Goal: Task Accomplishment & Management: Complete application form

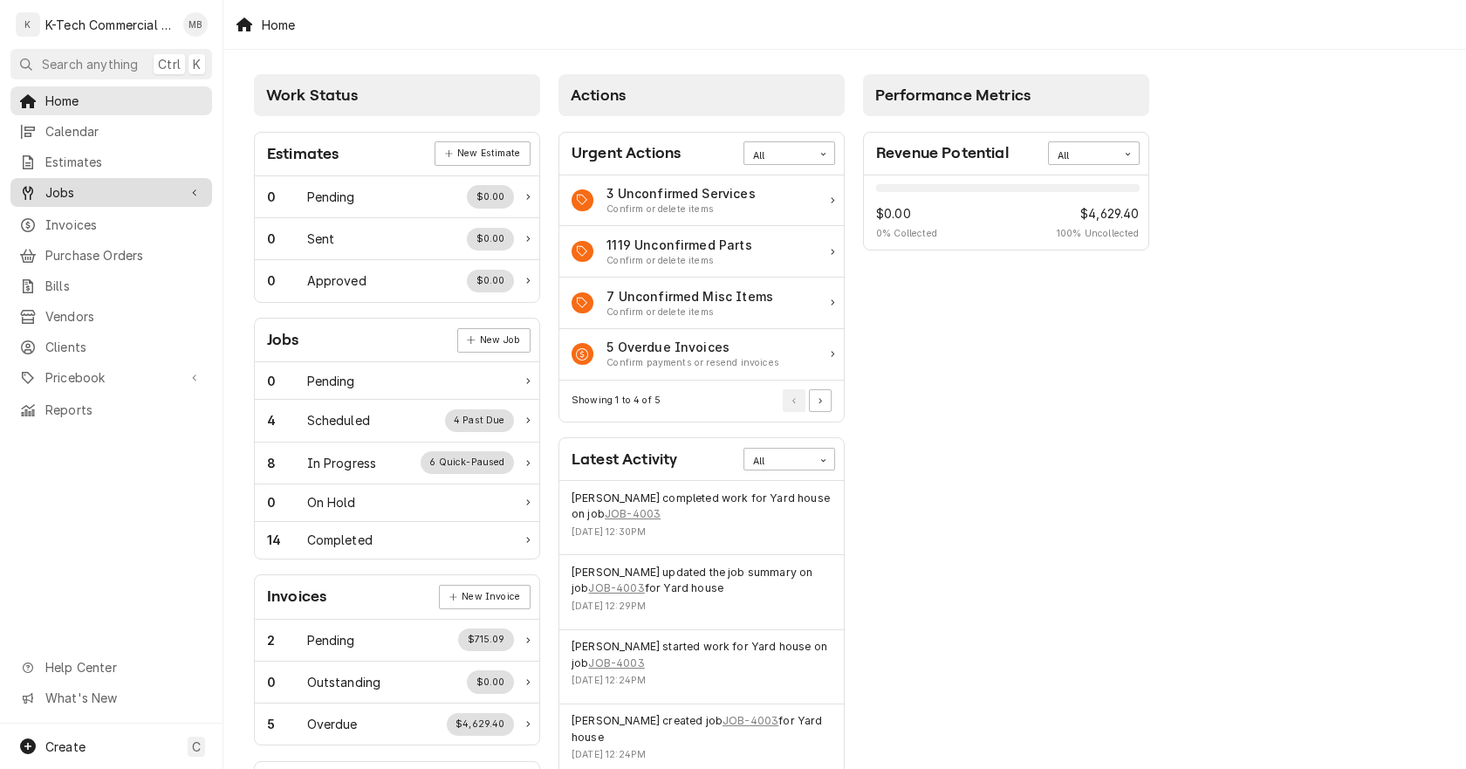
click at [102, 190] on span "Jobs" at bounding box center [111, 192] width 132 height 18
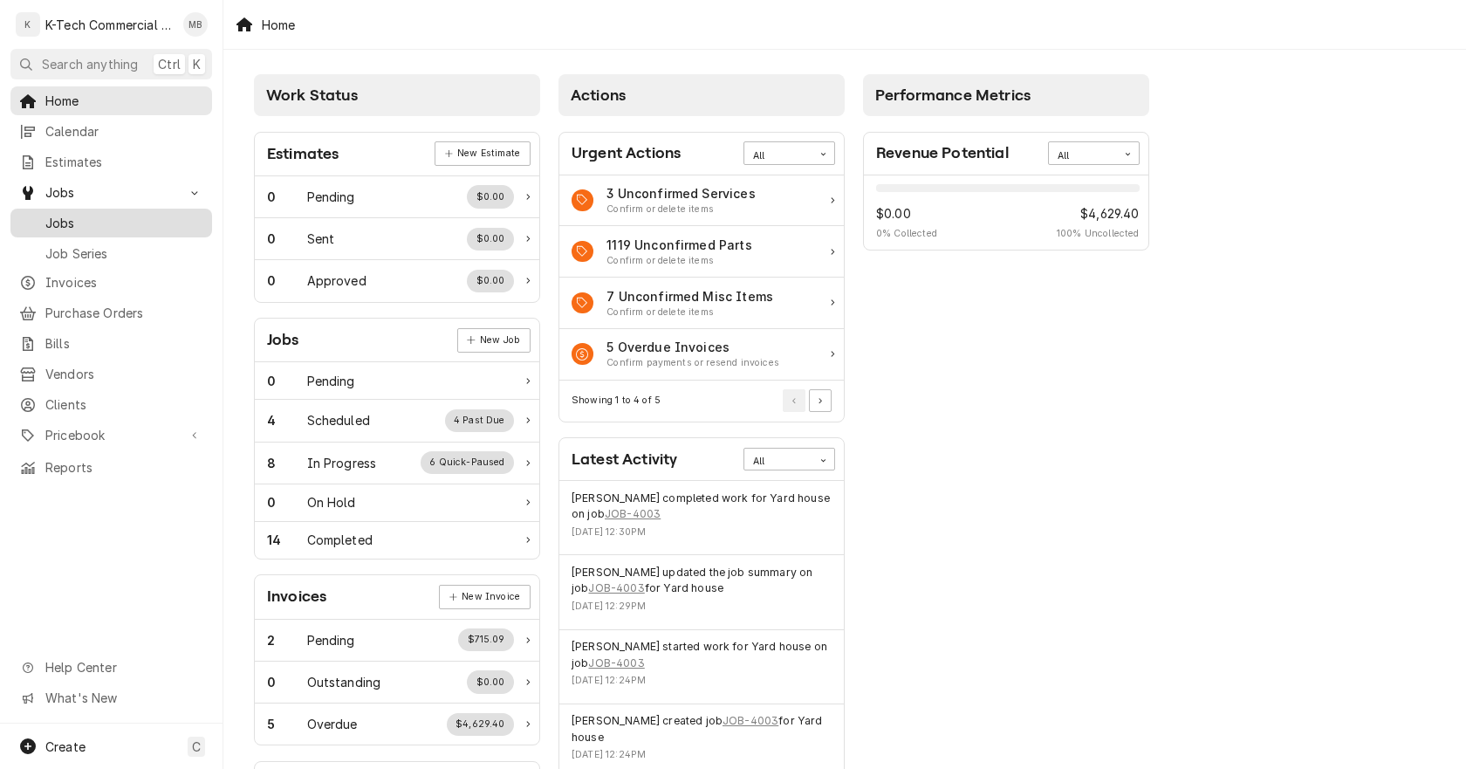
click at [91, 209] on link "Jobs" at bounding box center [111, 223] width 202 height 29
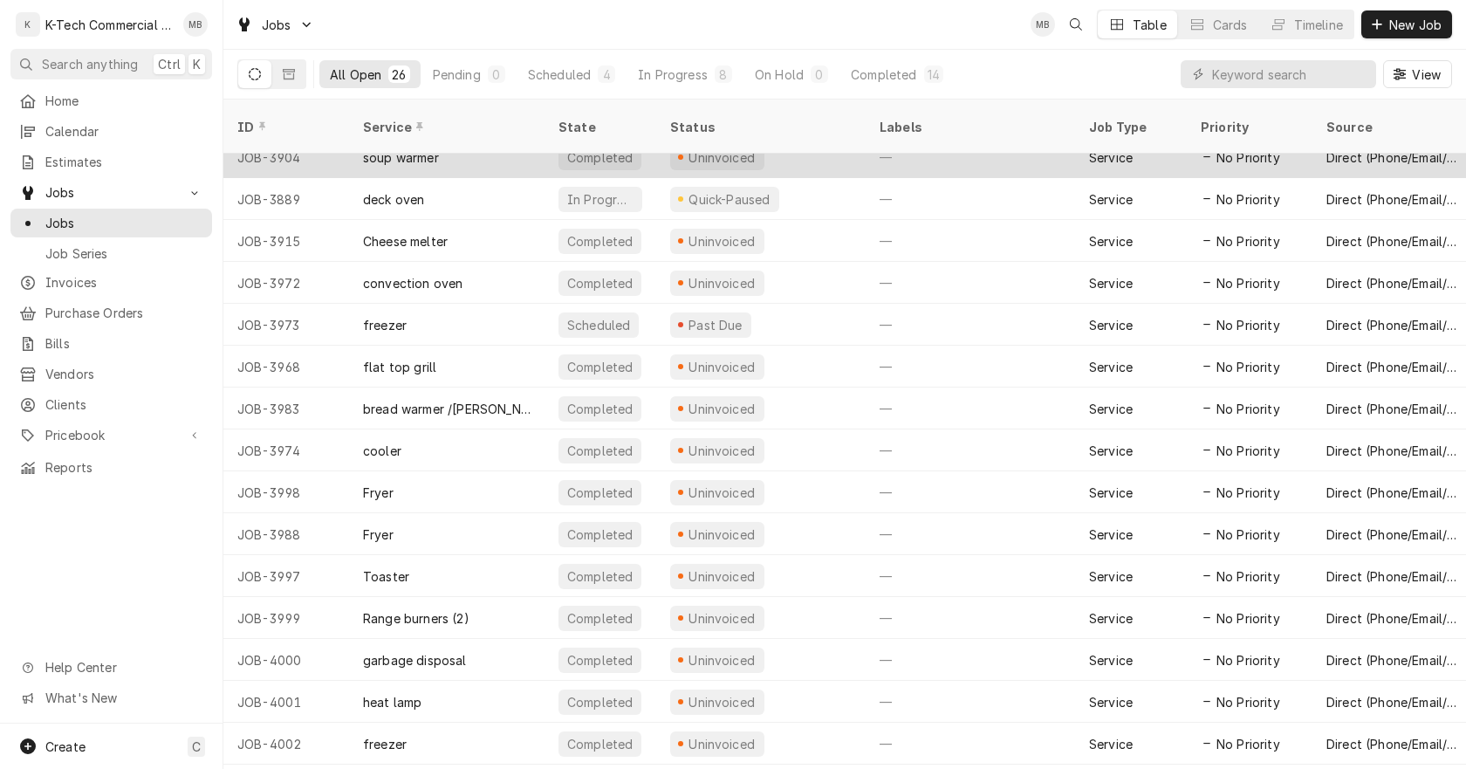
scroll to position [466, 0]
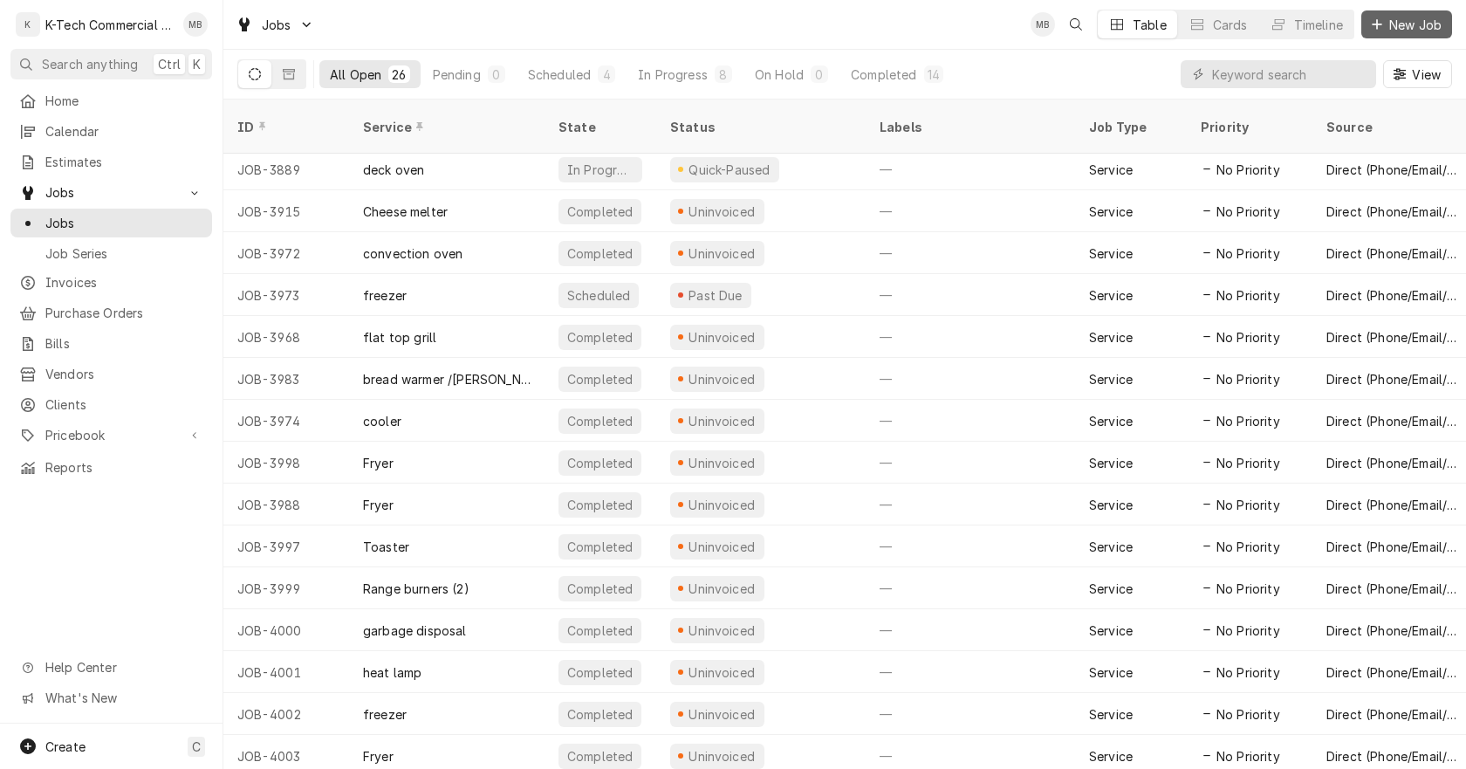
click at [1428, 26] on span "New Job" at bounding box center [1415, 25] width 59 height 18
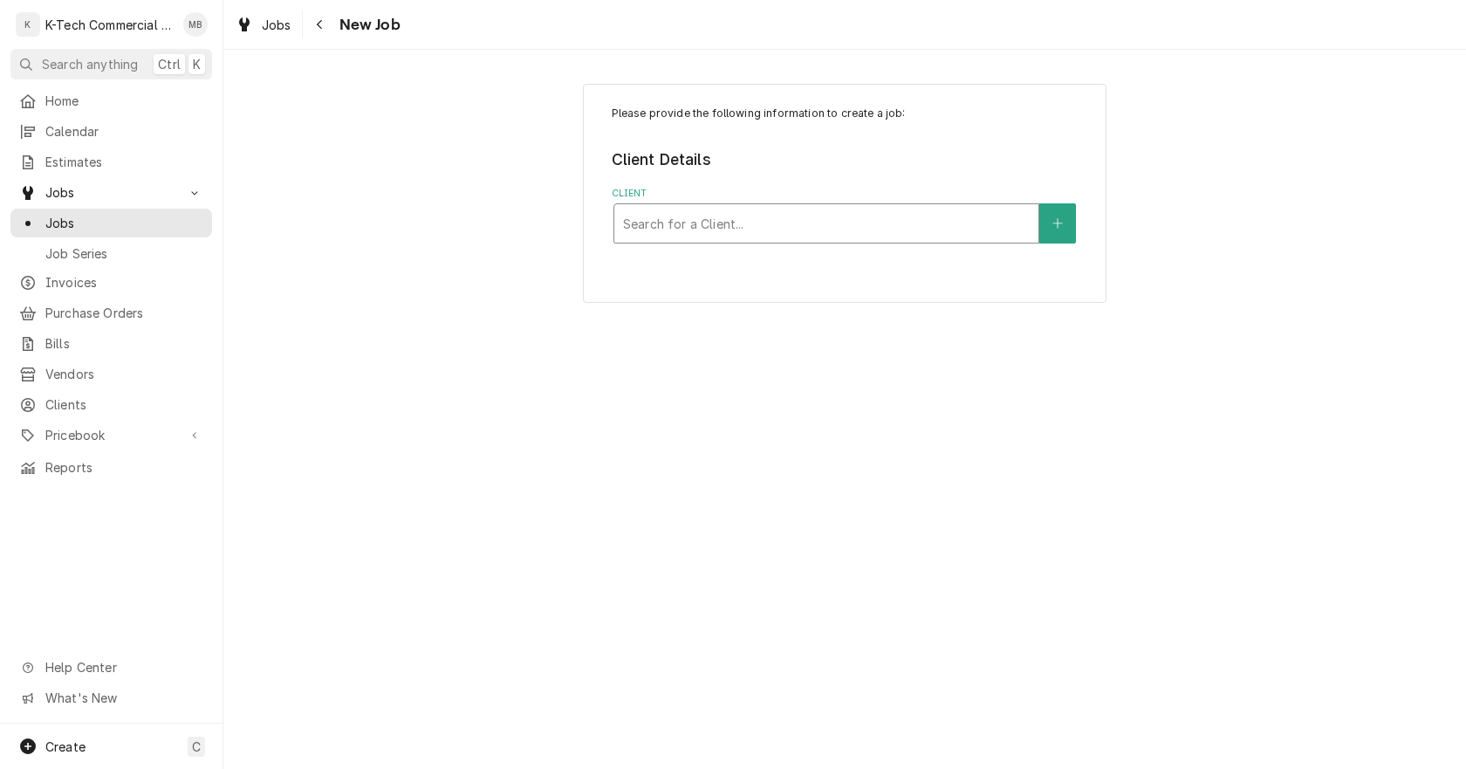
click at [715, 223] on div "Client" at bounding box center [826, 223] width 407 height 31
type input "eddi"
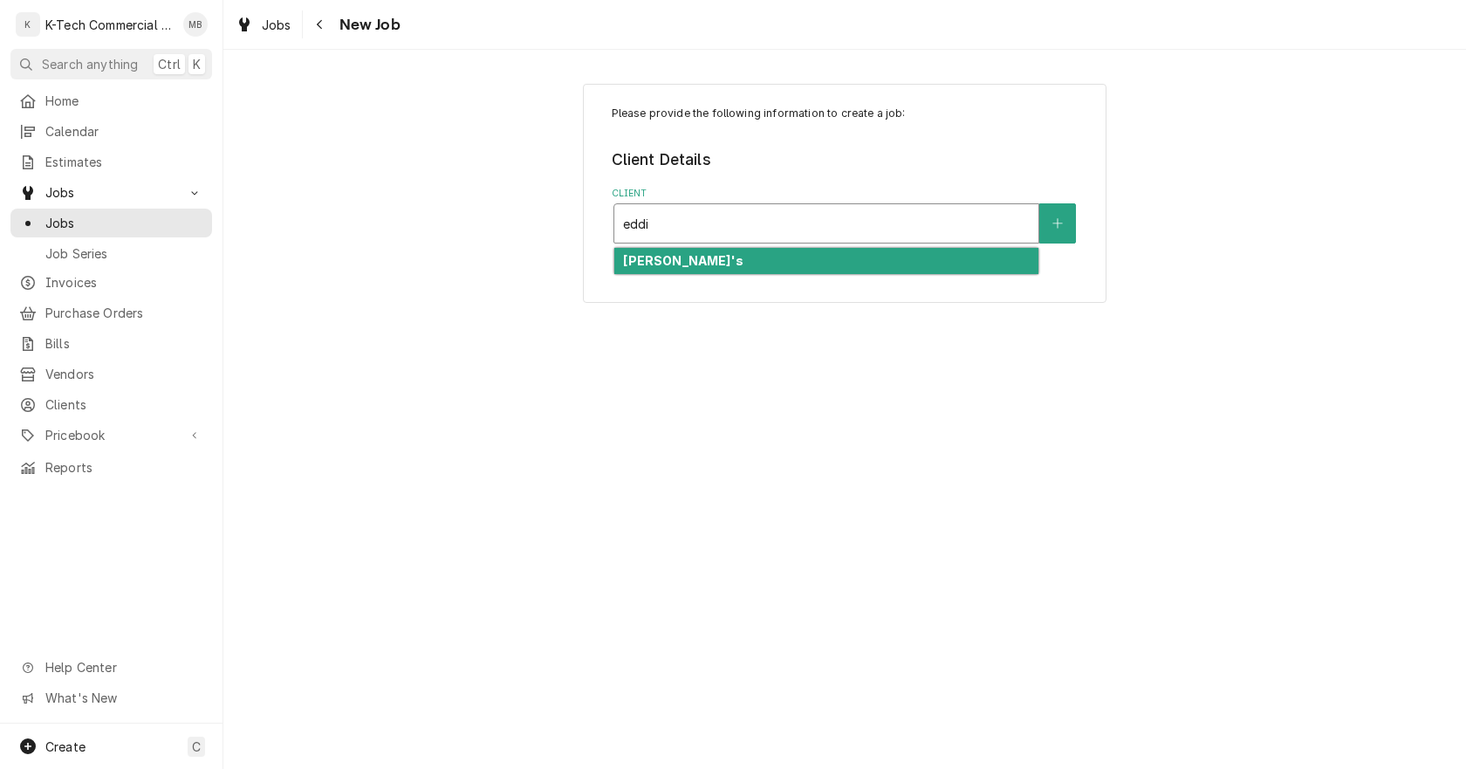
click at [698, 255] on div "Eddie V's" at bounding box center [826, 261] width 424 height 27
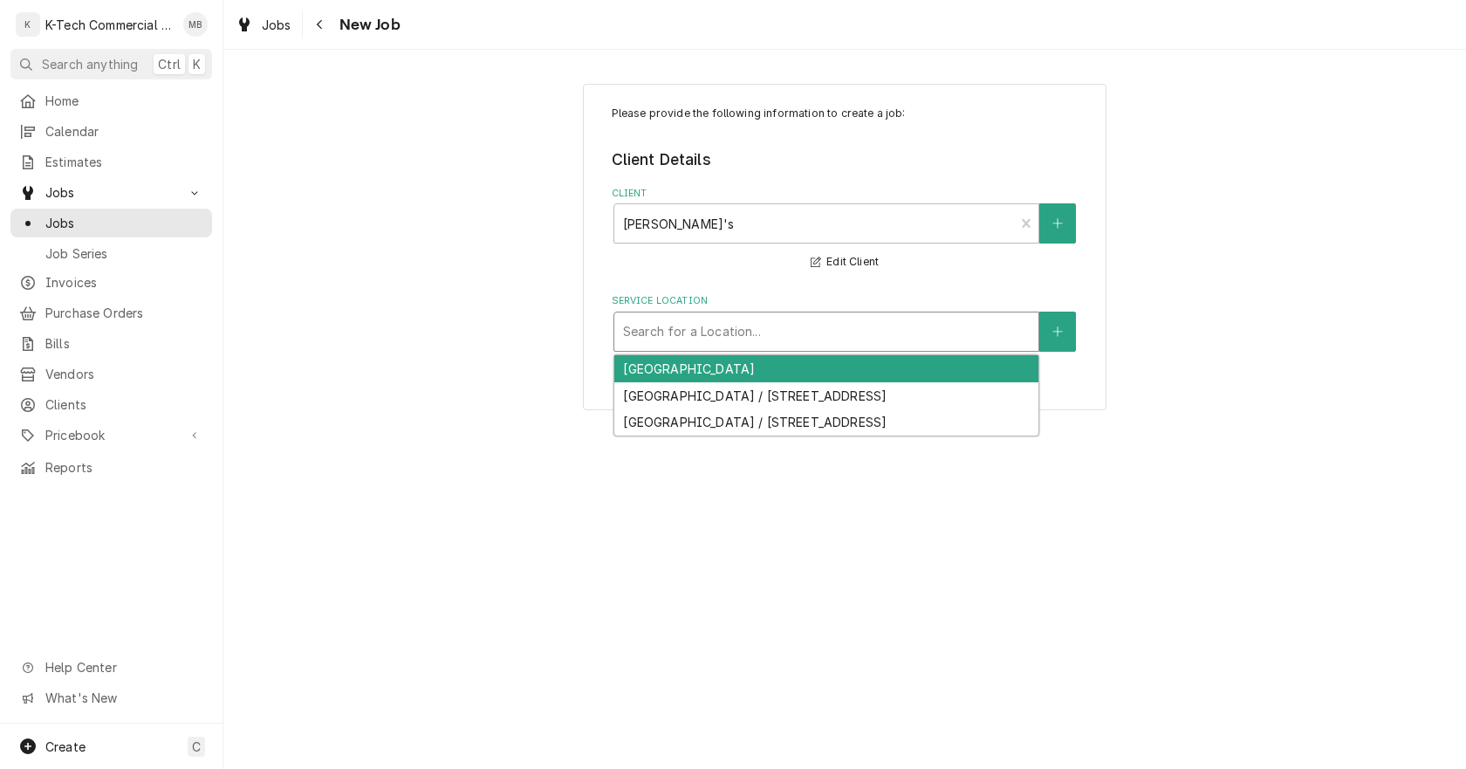
click at [692, 327] on div "Service Location" at bounding box center [826, 331] width 407 height 31
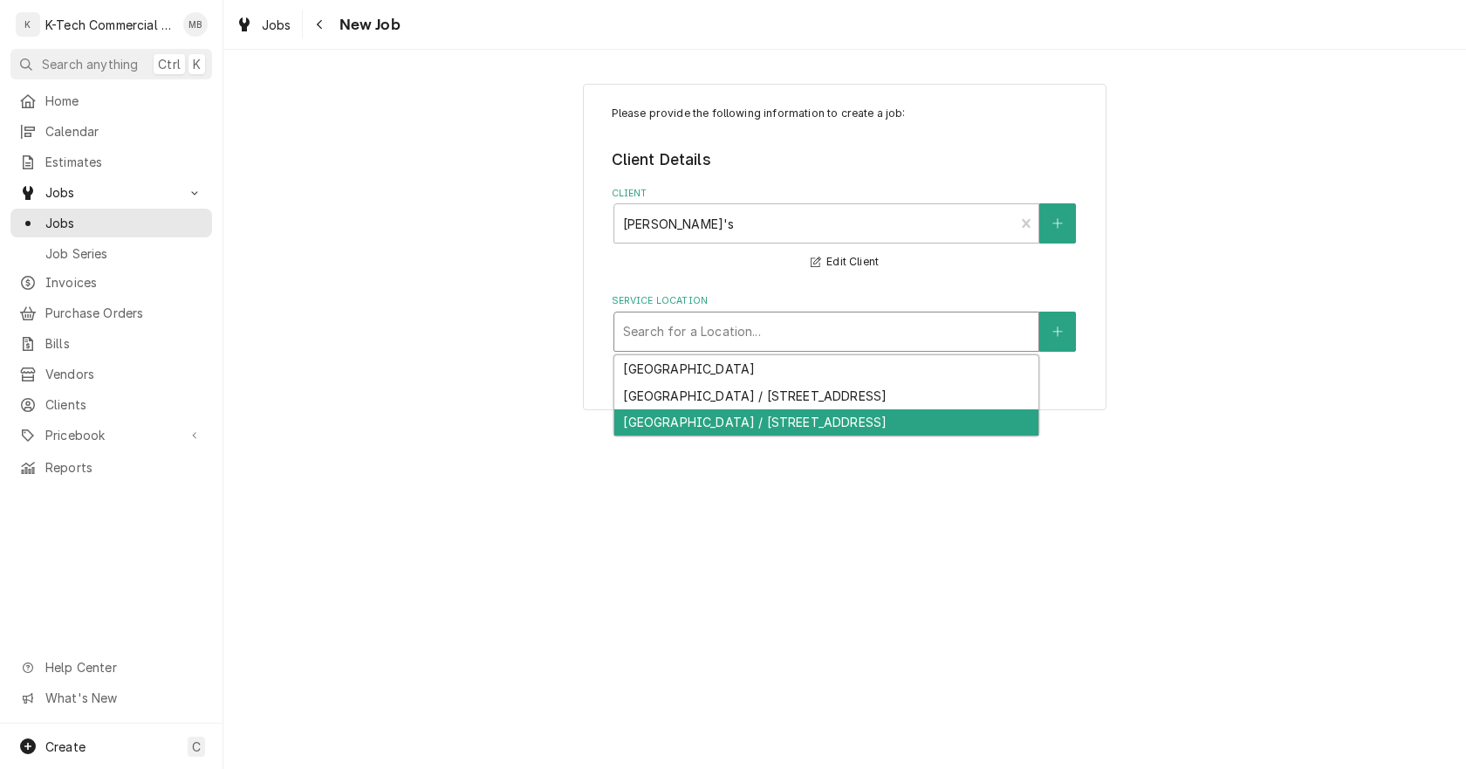
click at [711, 421] on div "[GEOGRAPHIC_DATA] / [STREET_ADDRESS]" at bounding box center [826, 422] width 424 height 27
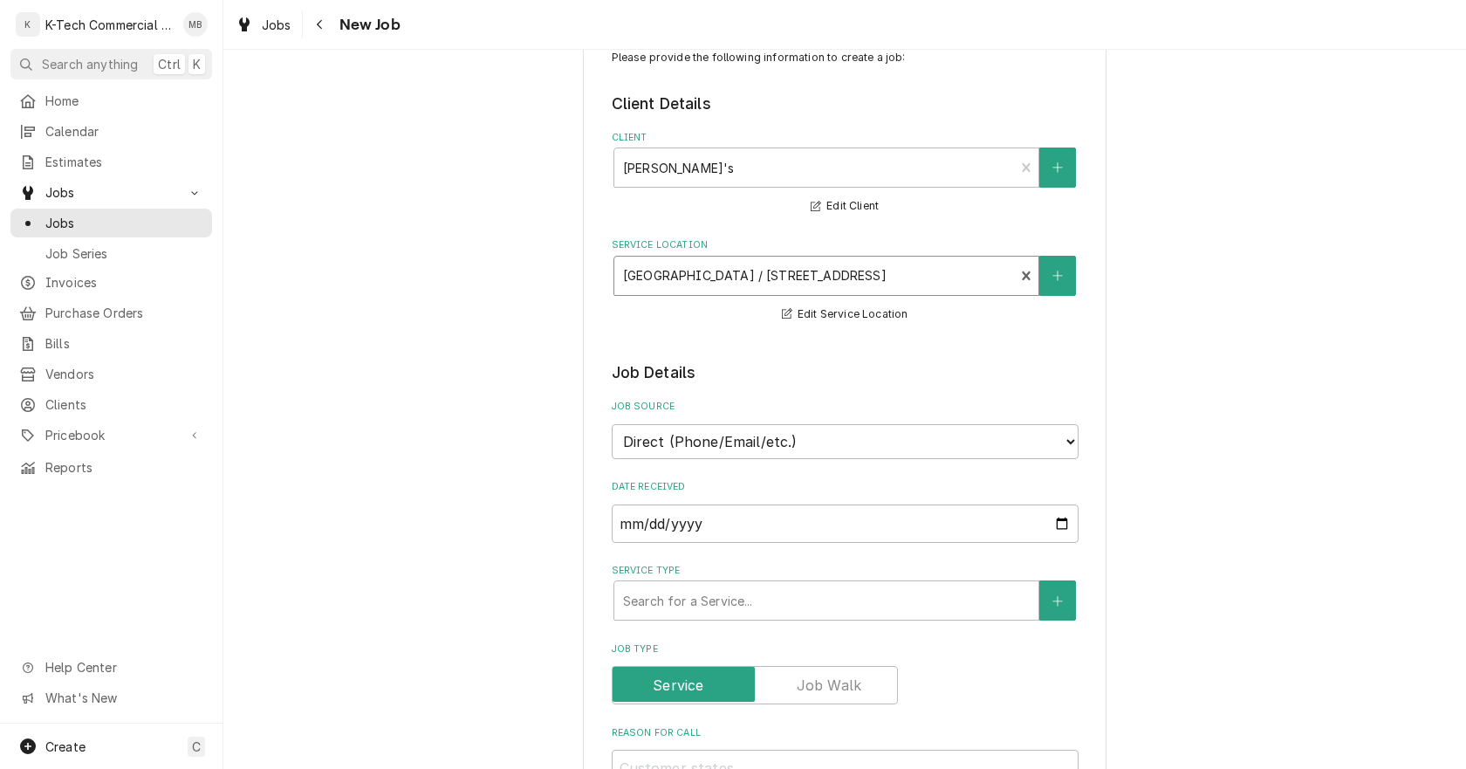
scroll to position [87, 0]
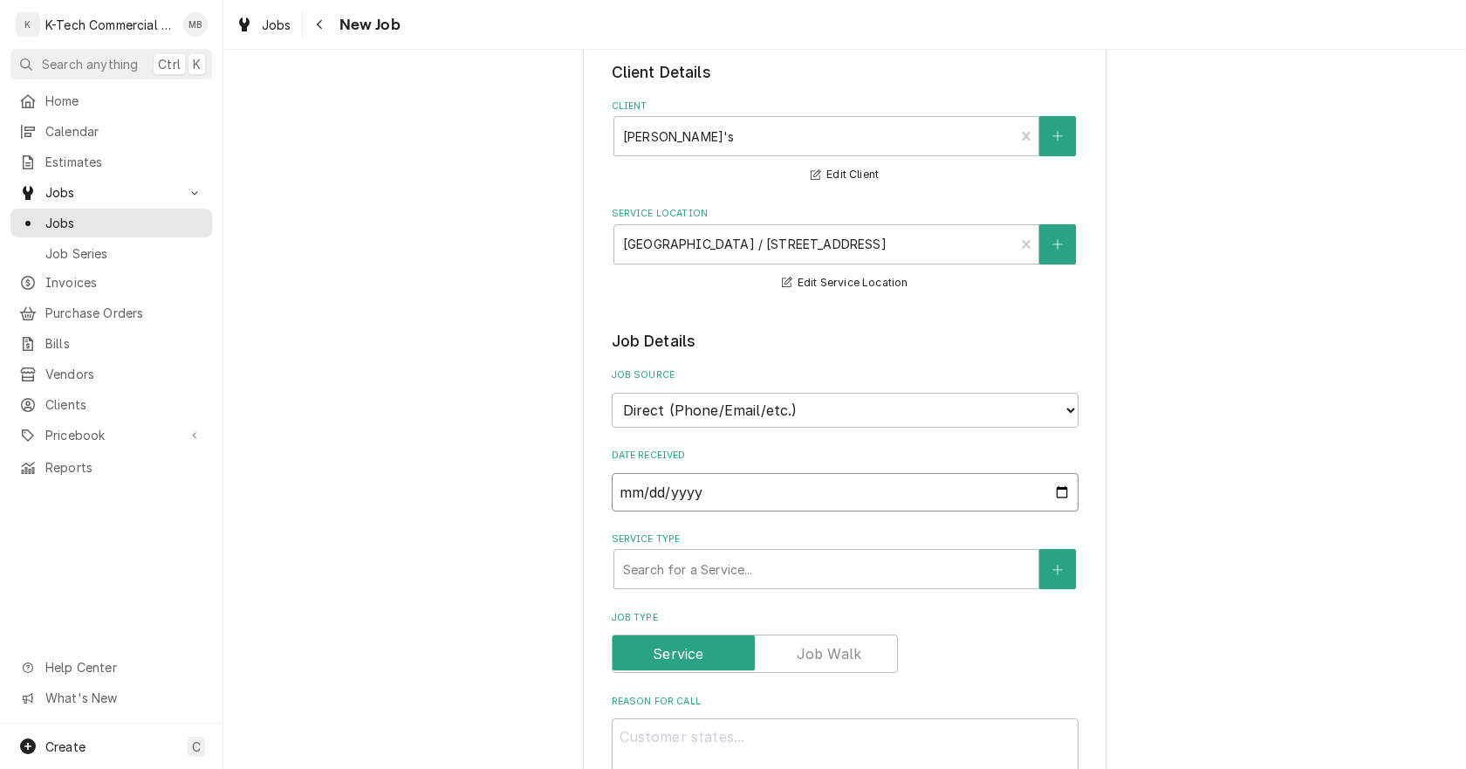
click at [1057, 494] on input "2025-08-31" at bounding box center [845, 492] width 467 height 38
type input "2025-08-29"
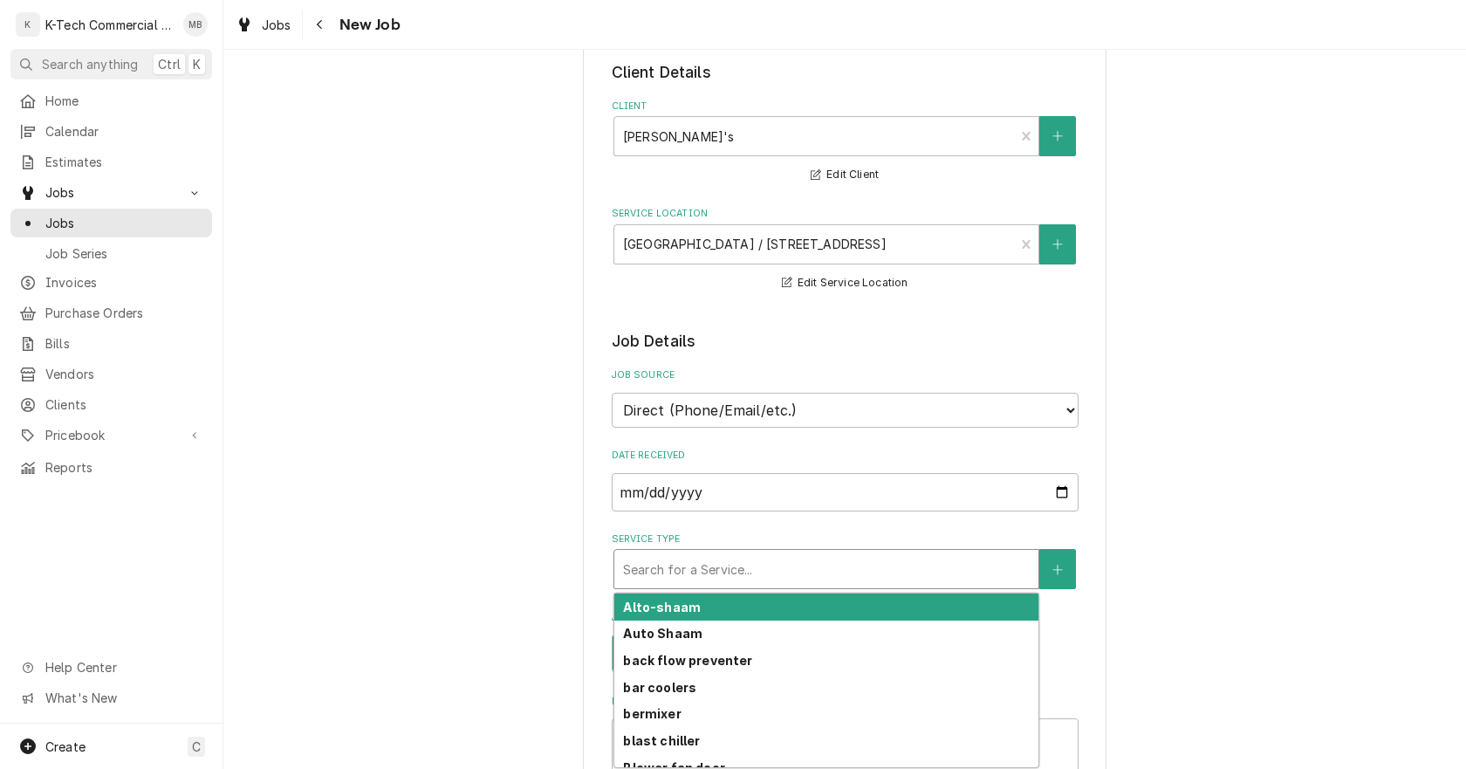
click at [755, 575] on div "Service Type" at bounding box center [826, 568] width 407 height 31
type textarea "x"
type input "h"
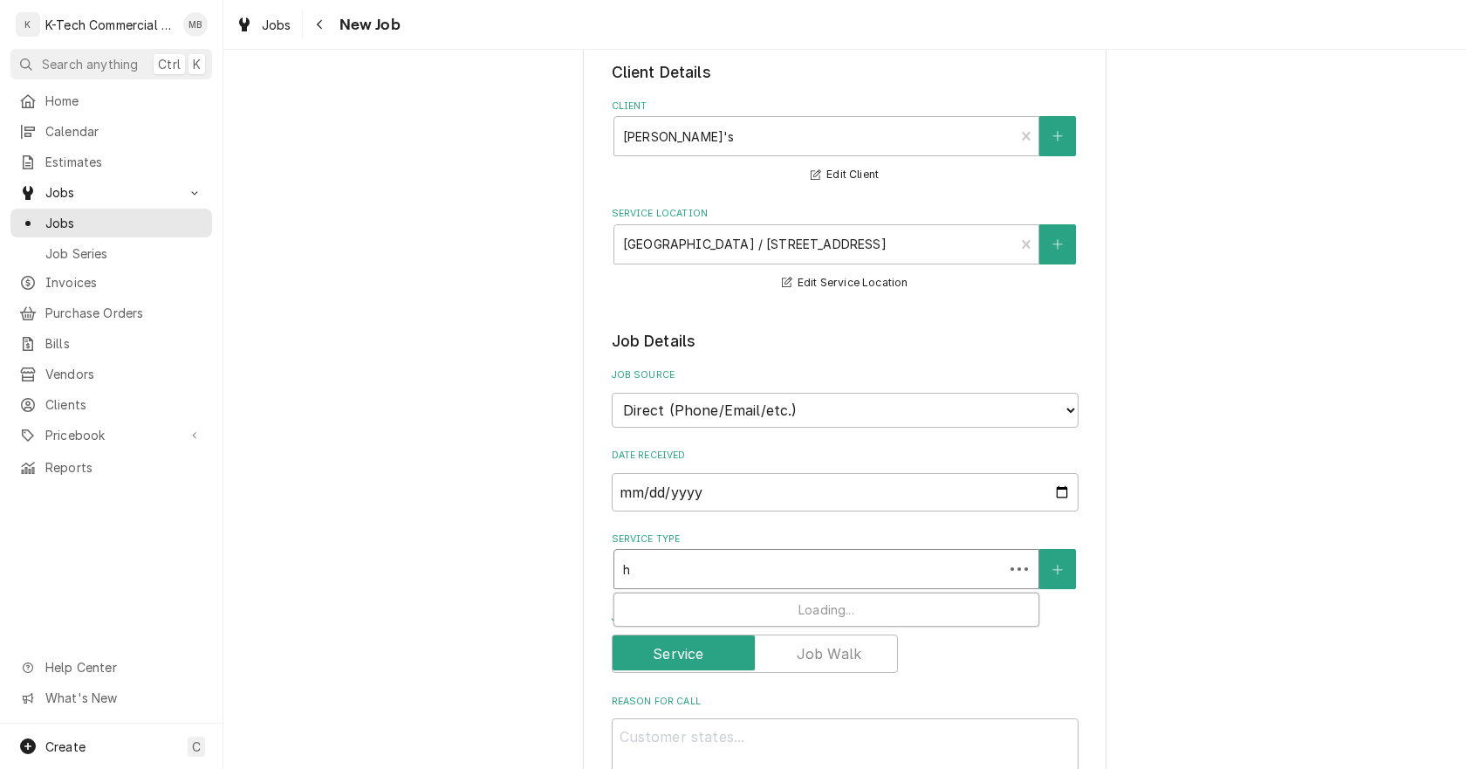
type textarea "x"
type input "ho"
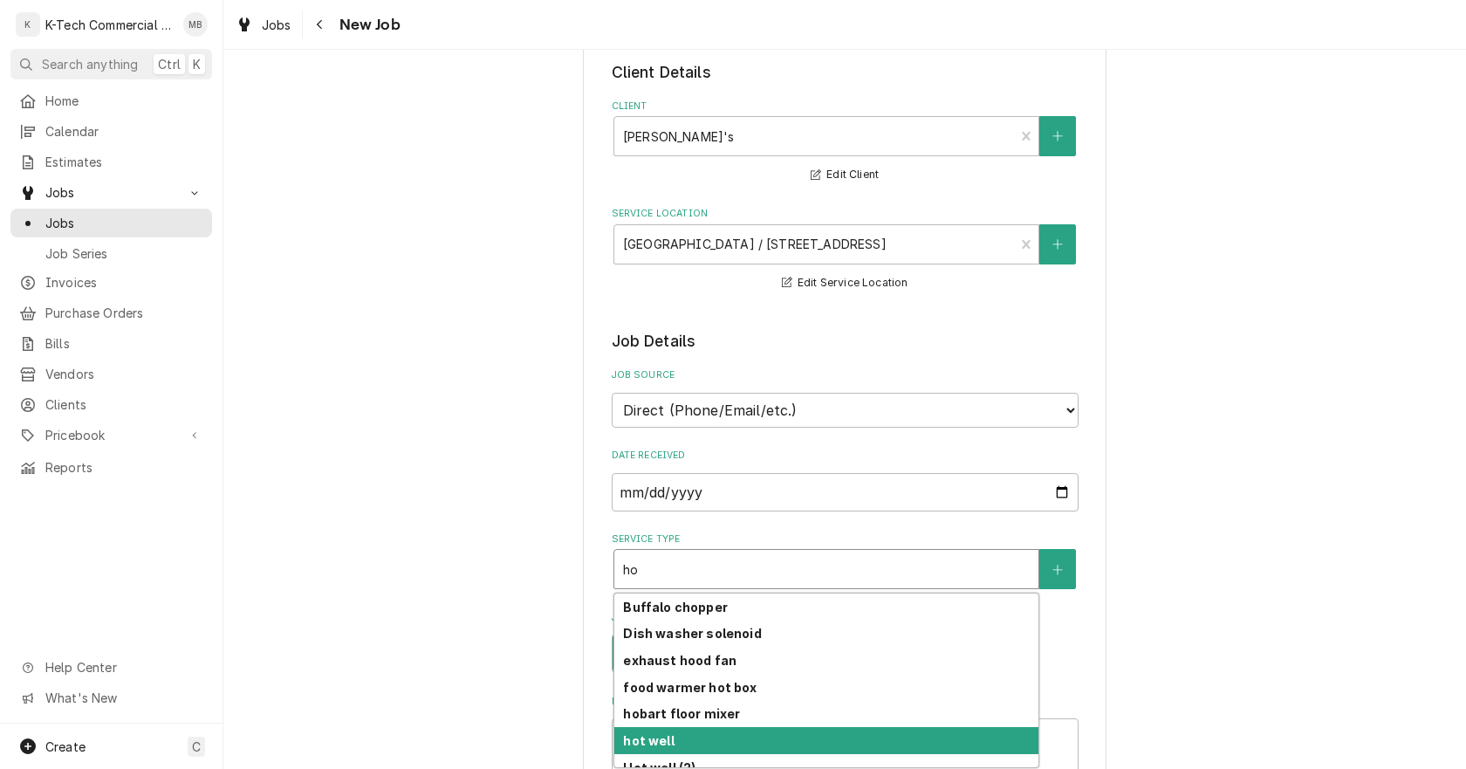
click at [674, 733] on div "hot well" at bounding box center [826, 740] width 424 height 27
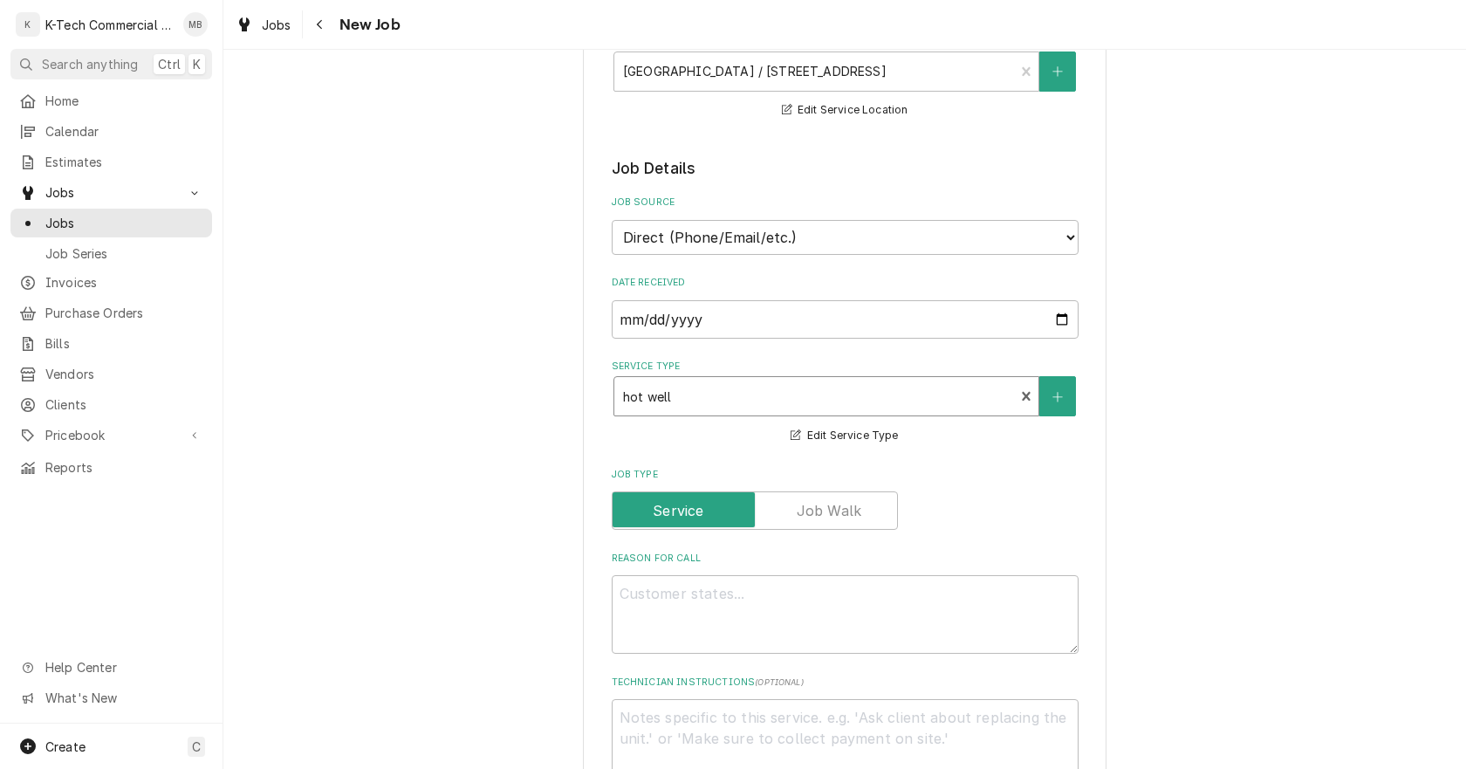
scroll to position [262, 0]
click at [765, 615] on textarea "Reason For Call" at bounding box center [845, 612] width 467 height 79
type textarea "x"
type textarea "s"
type textarea "x"
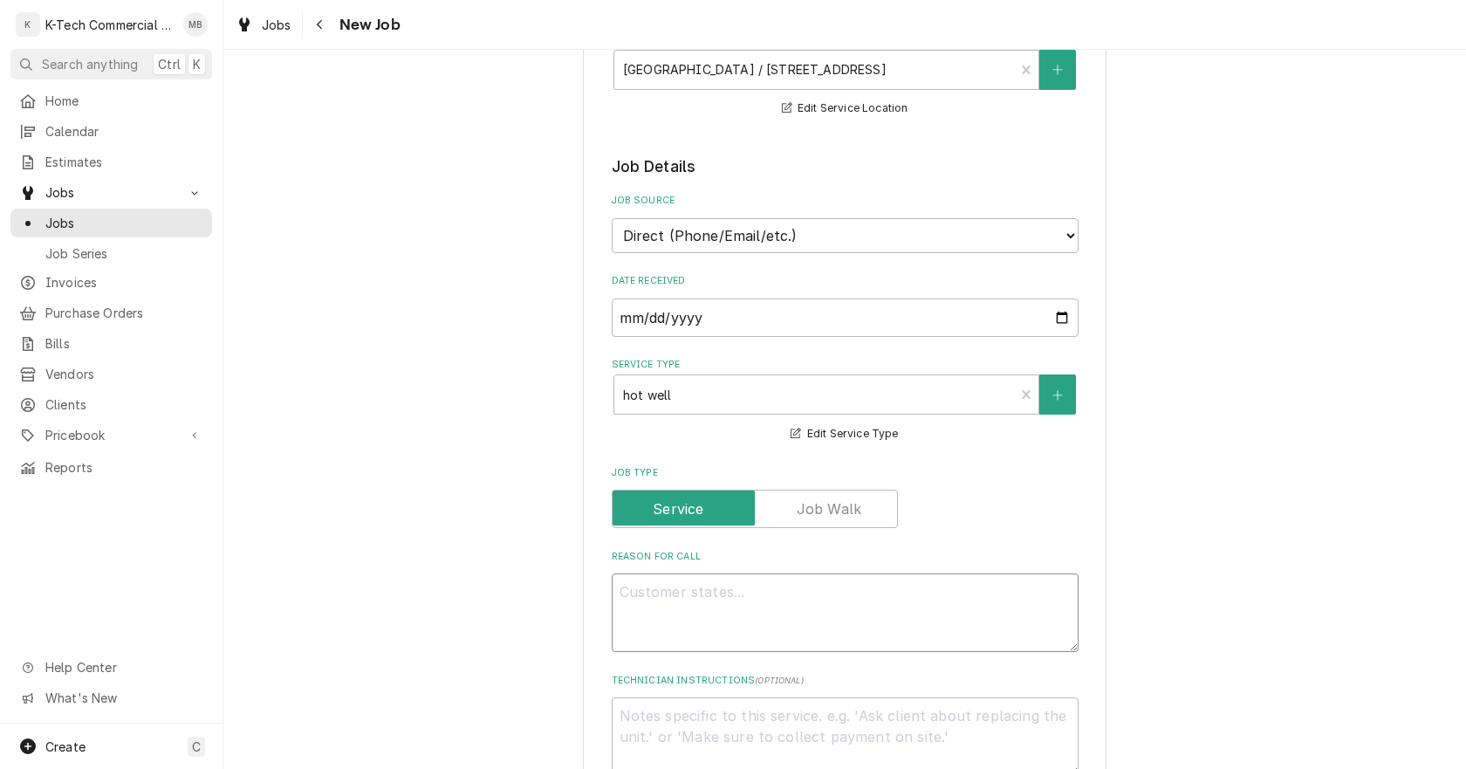
type textarea "x"
type textarea "S"
type textarea "x"
type textarea "St"
type textarea "x"
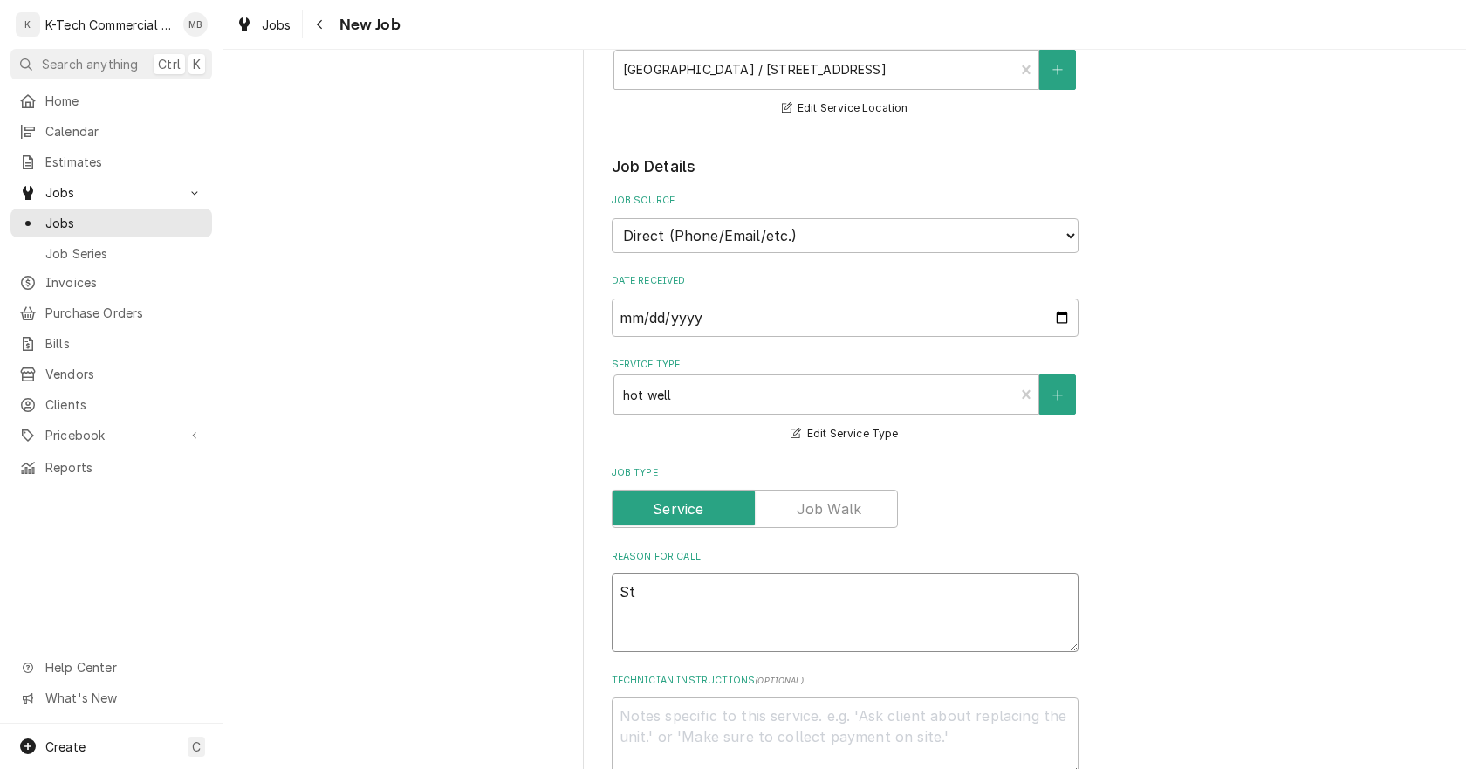
type textarea "Ste"
type textarea "x"
type textarea "Stea"
type textarea "x"
type textarea "Steam"
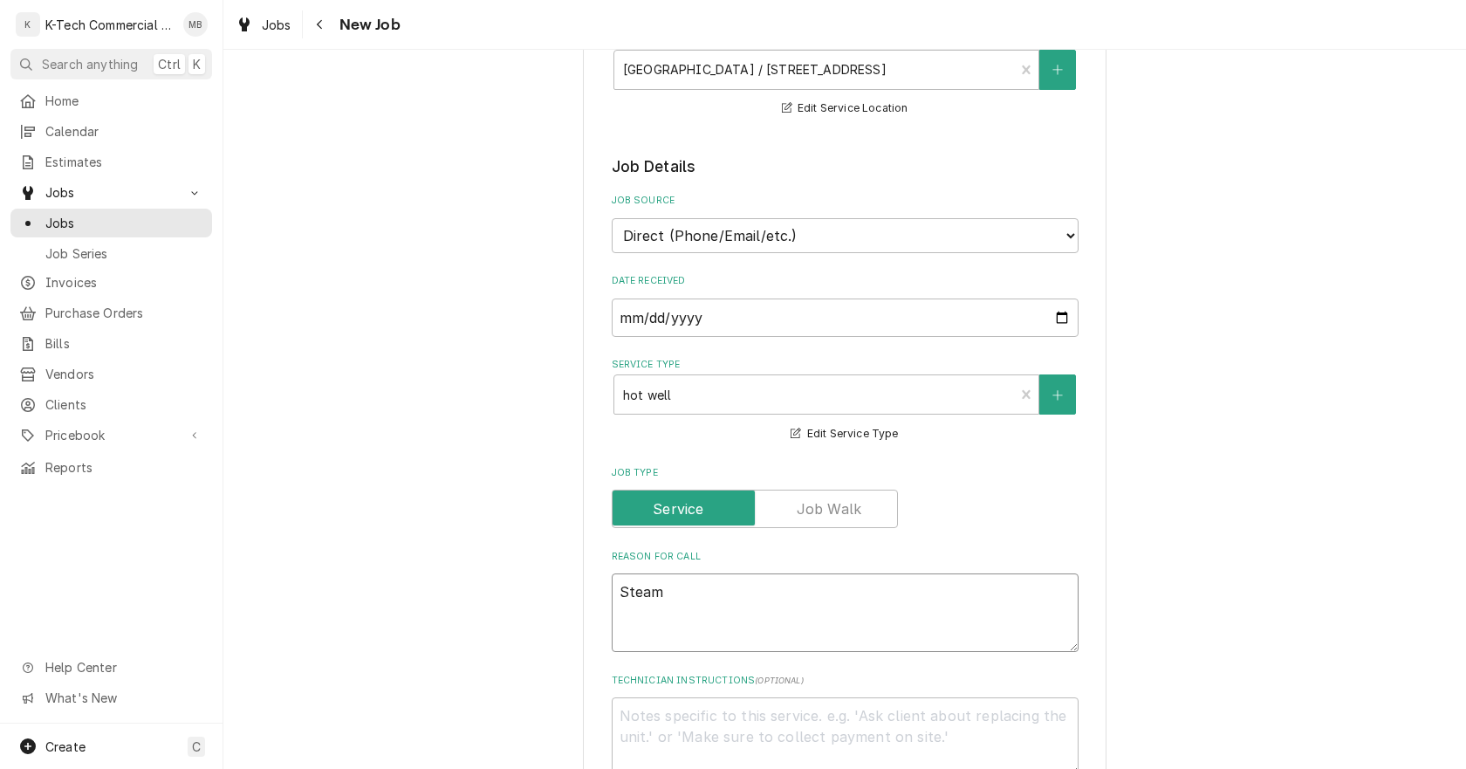
type textarea "x"
type textarea "Steam"
type textarea "x"
type textarea "Steam t"
type textarea "x"
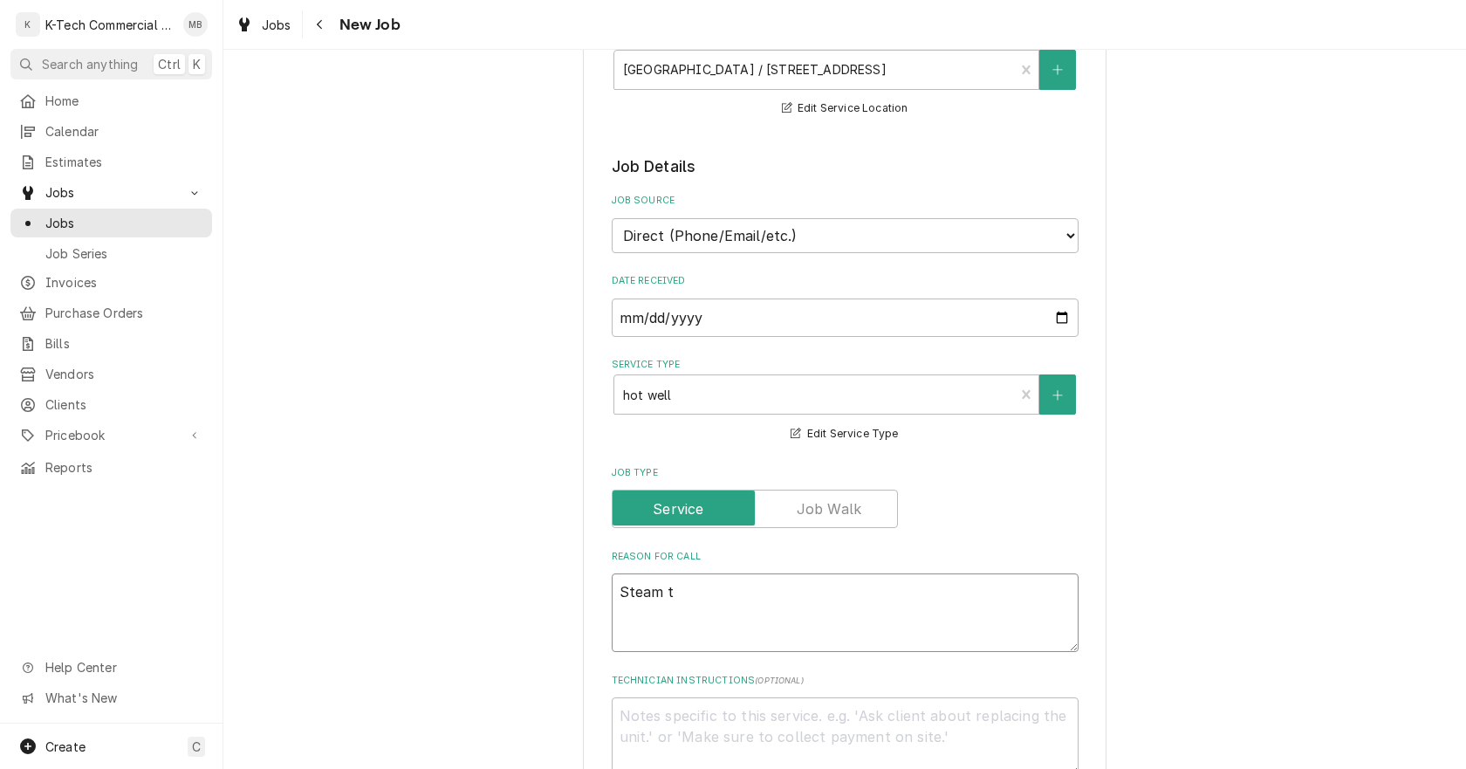
type textarea "Steam ta"
type textarea "x"
type textarea "Steam tab"
type textarea "x"
type textarea "Steam tabl"
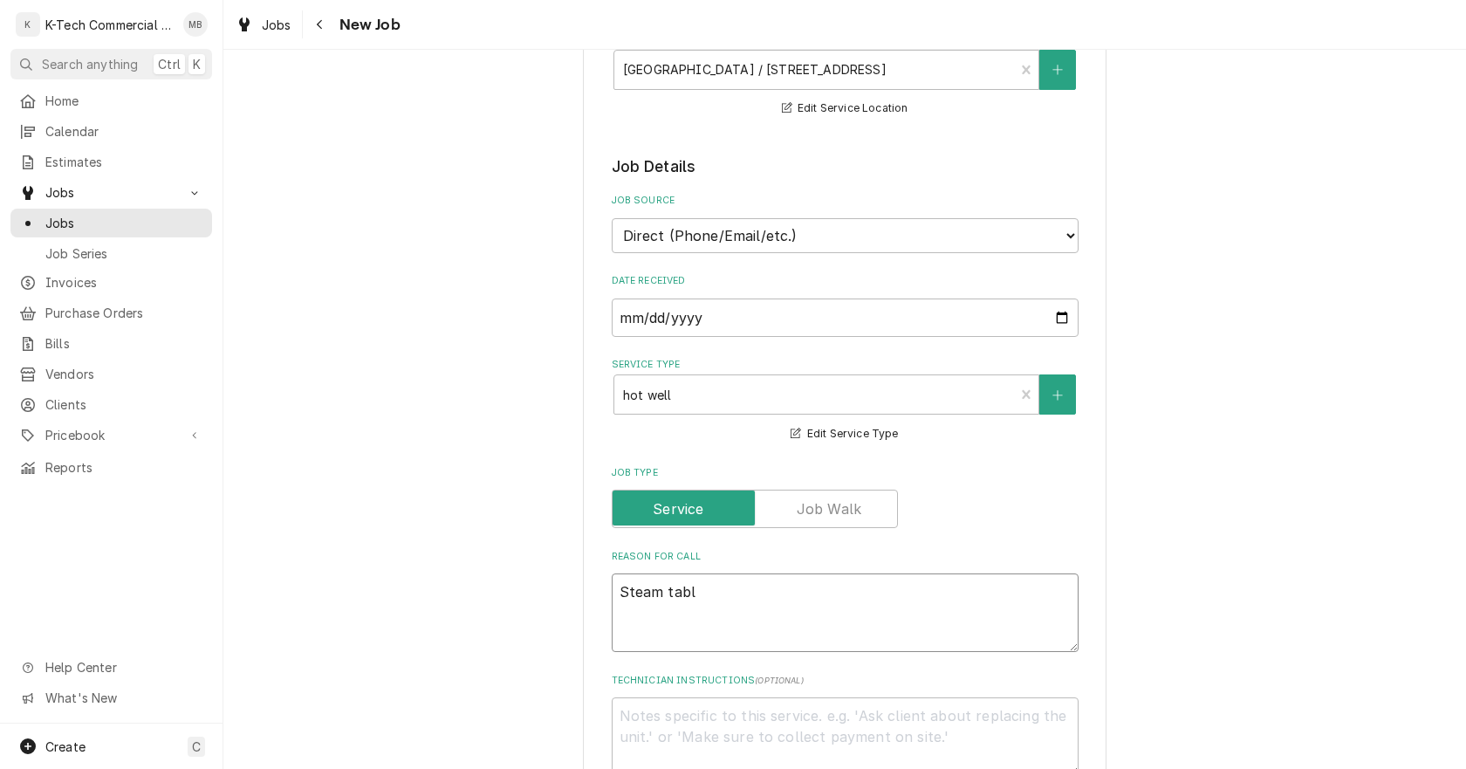
type textarea "x"
type textarea "Steam table"
type textarea "x"
type textarea "Steam table"
type textarea "x"
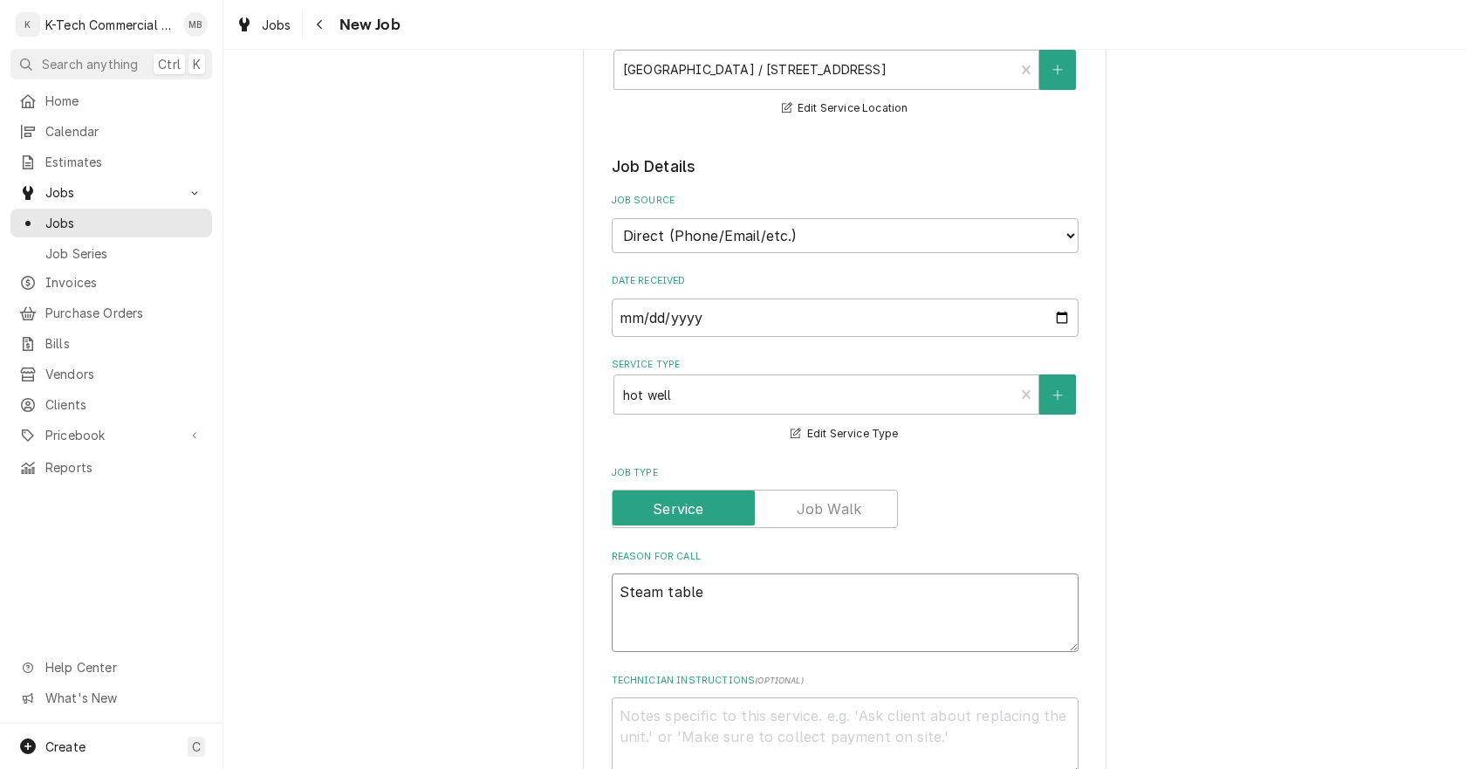
type textarea "Steam table o"
type textarea "x"
type textarea "Steam table on"
type textarea "x"
type textarea "Steam table on"
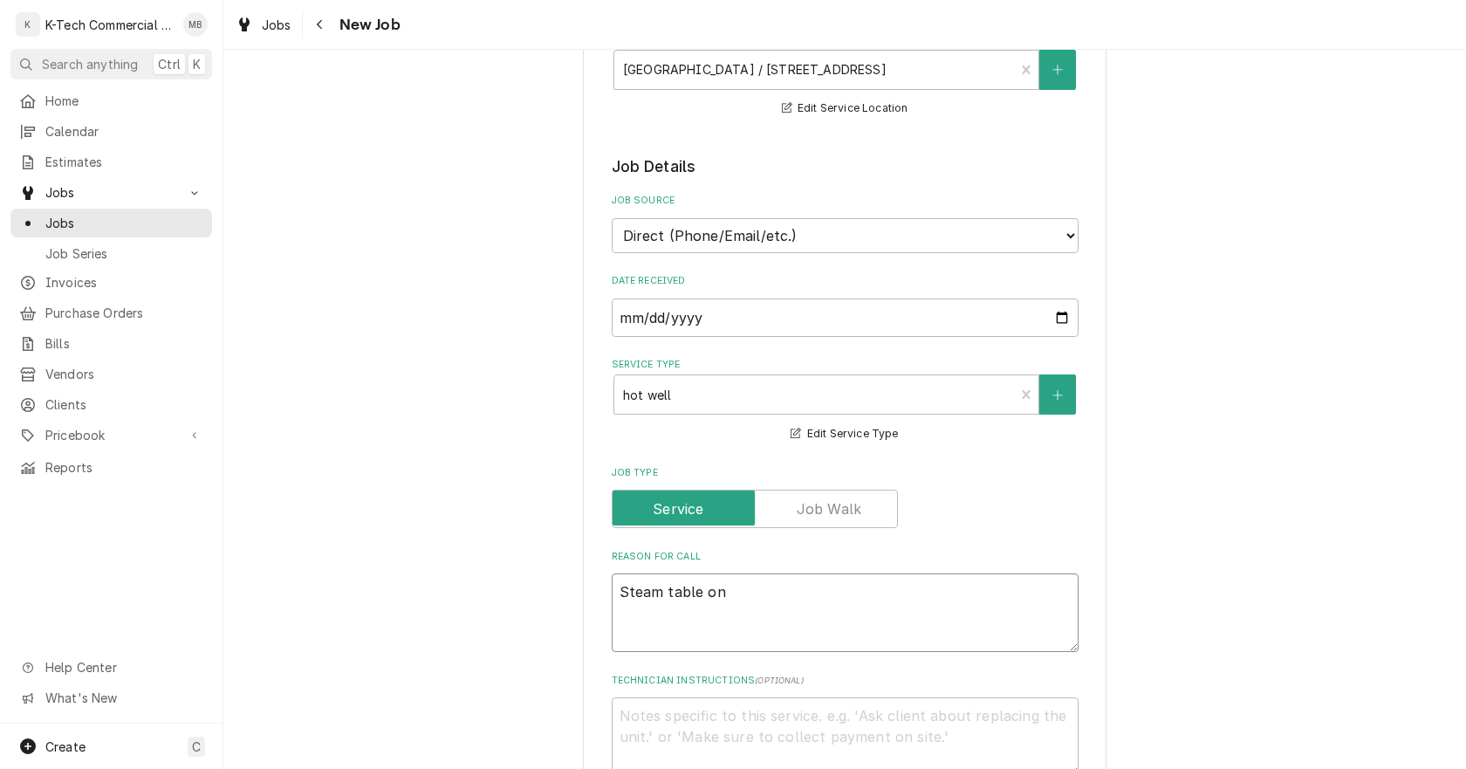
type textarea "x"
type textarea "Steam table on p"
type textarea "x"
type textarea "Steam table on pa"
type textarea "x"
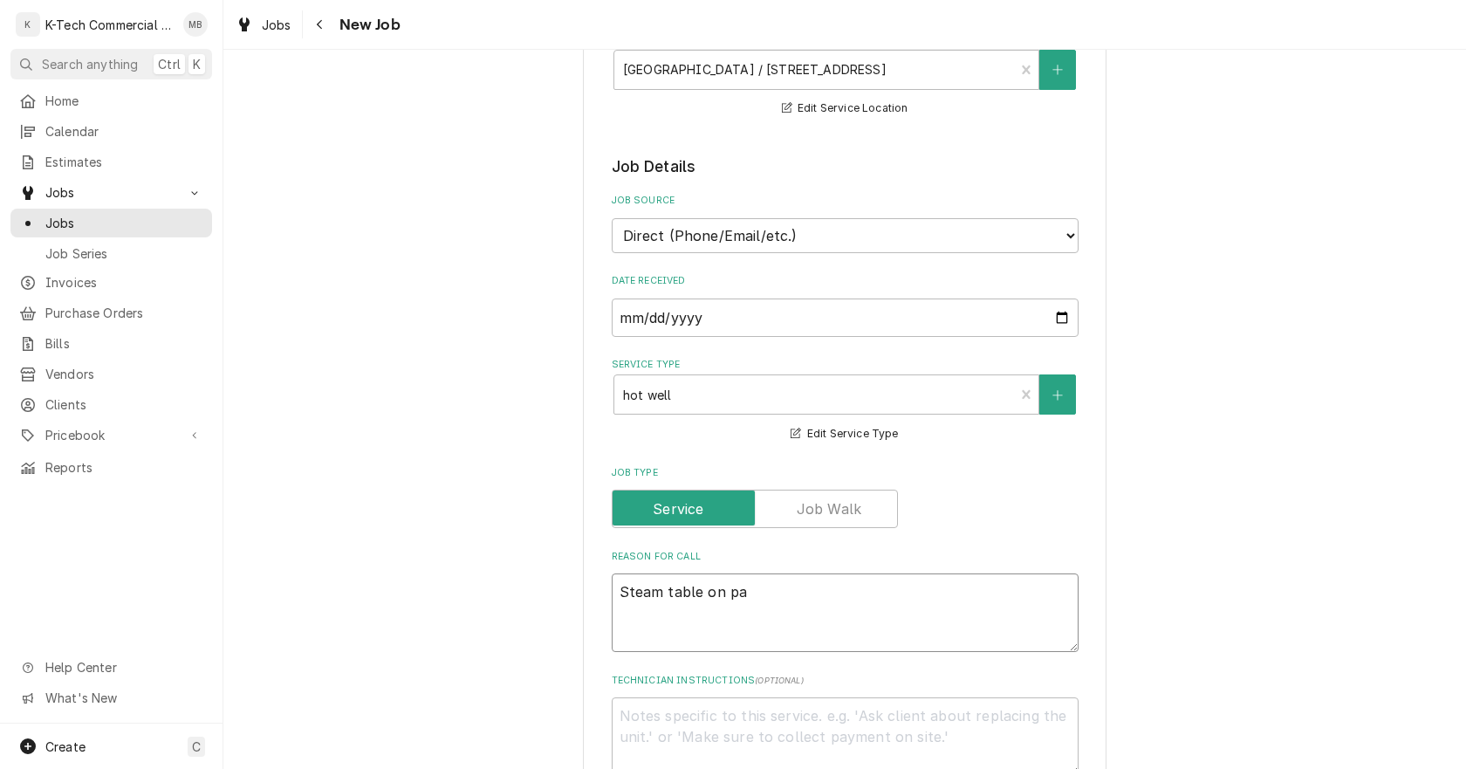
type textarea "Steam table on pan"
type textarea "x"
type textarea "Steam table on pant"
type textarea "x"
type textarea "Steam table on pantr"
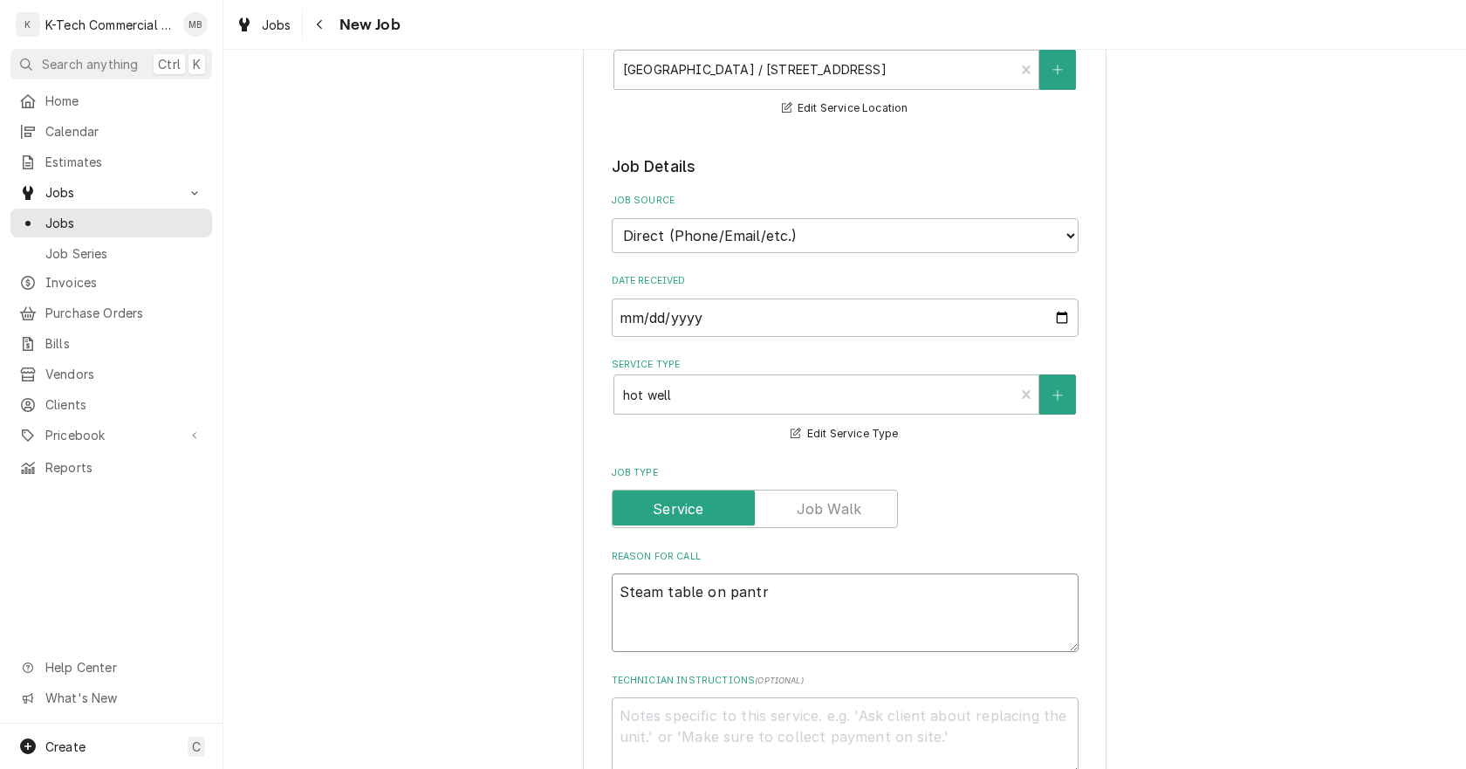
type textarea "x"
type textarea "Steam table on pantry"
type textarea "x"
type textarea "Steam table on pantry"
type textarea "x"
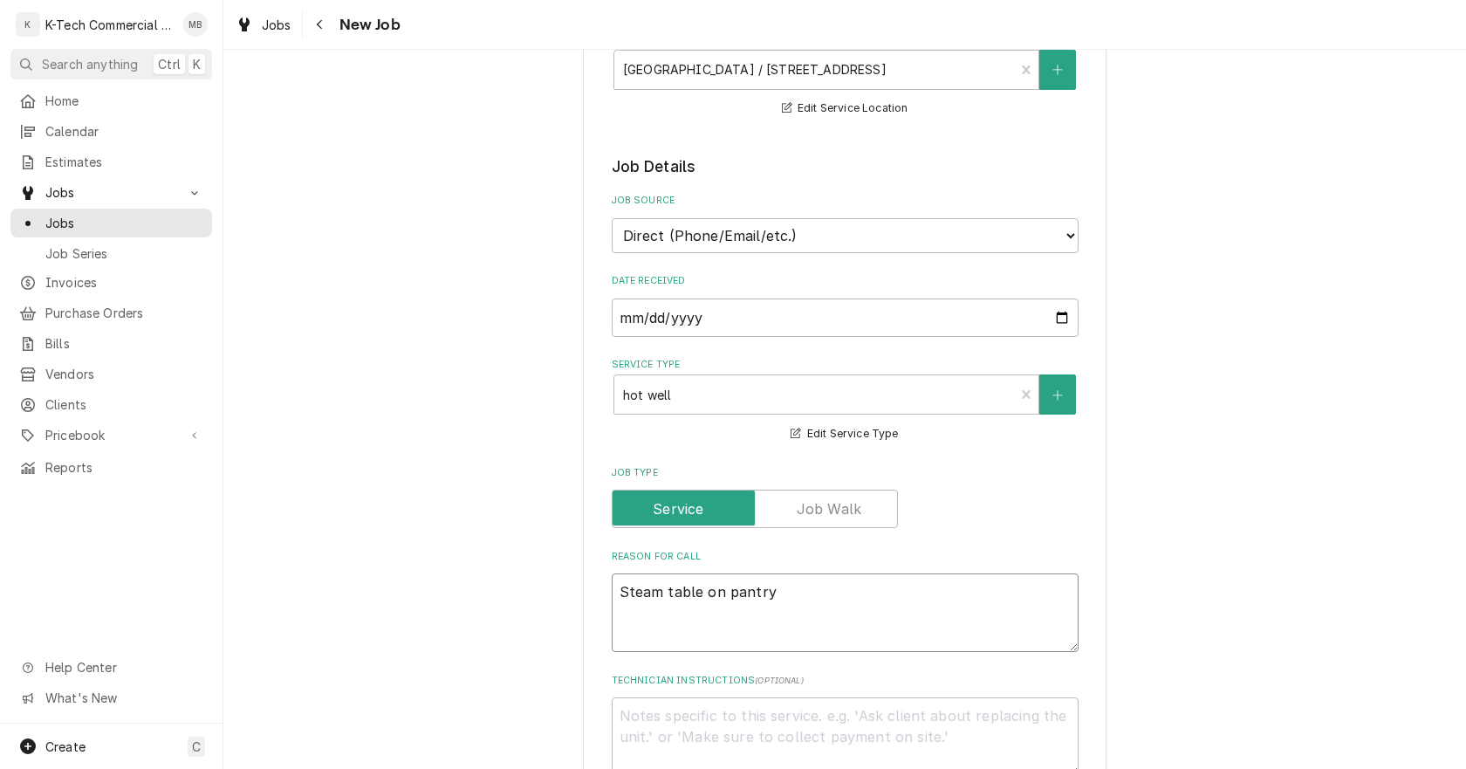
type textarea "Steam table on pantry n"
type textarea "x"
type textarea "Steam table on pantry no"
type textarea "x"
type textarea "Steam table on pantry not"
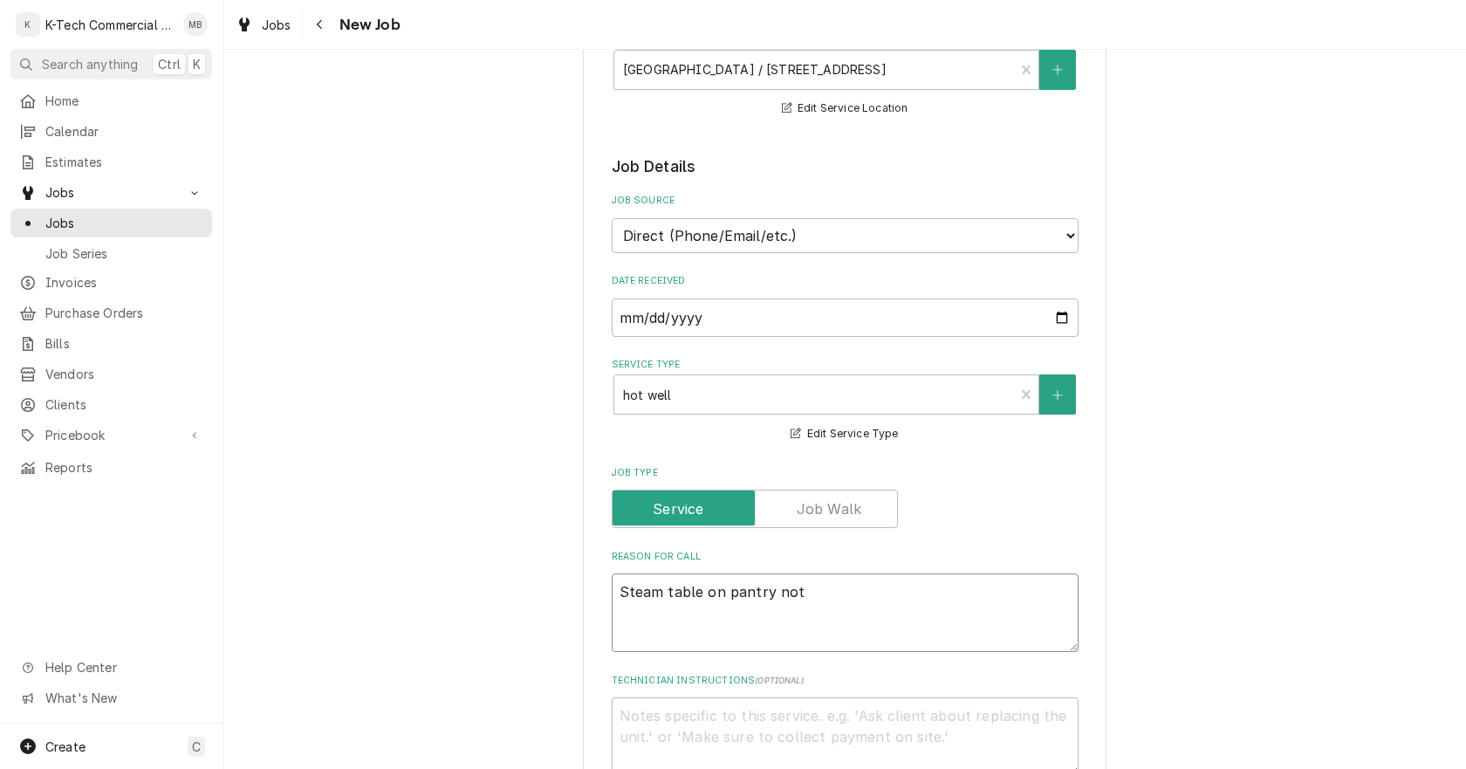
type textarea "x"
type textarea "Steam table on pantry not"
type textarea "x"
type textarea "Steam table on pantry not h"
type textarea "x"
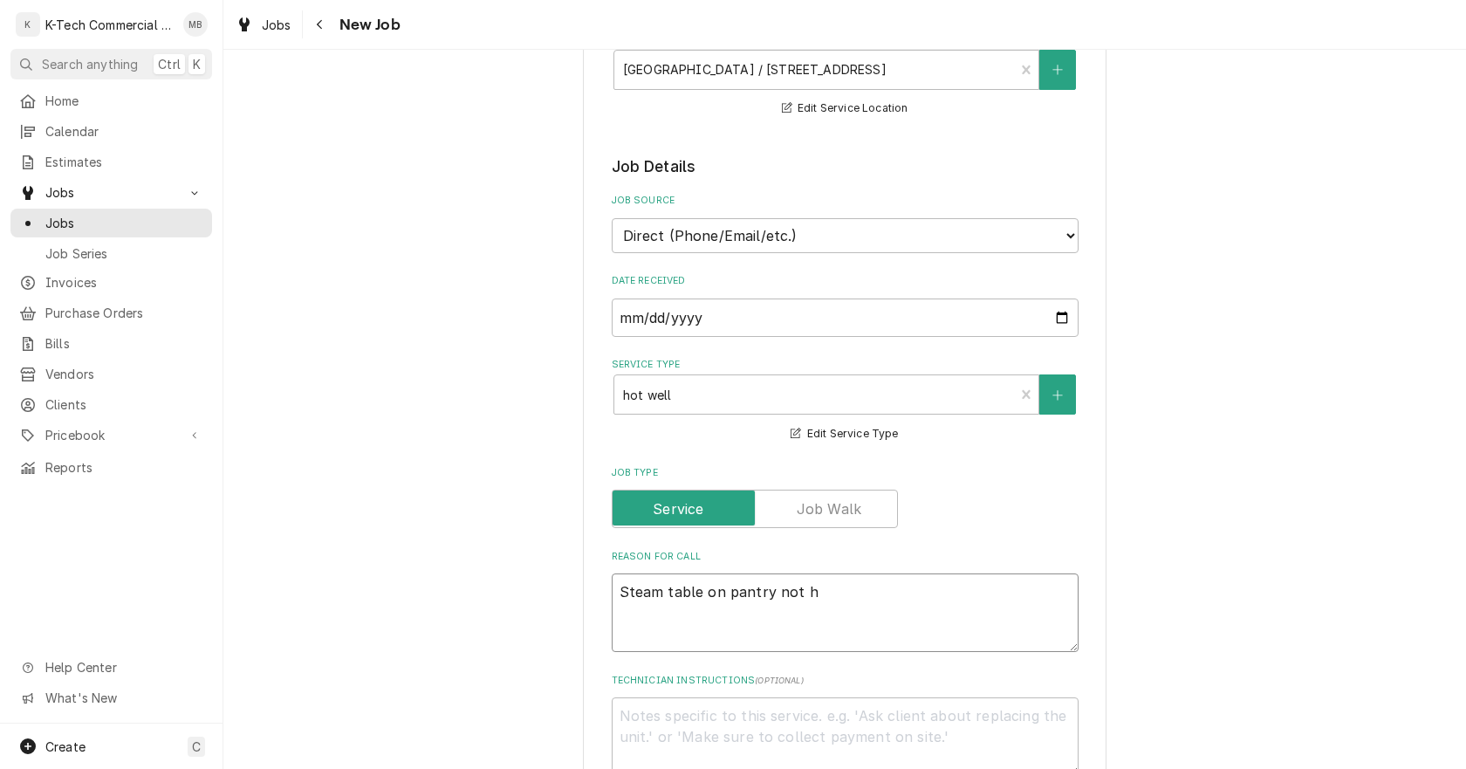
type textarea "Steam table on pantry not he"
type textarea "x"
type textarea "Steam table on pantry not hea"
type textarea "x"
type textarea "Steam table on pantry not heat"
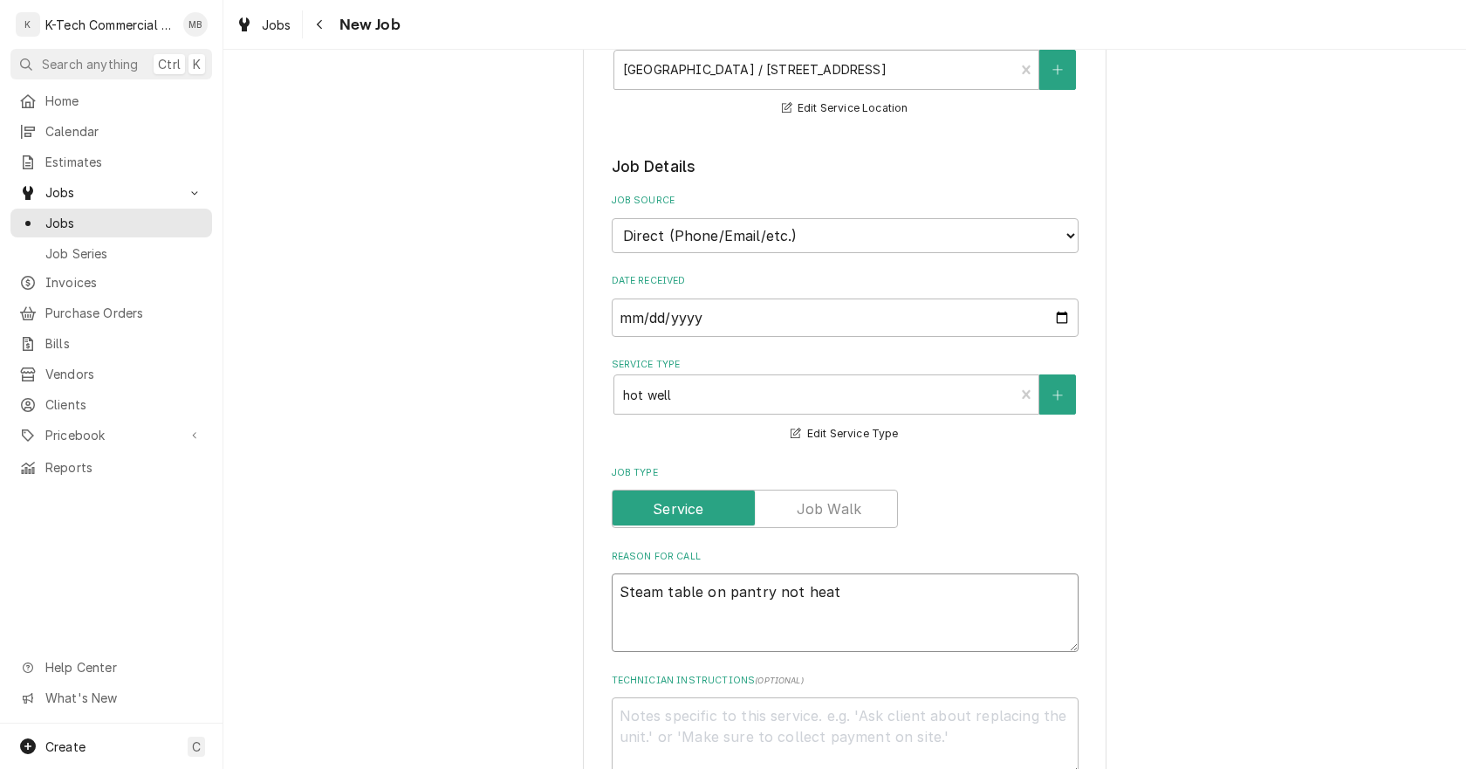
type textarea "x"
type textarea "Steam table on pantry not heati"
type textarea "x"
type textarea "Steam table on pantry not heatin"
type textarea "x"
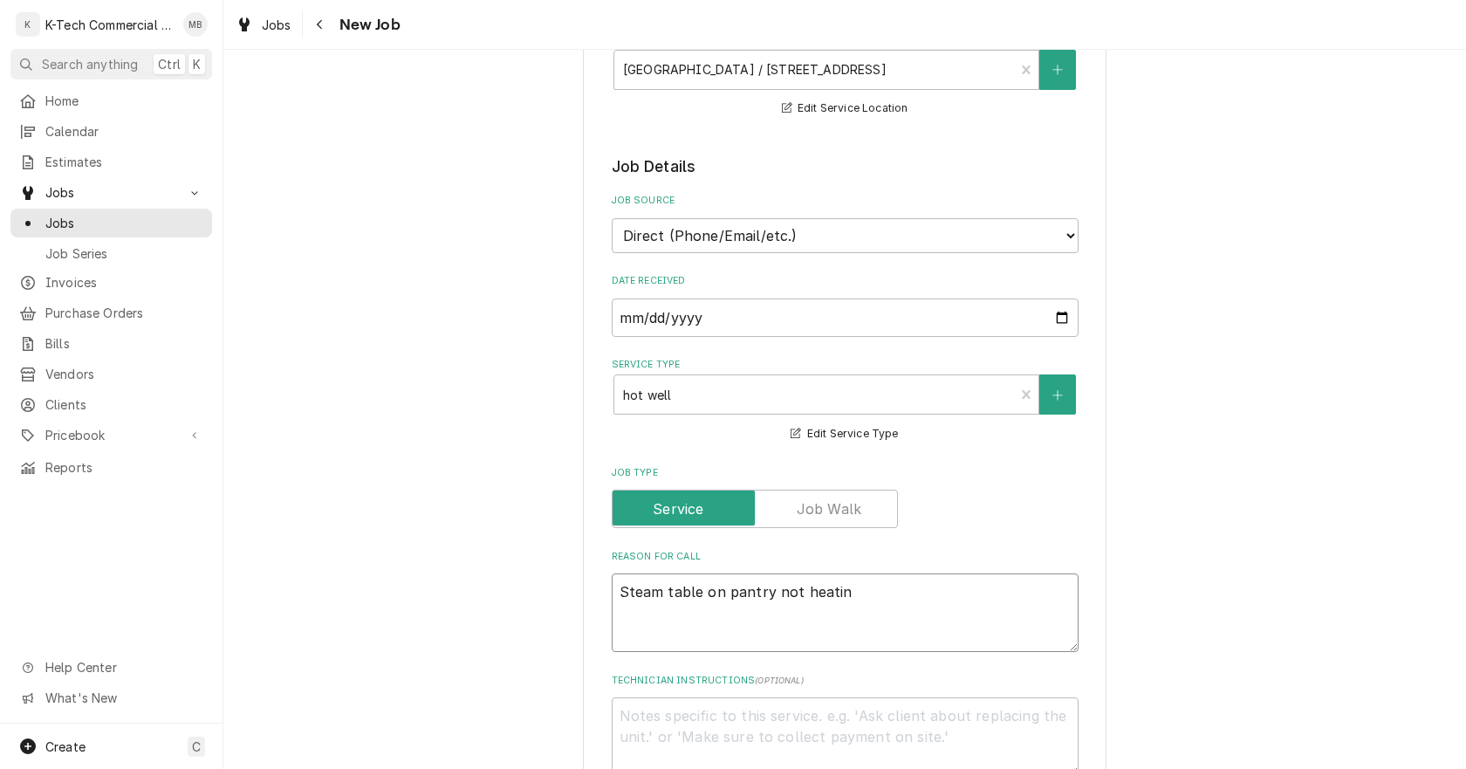
type textarea "Steam table on pantry not heating"
type textarea "x"
type textarea "Steam table on pantry not heating"
type textarea "x"
type textarea "Steam table on pantry not heating y"
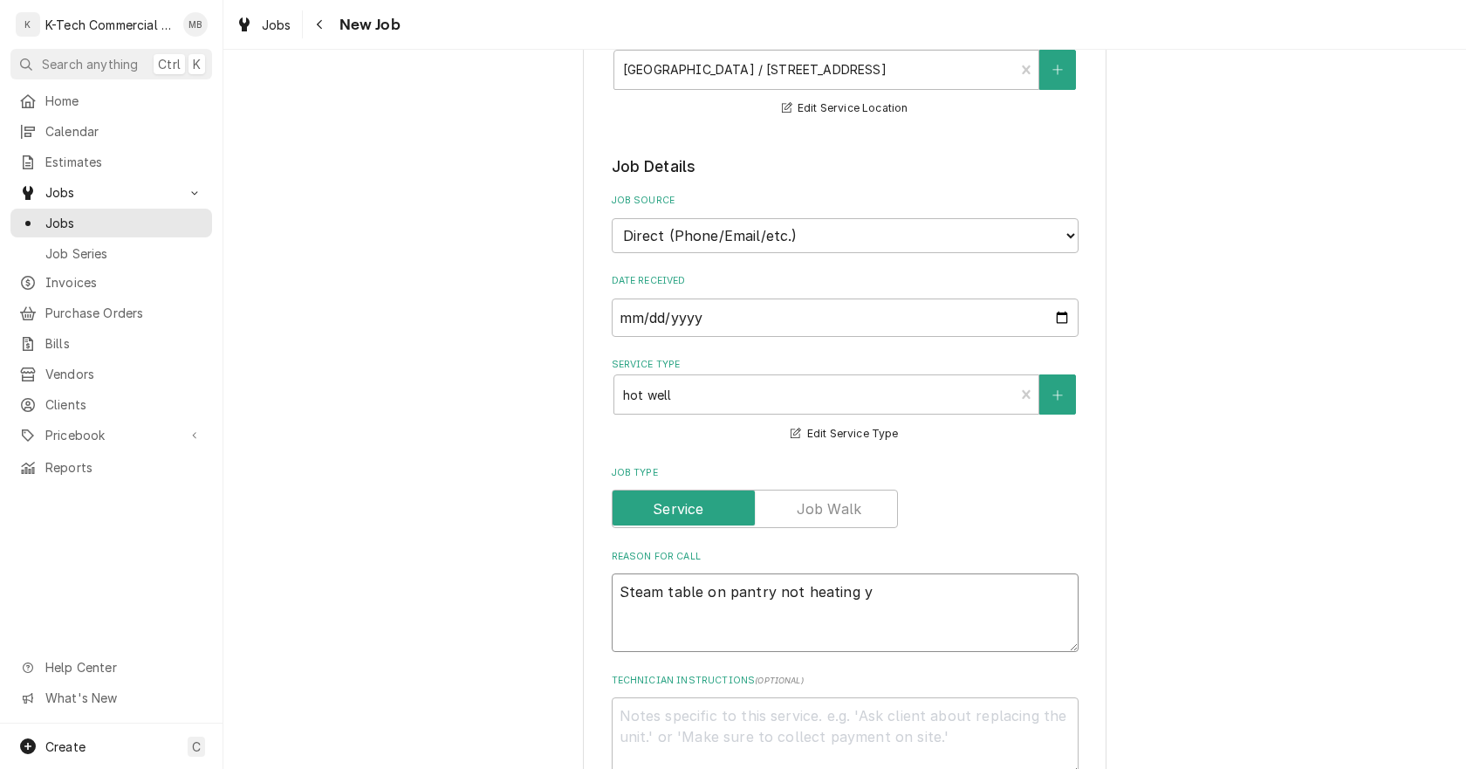
type textarea "x"
type textarea "Steam table on pantry not heating yp"
type textarea "x"
type textarea "Steam table on pantry not heating y"
type textarea "x"
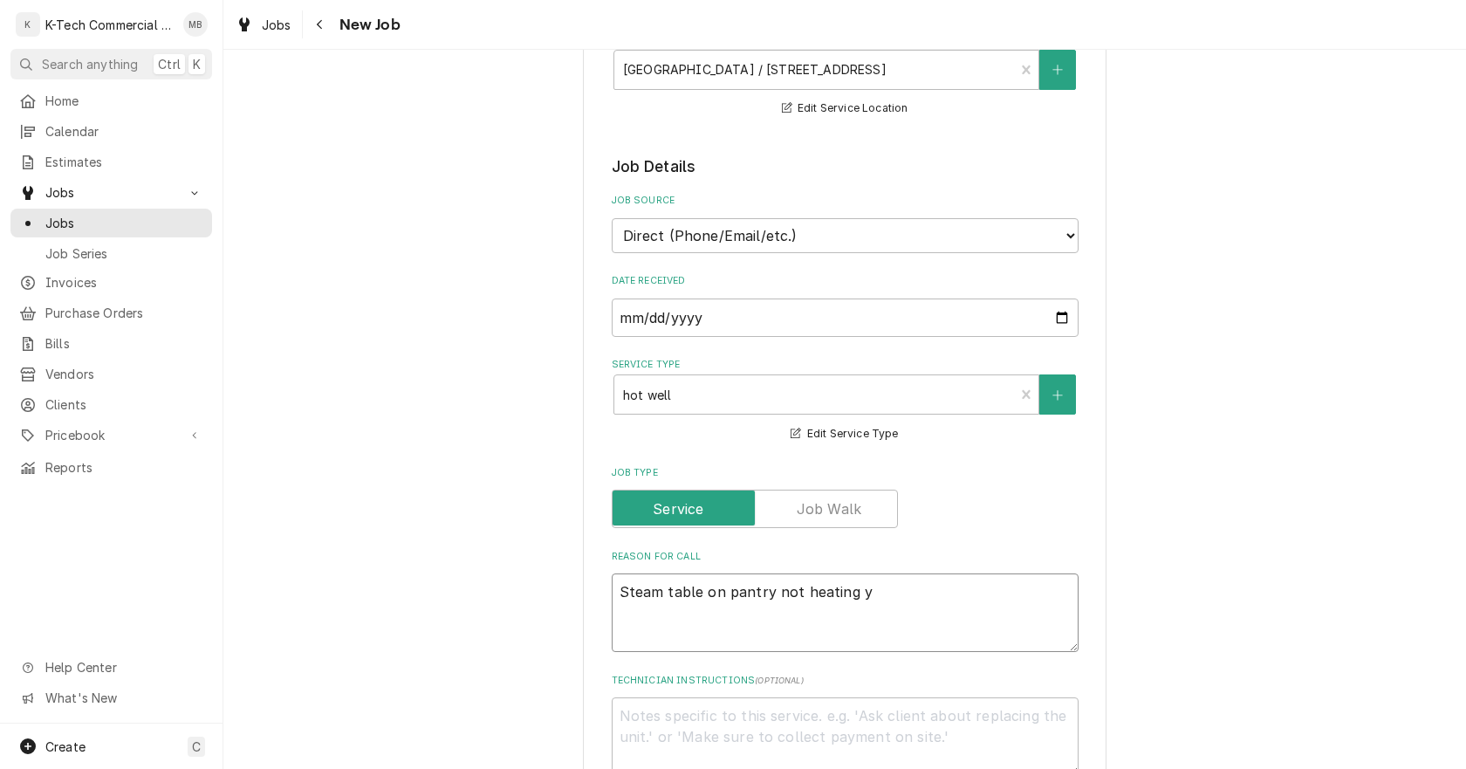
type textarea "Steam table on pantry not heating"
type textarea "x"
type textarea "Steam table on pantry not heating u"
type textarea "x"
type textarea "Steam table on pantry not heating up"
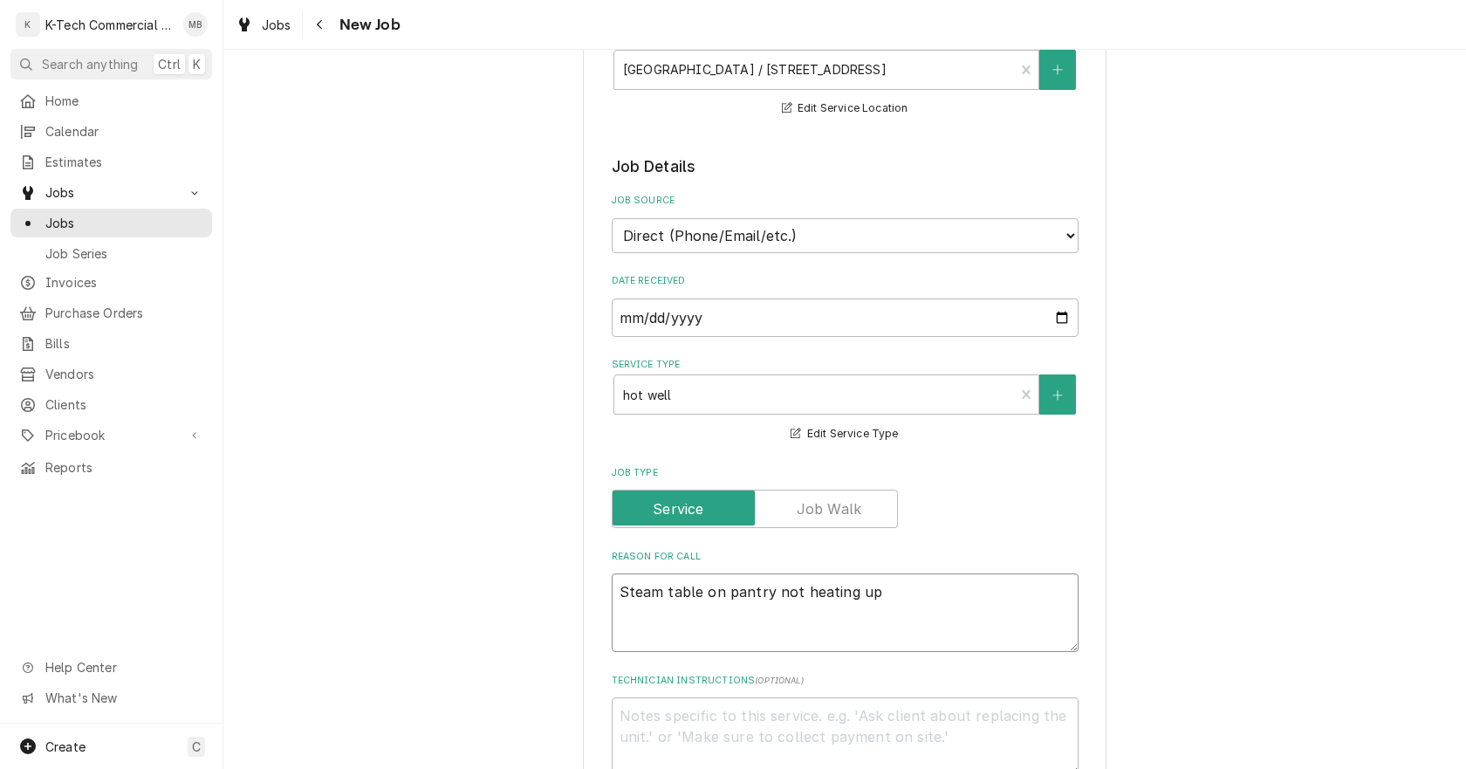
type textarea "x"
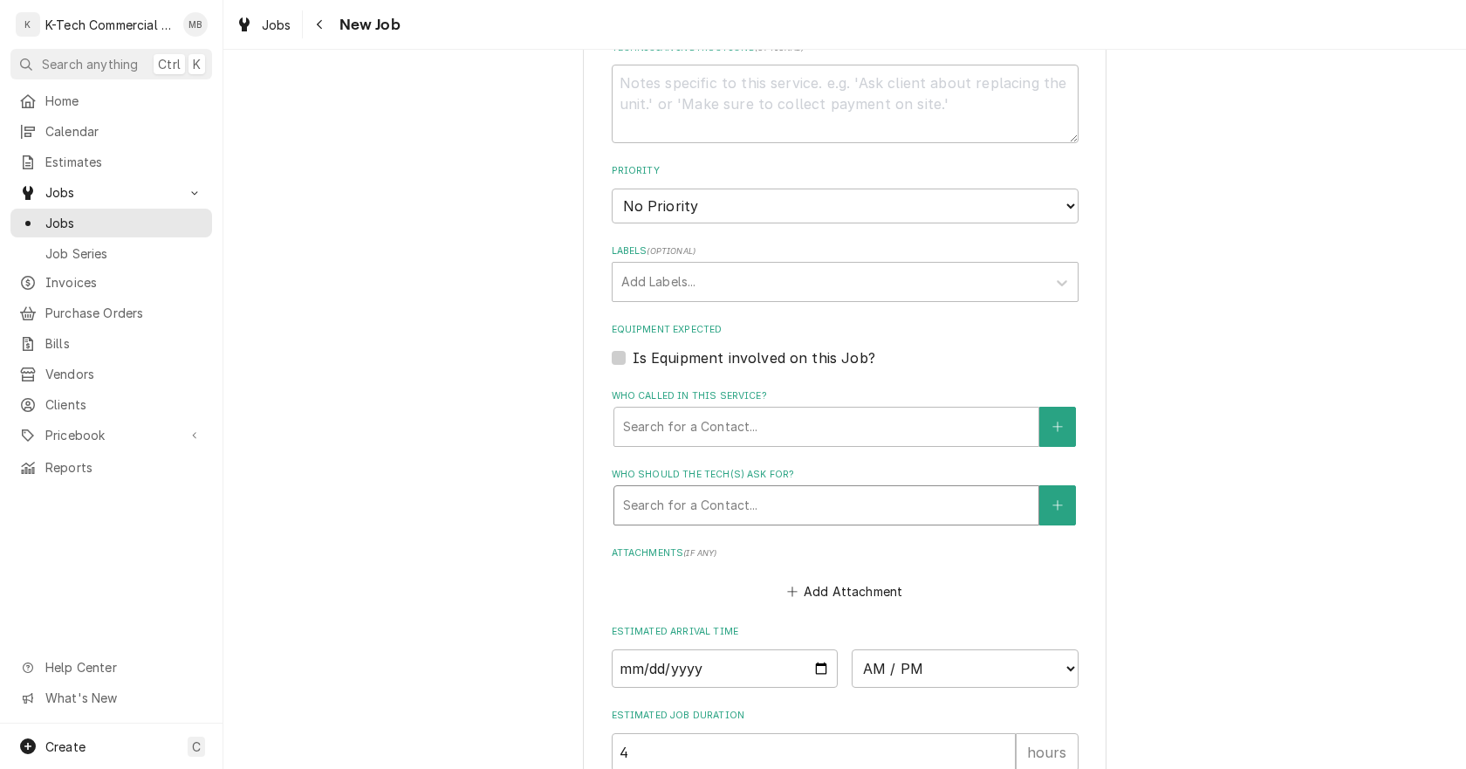
scroll to position [1047, 0]
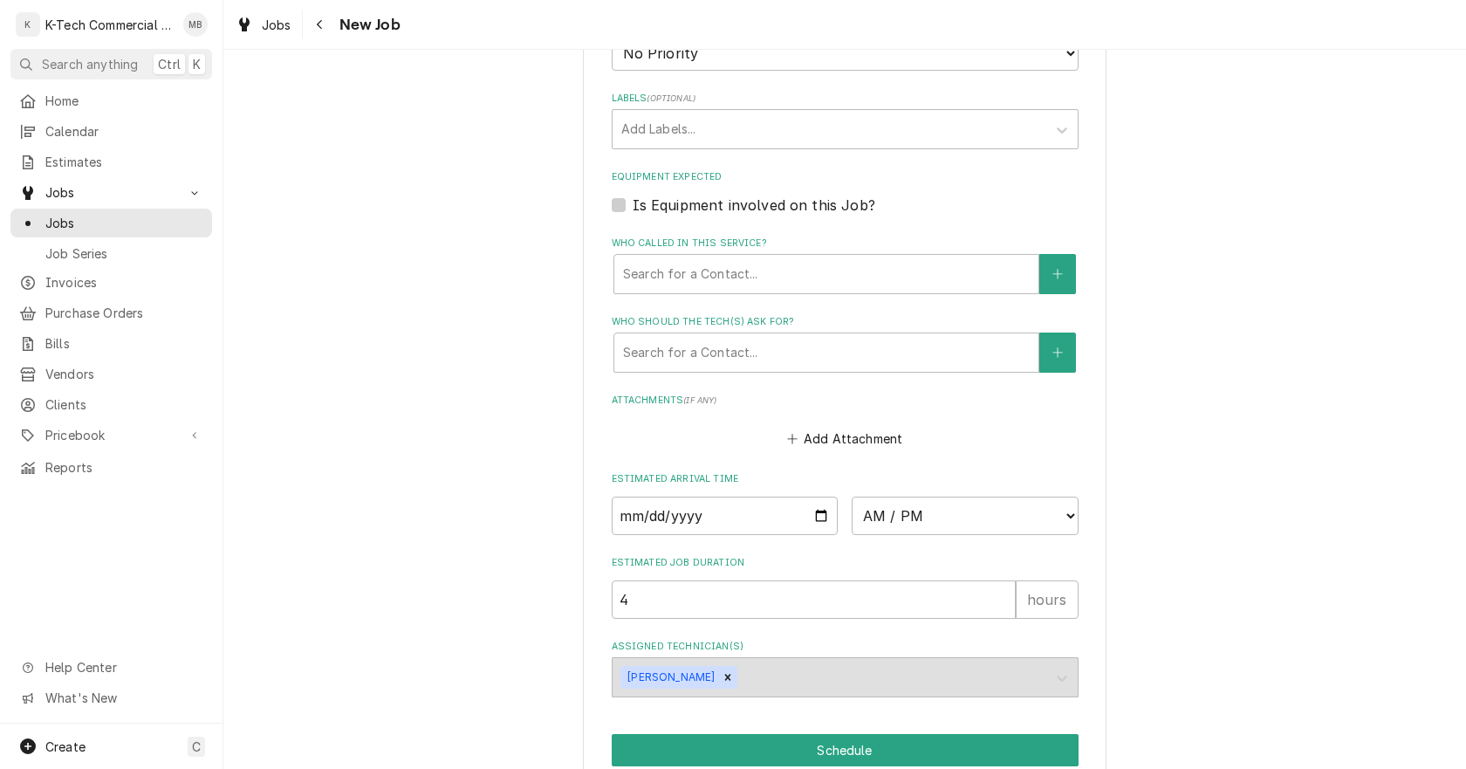
type textarea "Steam table on pantry not heating up"
click at [811, 517] on input "Date" at bounding box center [725, 515] width 227 height 38
type textarea "x"
type input "2025-08-29"
type textarea "x"
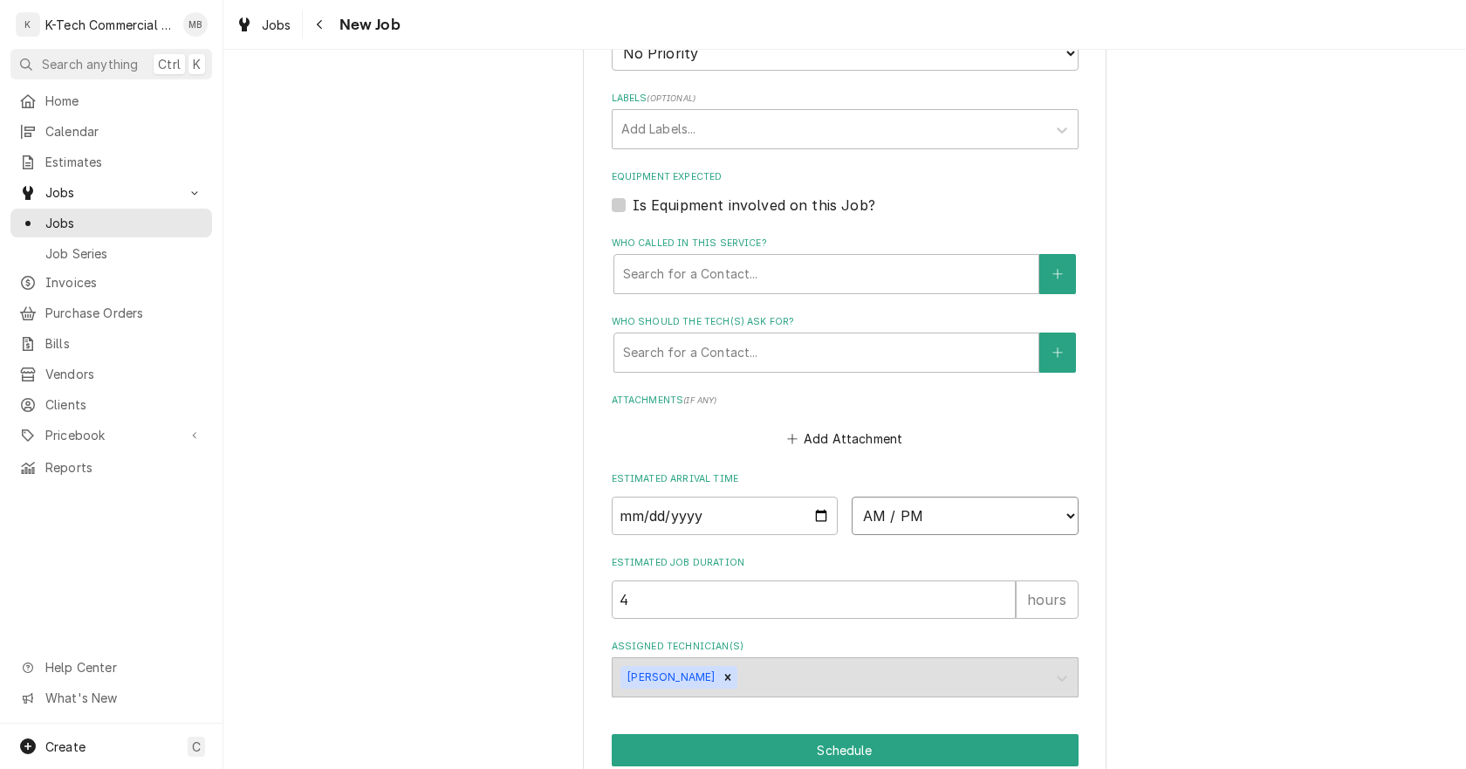
click at [1057, 520] on select "AM / PM 6:00 AM 6:15 AM 6:30 AM 6:45 AM 7:00 AM 7:15 AM 7:30 AM 7:45 AM 8:00 AM…" at bounding box center [965, 515] width 227 height 38
select select "11:30:00"
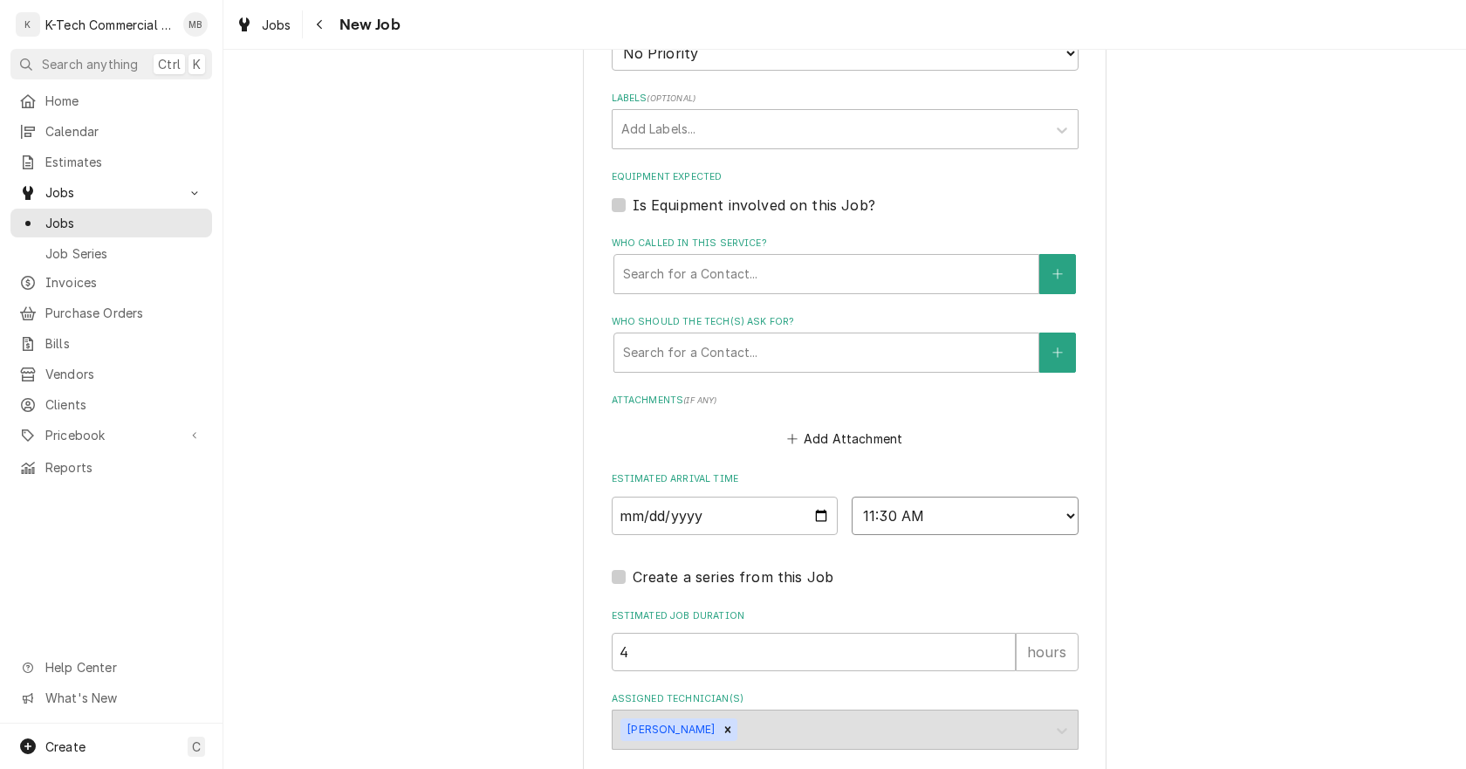
scroll to position [1179, 0]
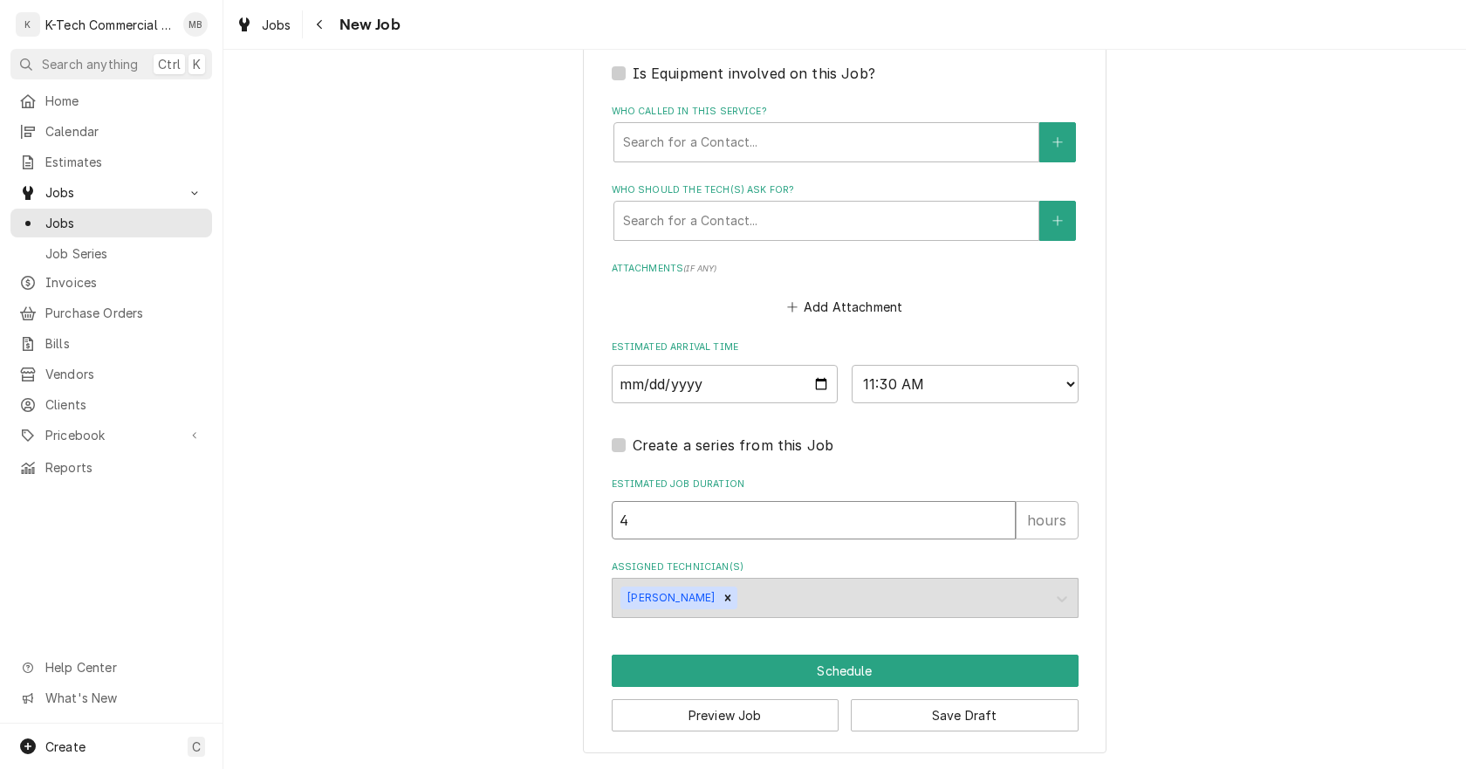
drag, startPoint x: 677, startPoint y: 521, endPoint x: 275, endPoint y: 579, distance: 406.5
type textarea "x"
type input "2"
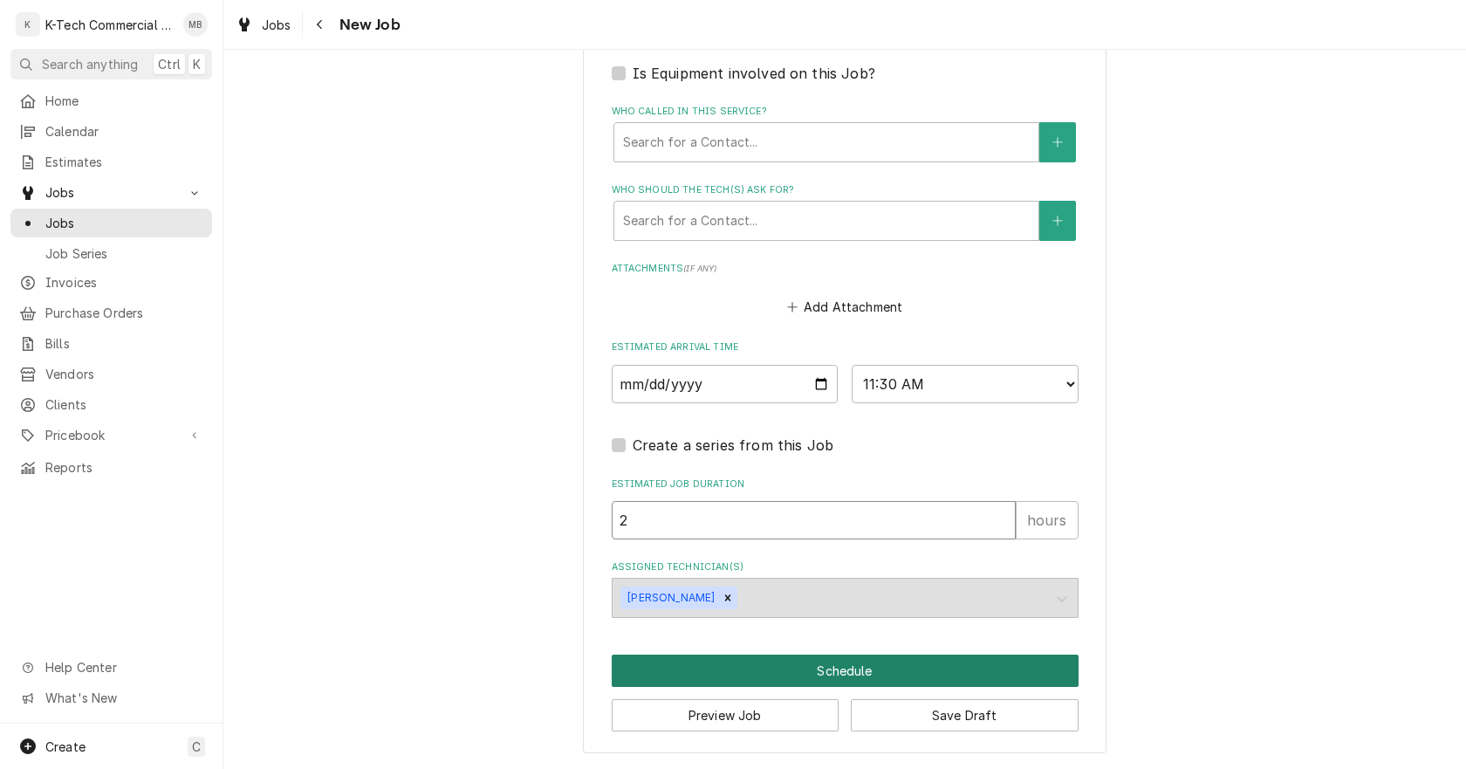
type textarea "x"
type input "2"
click at [878, 660] on button "Schedule" at bounding box center [845, 670] width 467 height 32
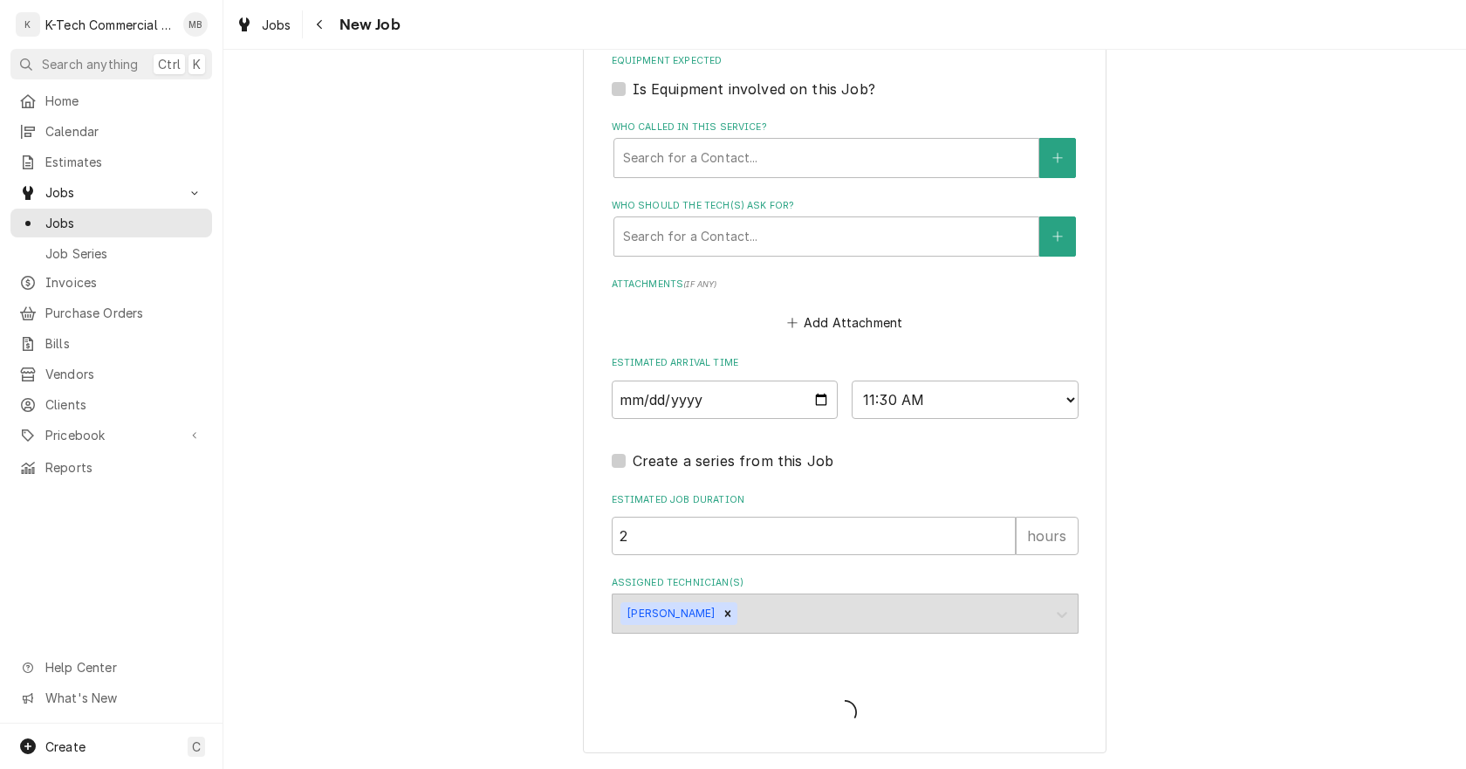
scroll to position [1163, 0]
type textarea "x"
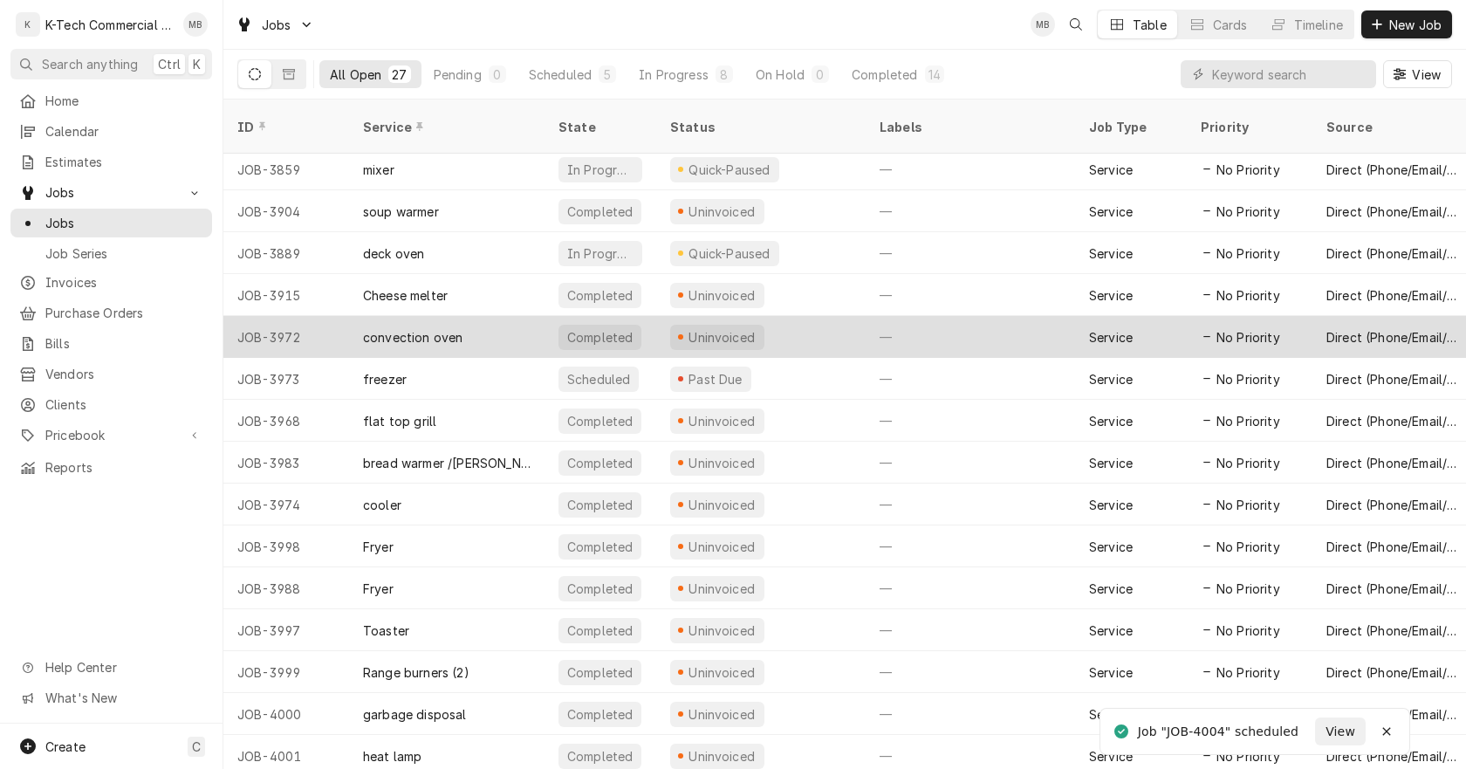
scroll to position [508, 0]
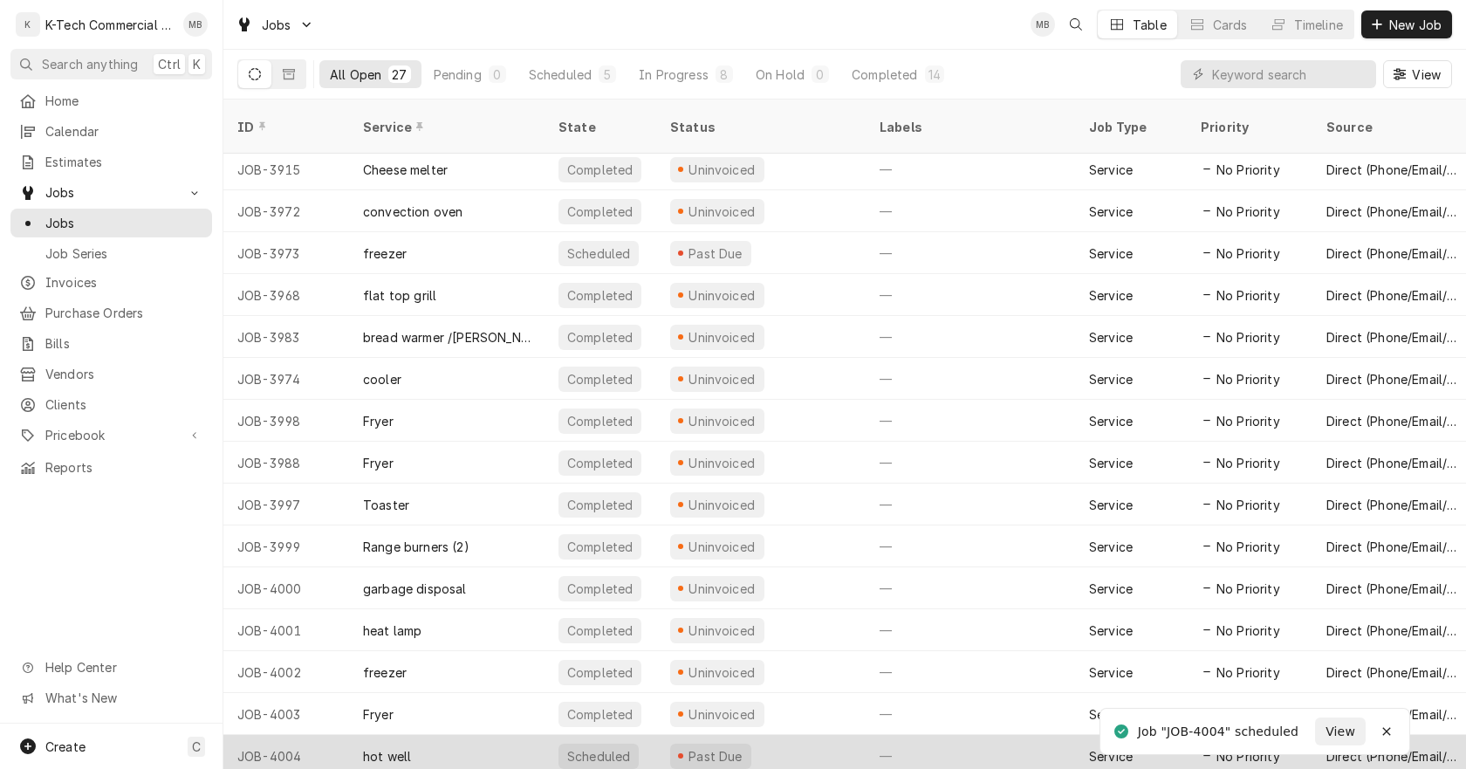
click at [783, 735] on div "Past Due" at bounding box center [760, 756] width 209 height 42
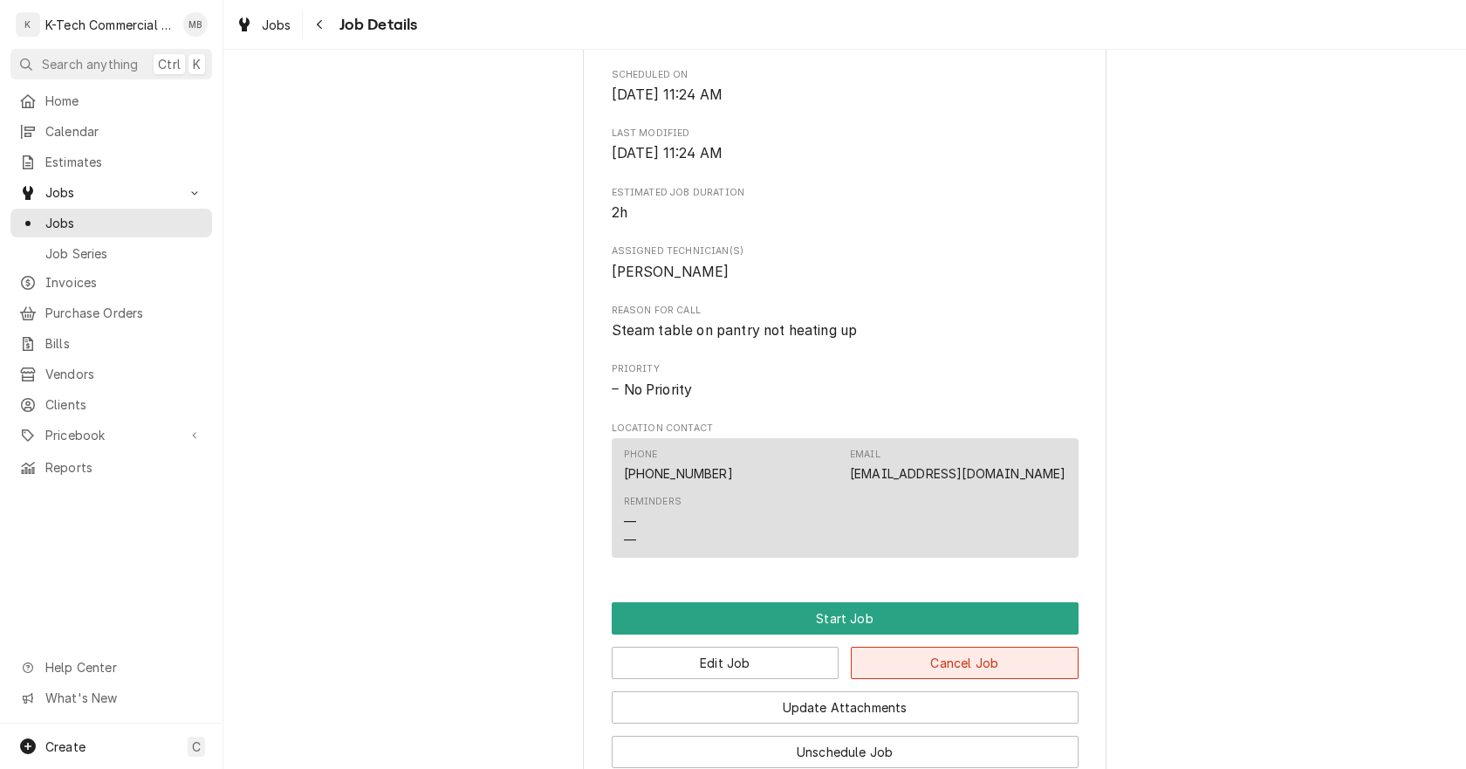
scroll to position [782, 0]
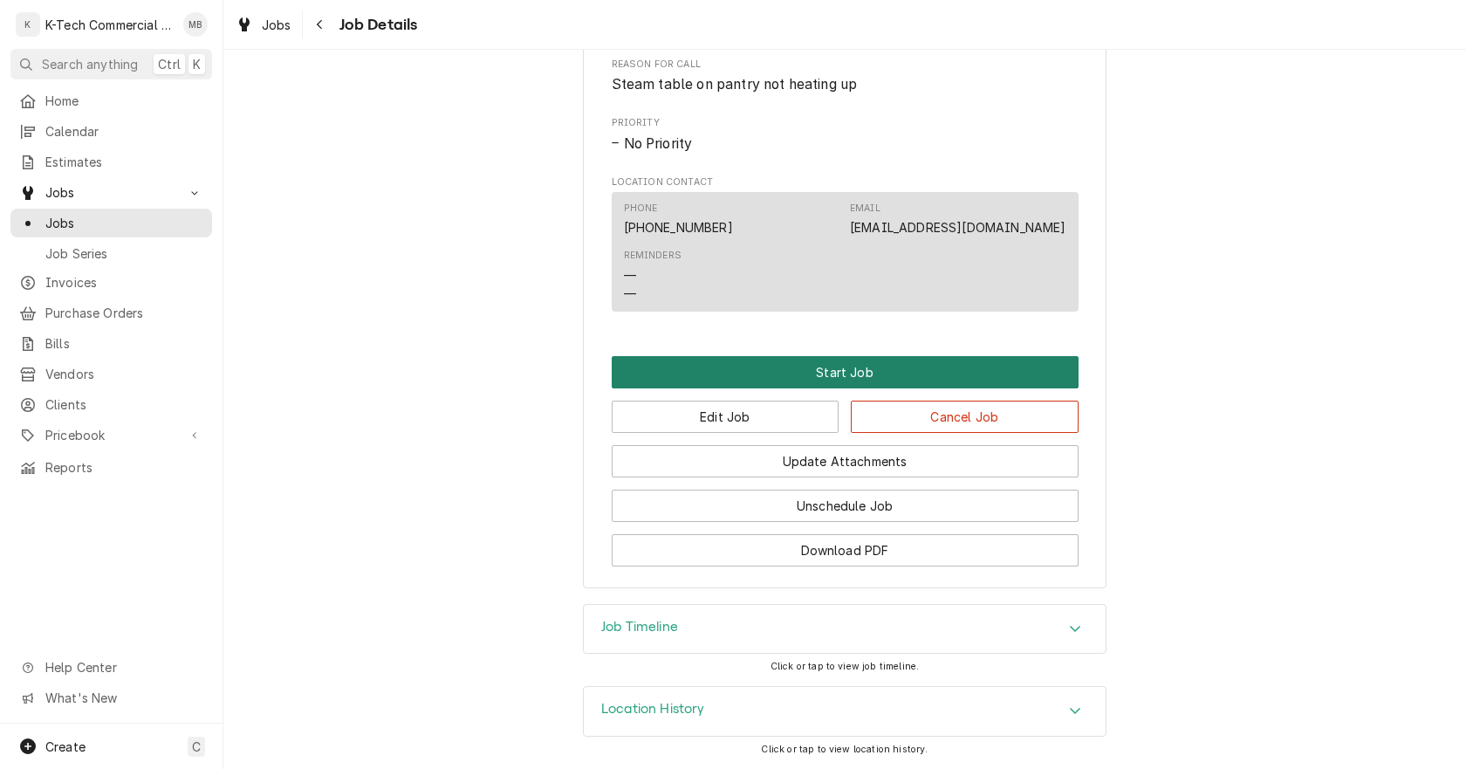
click at [837, 368] on button "Start Job" at bounding box center [845, 372] width 467 height 32
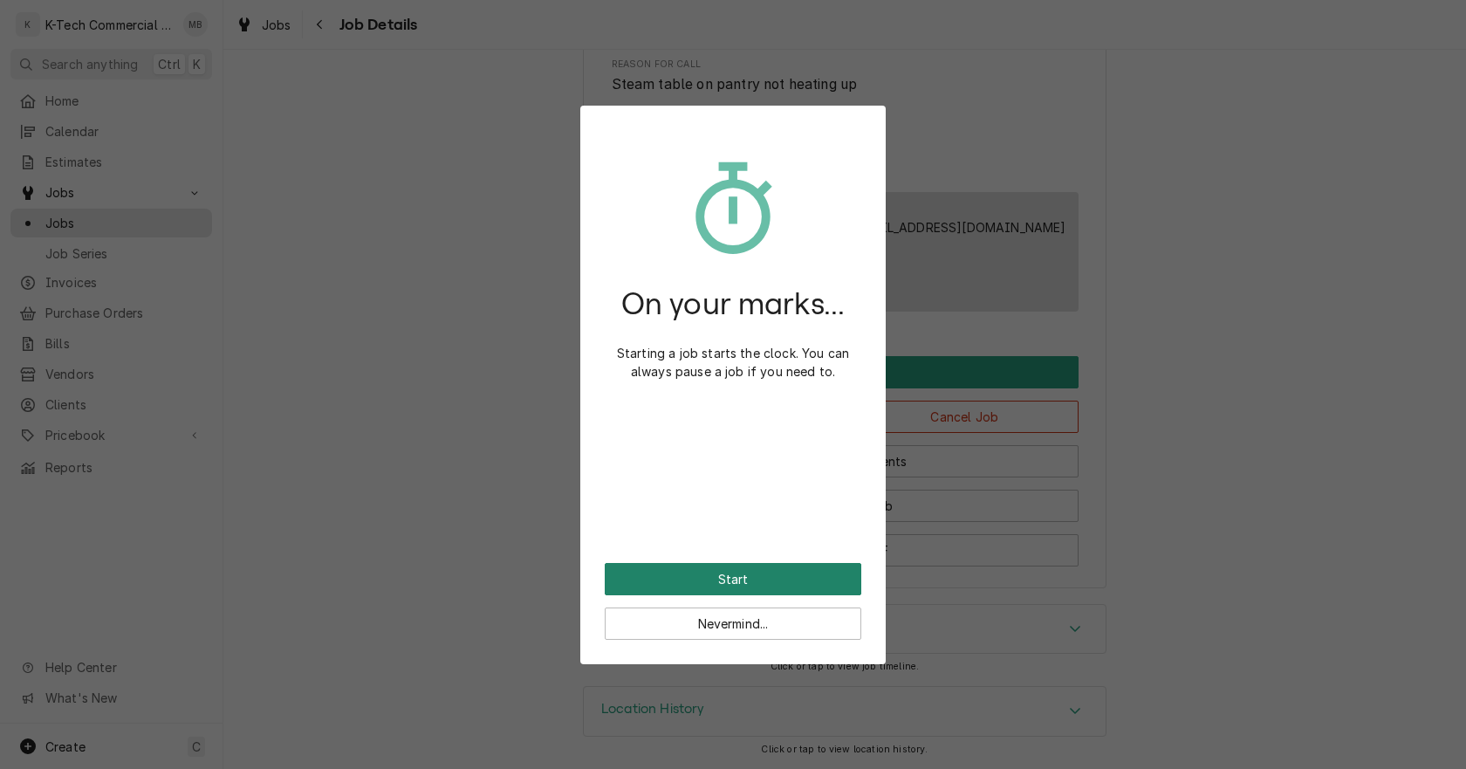
click at [803, 565] on button "Start" at bounding box center [733, 579] width 257 height 32
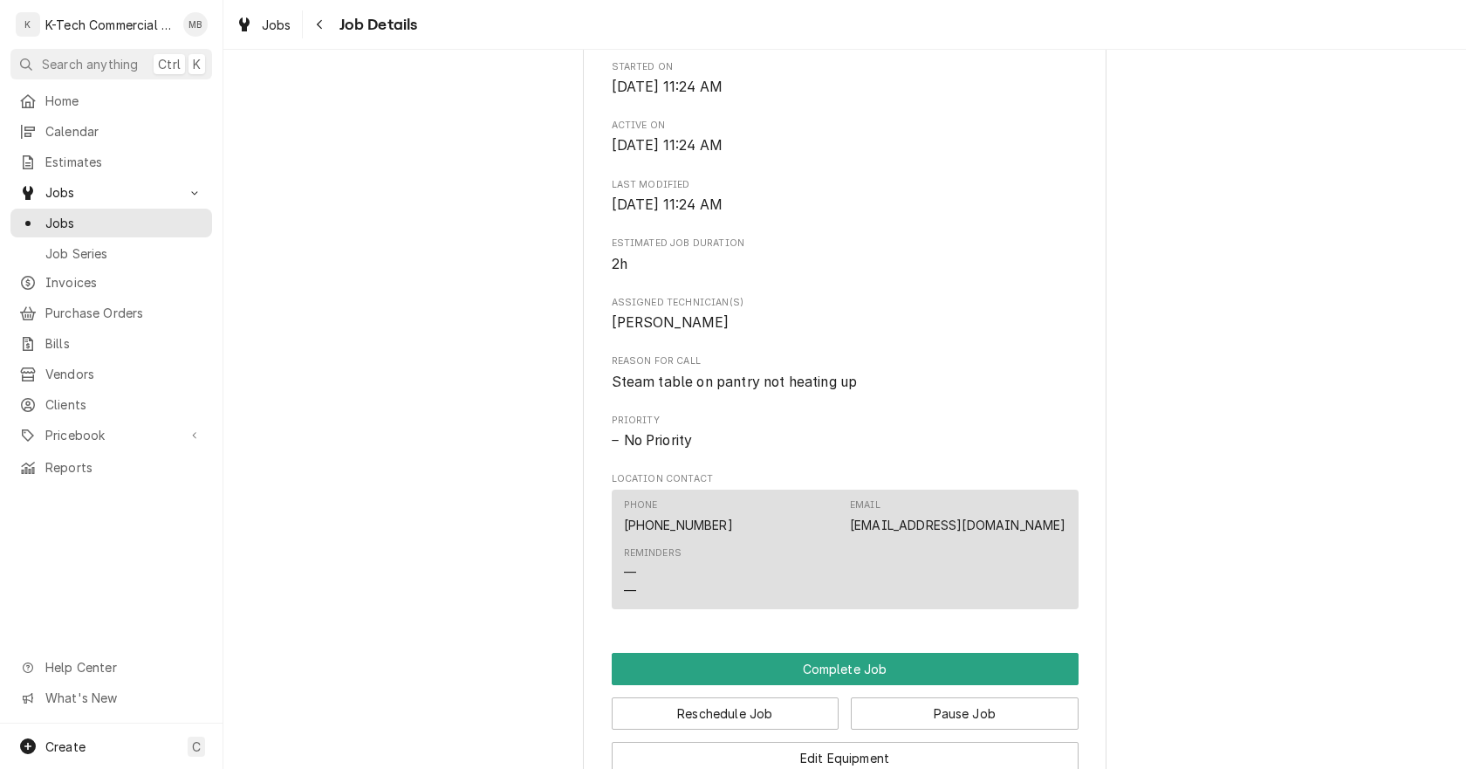
scroll to position [873, 0]
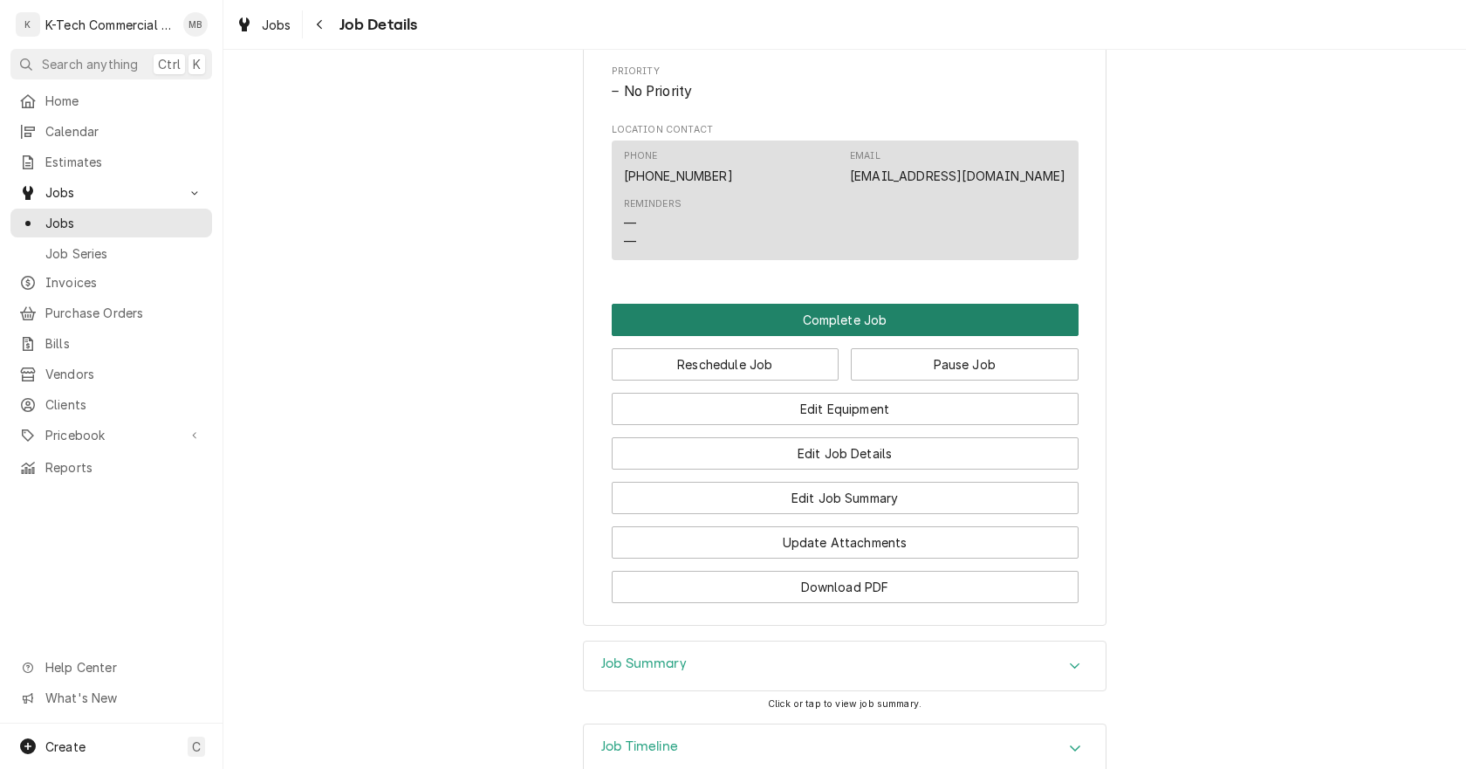
click at [827, 336] on button "Complete Job" at bounding box center [845, 320] width 467 height 32
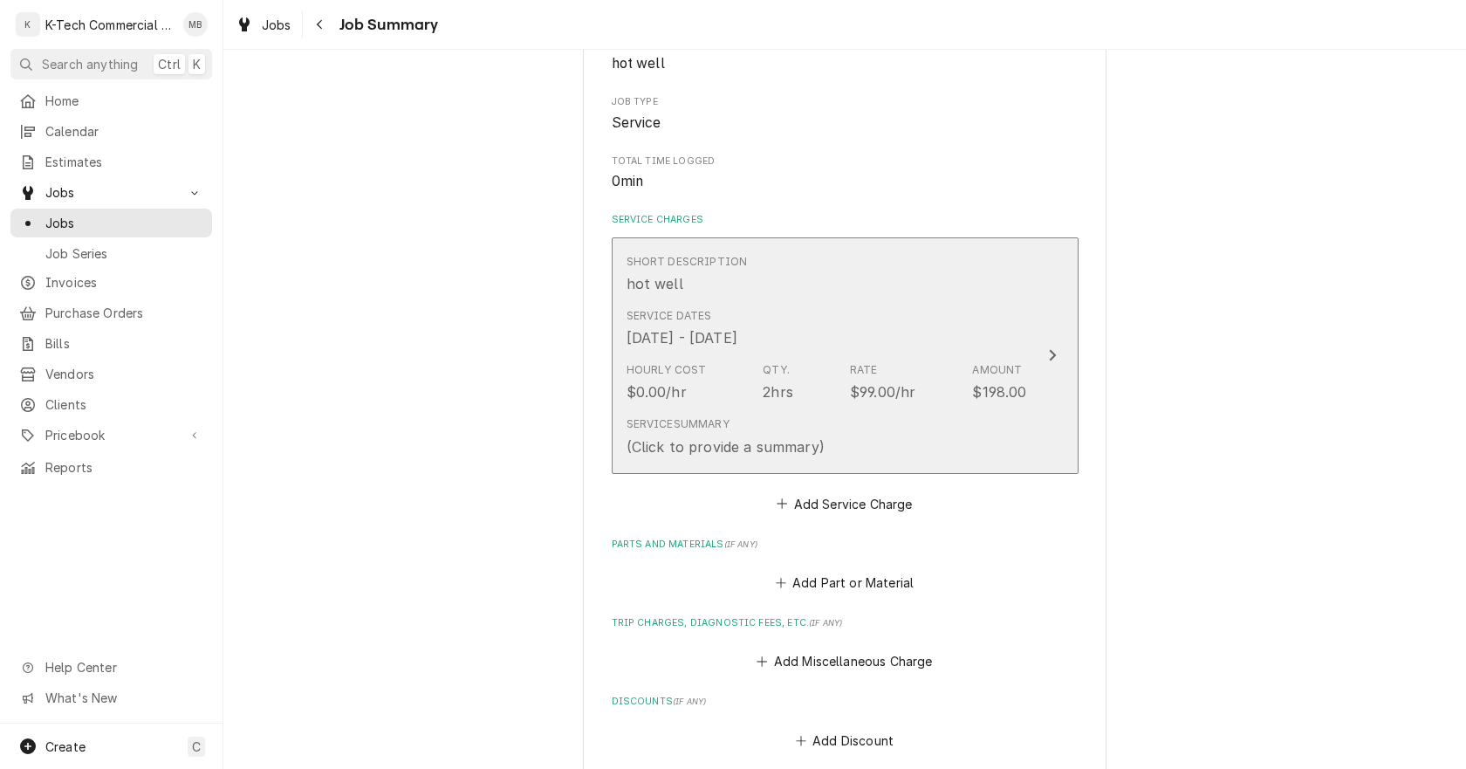
drag, startPoint x: 0, startPoint y: 0, endPoint x: 828, endPoint y: 341, distance: 895.5
click at [828, 341] on div "Service Dates Aug 29, 2025 - Aug 31, 2025" at bounding box center [826, 328] width 400 height 54
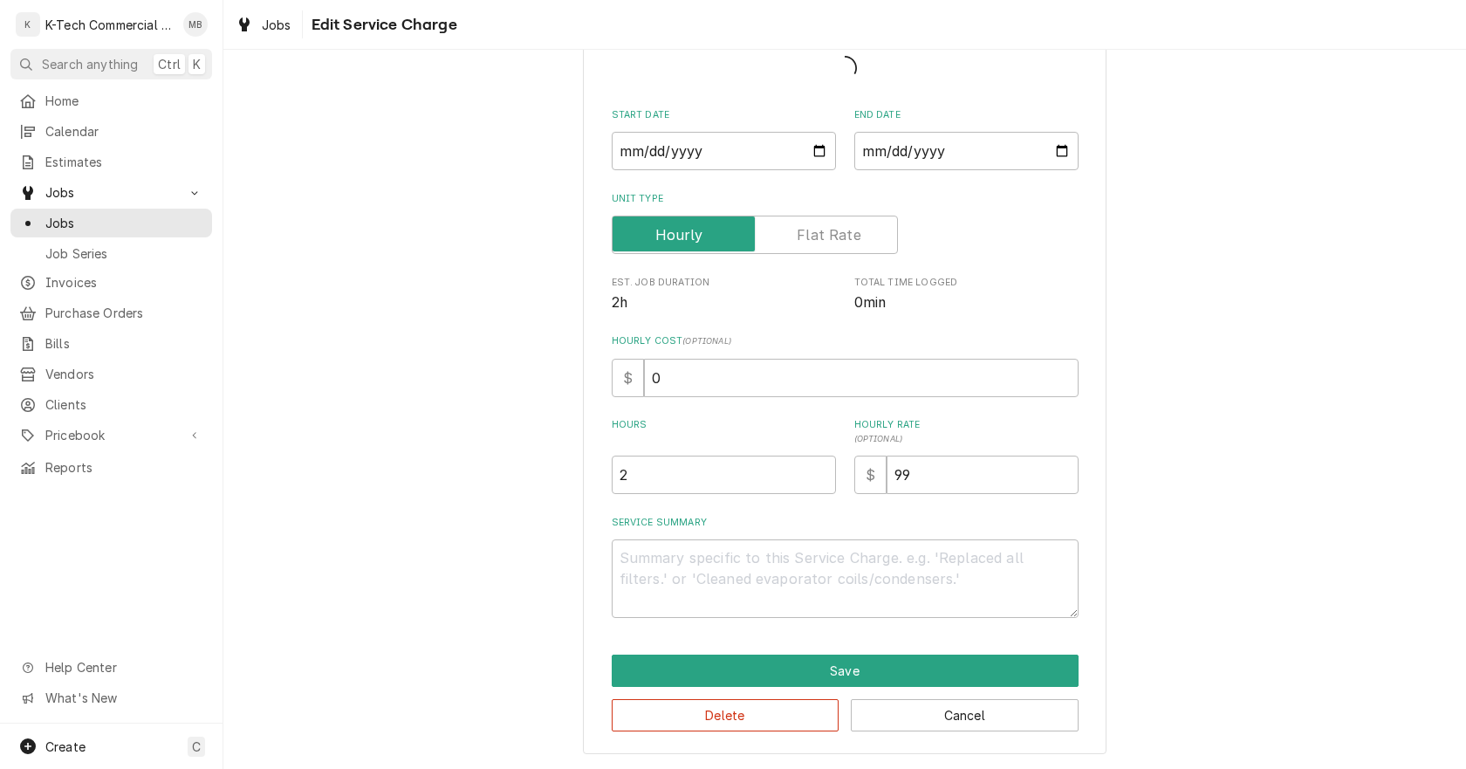
scroll to position [115, 0]
type textarea "x"
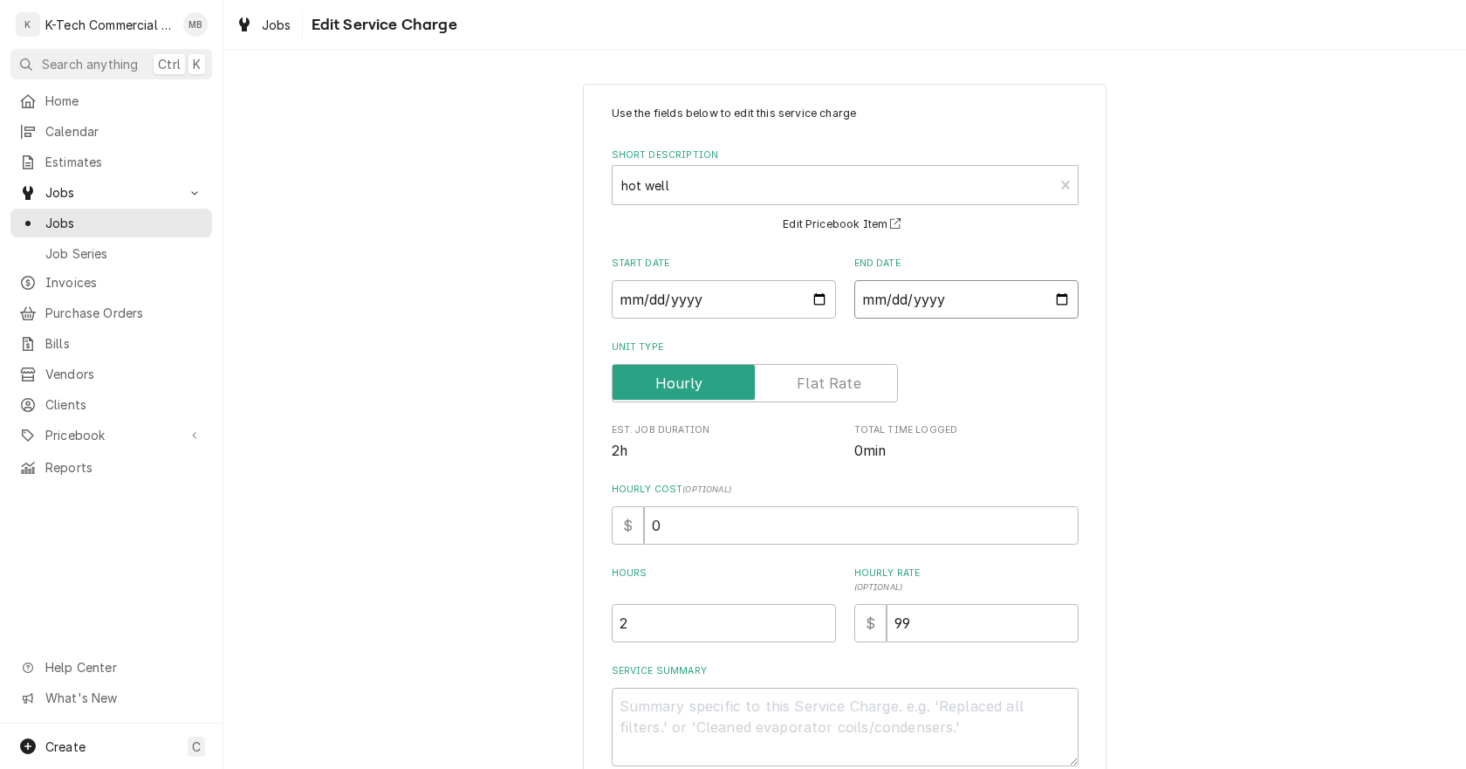
click at [1051, 294] on input "2025-08-31" at bounding box center [966, 299] width 224 height 38
type input "2025-08-29"
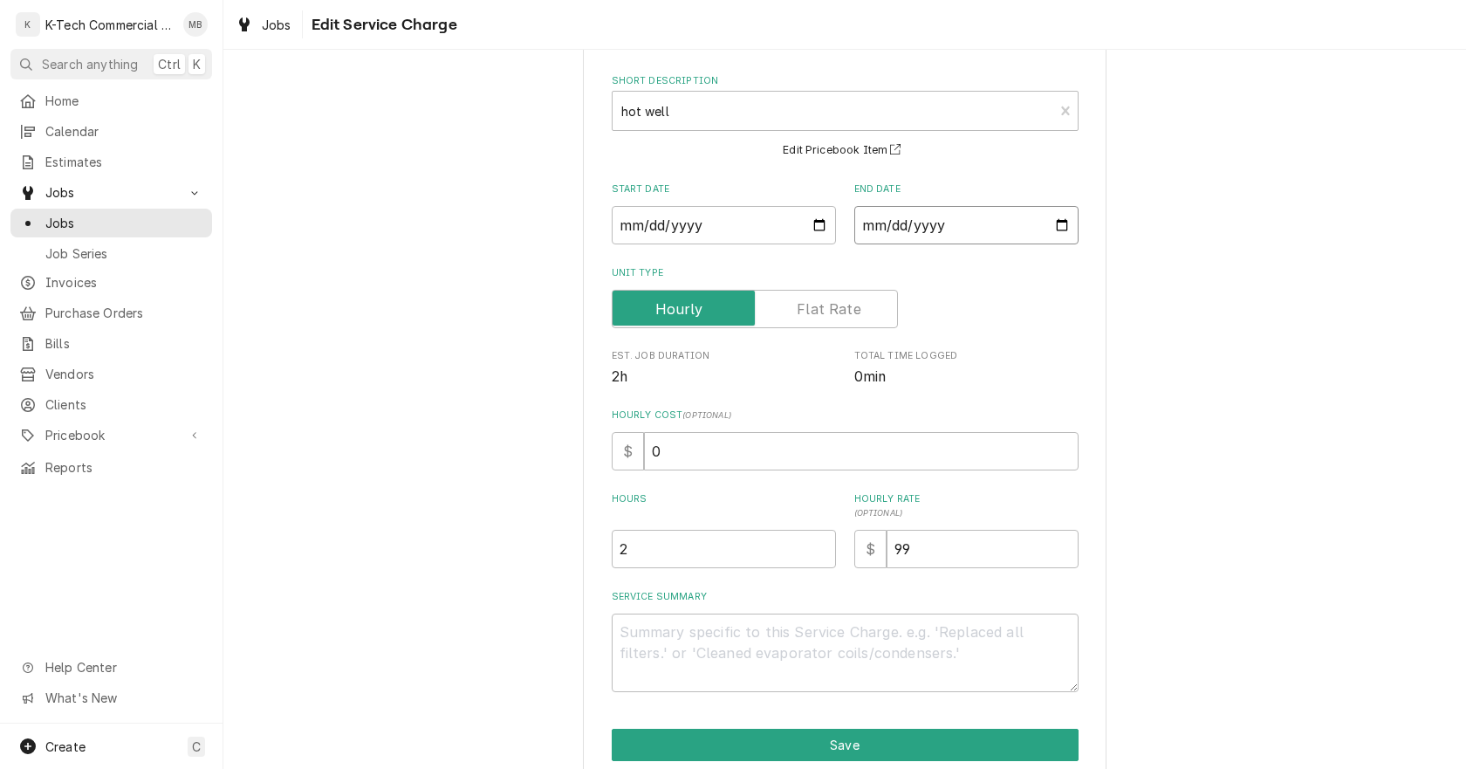
scroll to position [148, 0]
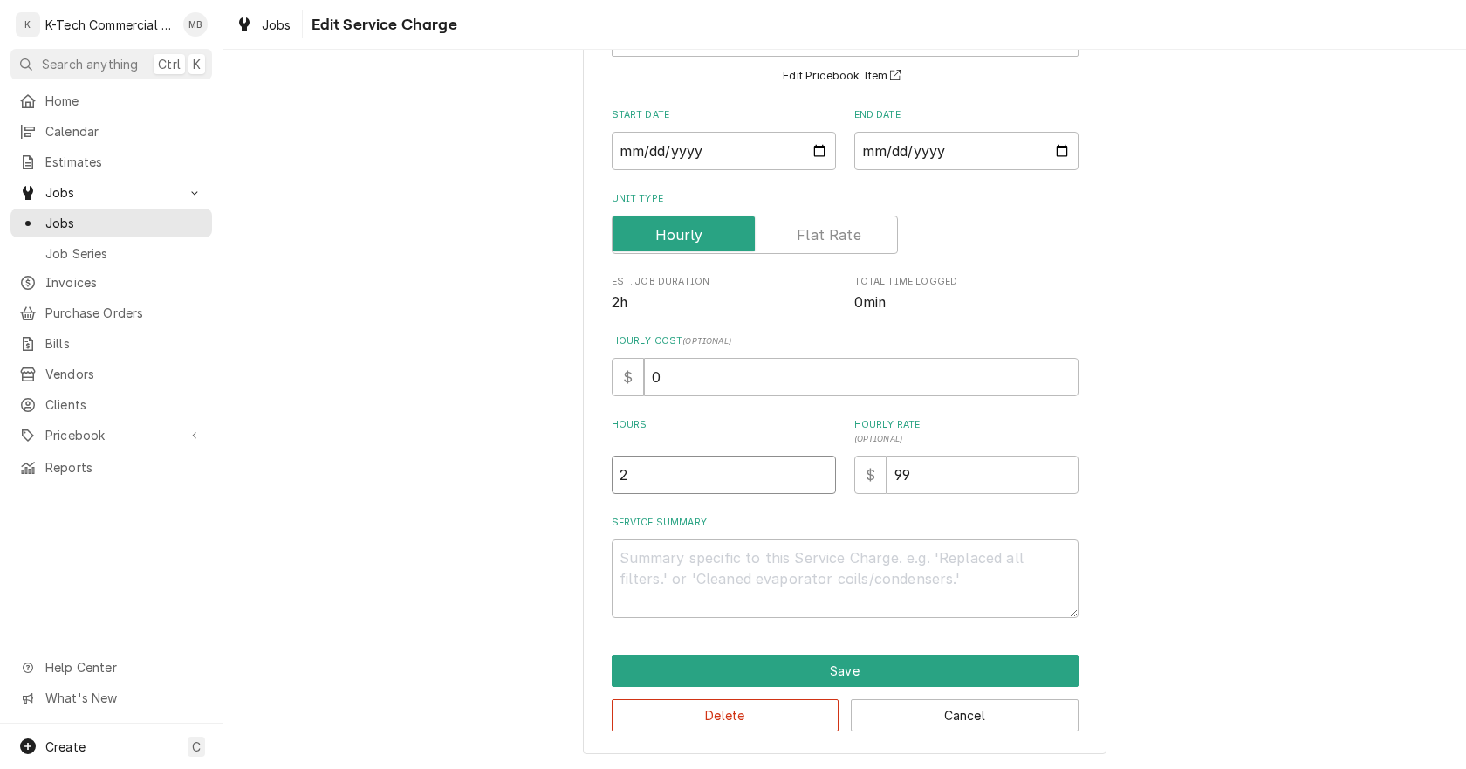
drag, startPoint x: 643, startPoint y: 476, endPoint x: 588, endPoint y: 488, distance: 56.1
click at [588, 488] on div "Use the fields below to edit this service charge Short Description hot well Edi…" at bounding box center [845, 344] width 524 height 818
type textarea "x"
type input "1"
click at [717, 562] on textarea "Service Summary" at bounding box center [845, 578] width 467 height 79
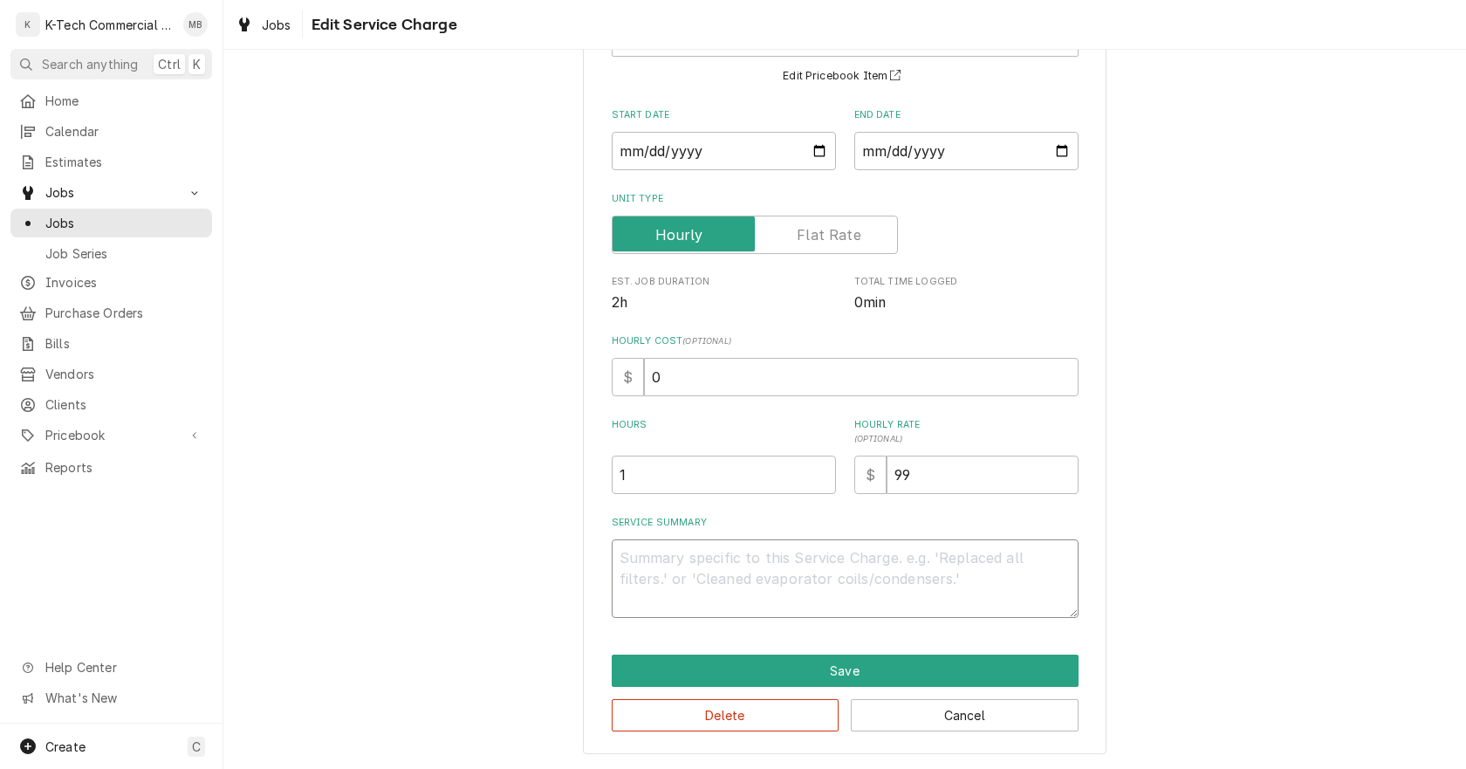
type textarea "x"
type textarea "S"
type textarea "x"
type textarea "St"
type textarea "x"
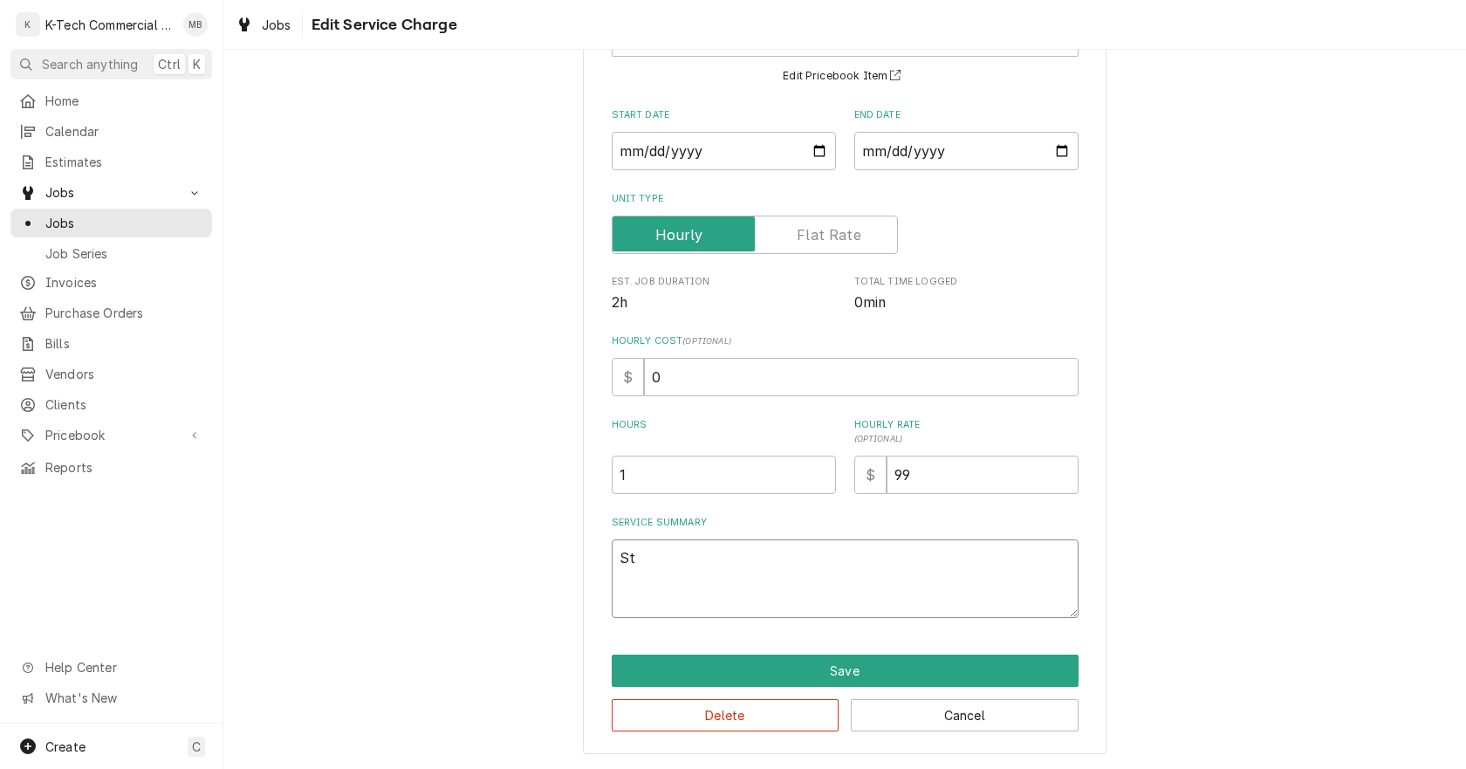
type textarea "Ste"
type textarea "x"
type textarea "Stea"
type textarea "x"
type textarea "Steam"
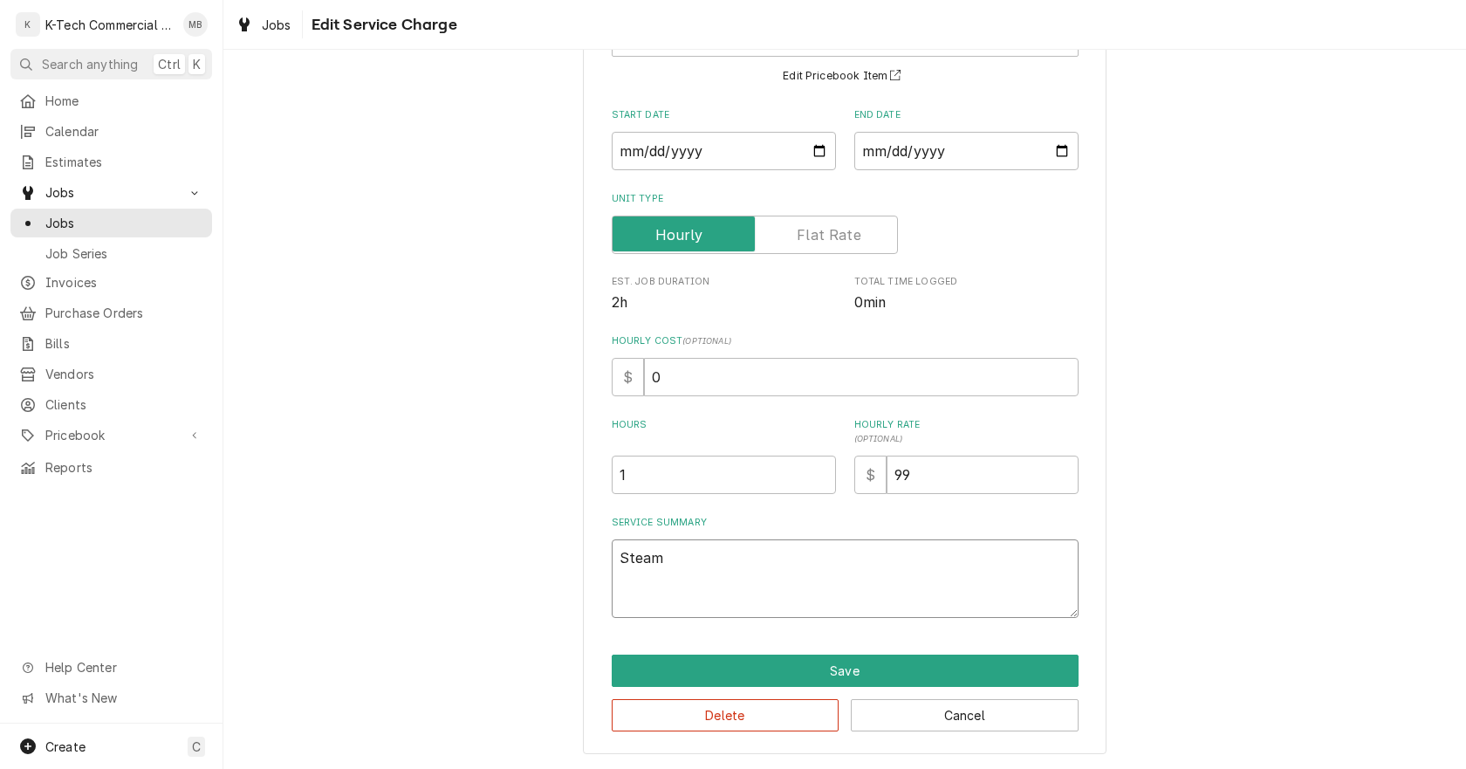
type textarea "x"
type textarea "Steam"
type textarea "x"
type textarea "Steam t"
type textarea "x"
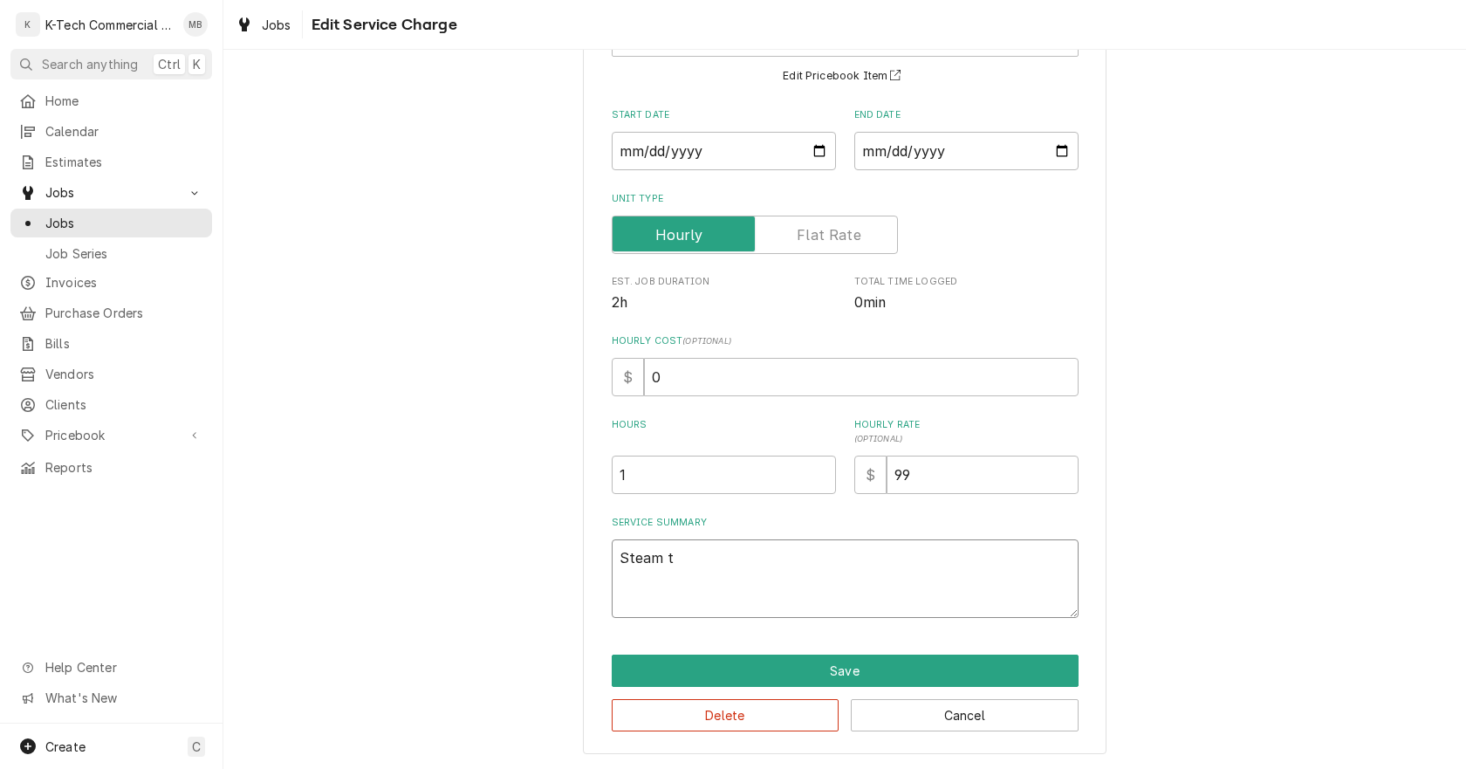
type textarea "Steam ta"
type textarea "x"
type textarea "Steam tab"
type textarea "x"
type textarea "Steam tabl"
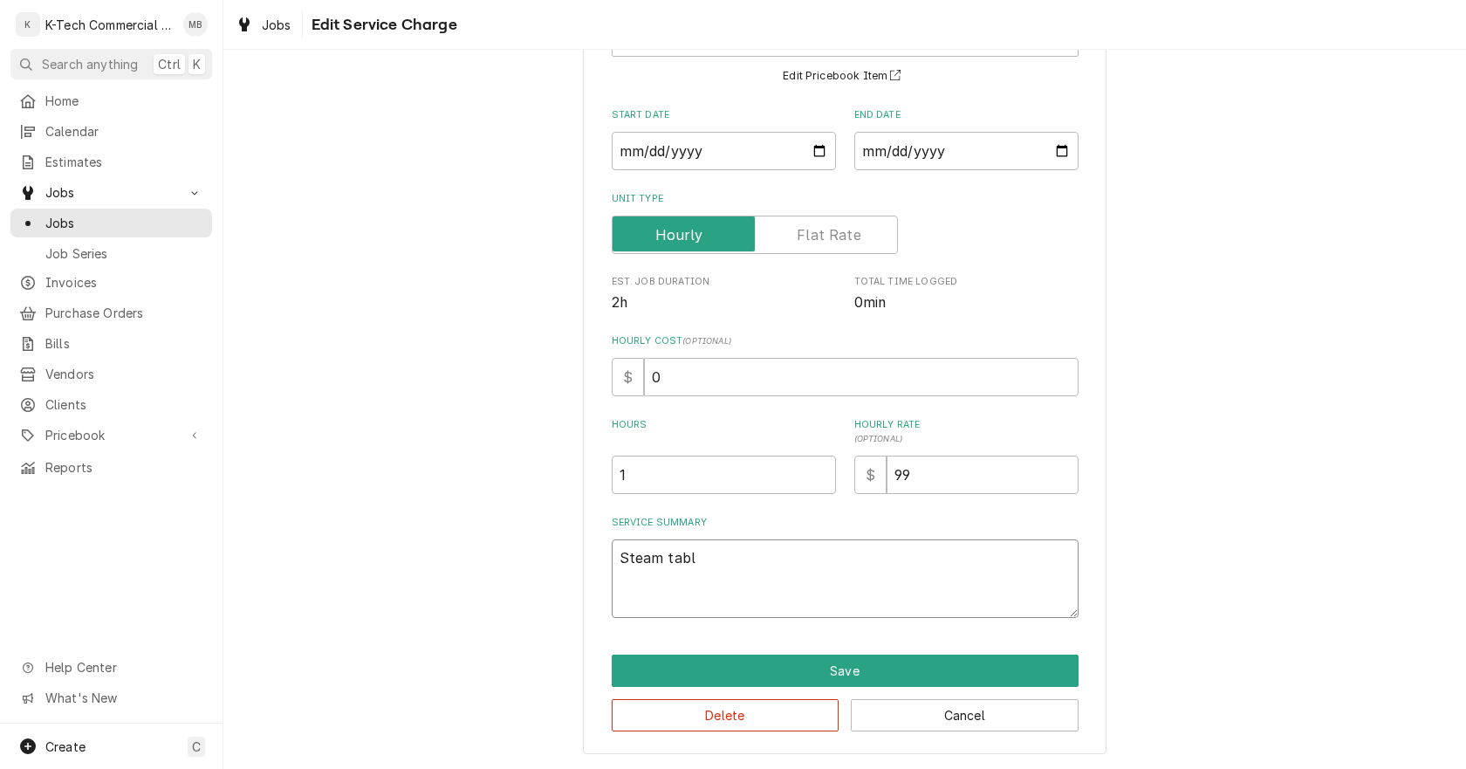
type textarea "x"
type textarea "Steam table"
type textarea "x"
type textarea "Steam table"
type textarea "x"
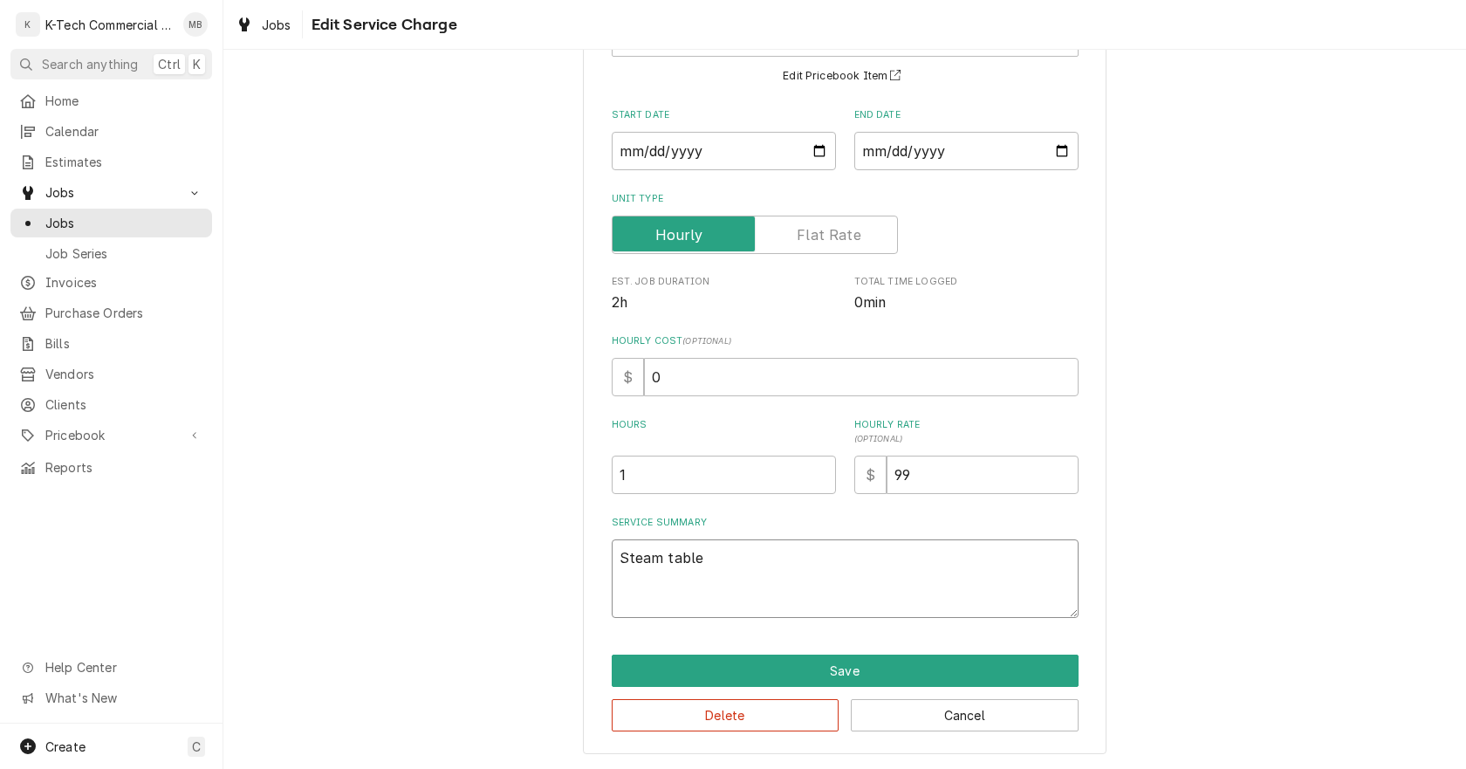
type textarea "Steam table o"
type textarea "x"
type textarea "Steam table on"
type textarea "x"
type textarea "Steam table on"
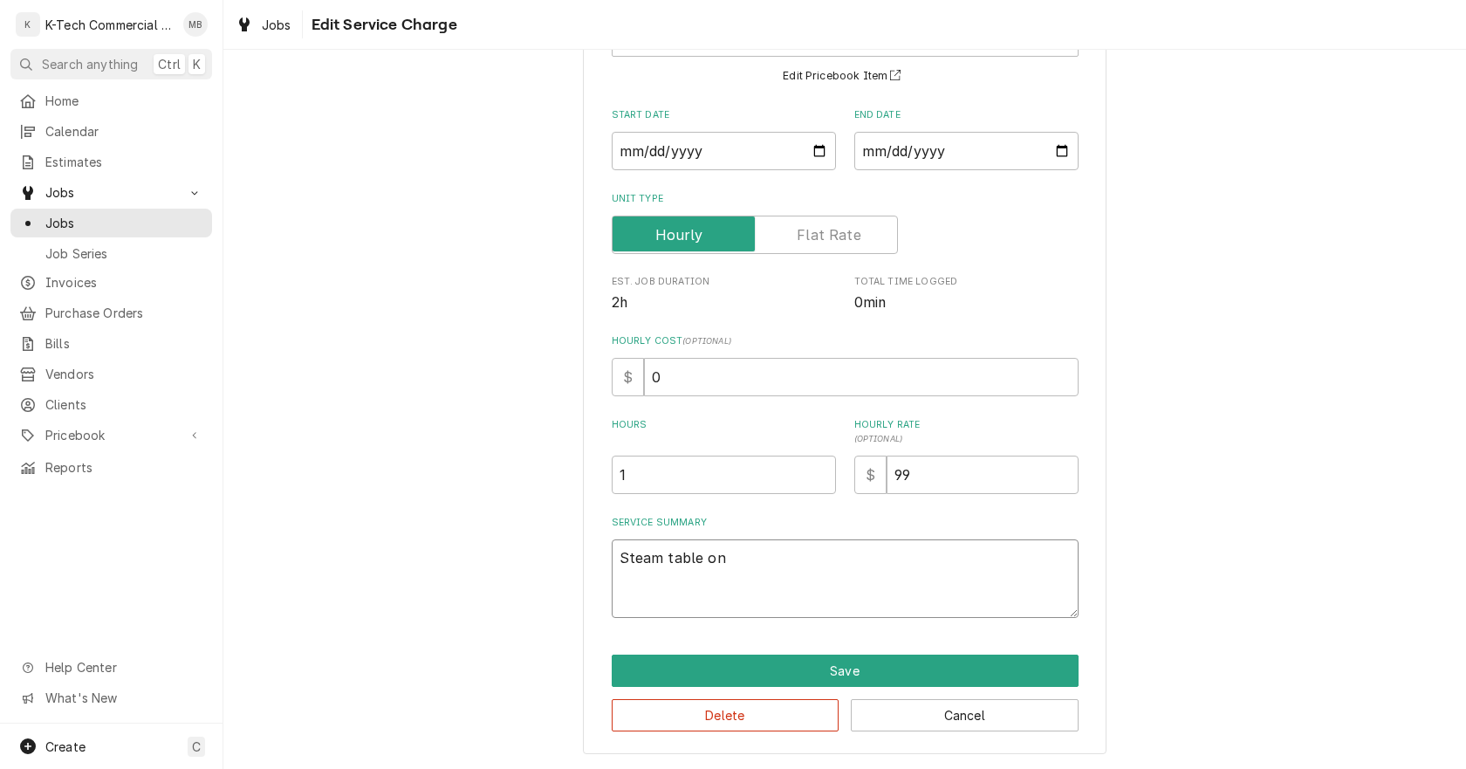
type textarea "x"
type textarea "Steam table on p"
type textarea "x"
type textarea "Steam table on pa"
type textarea "x"
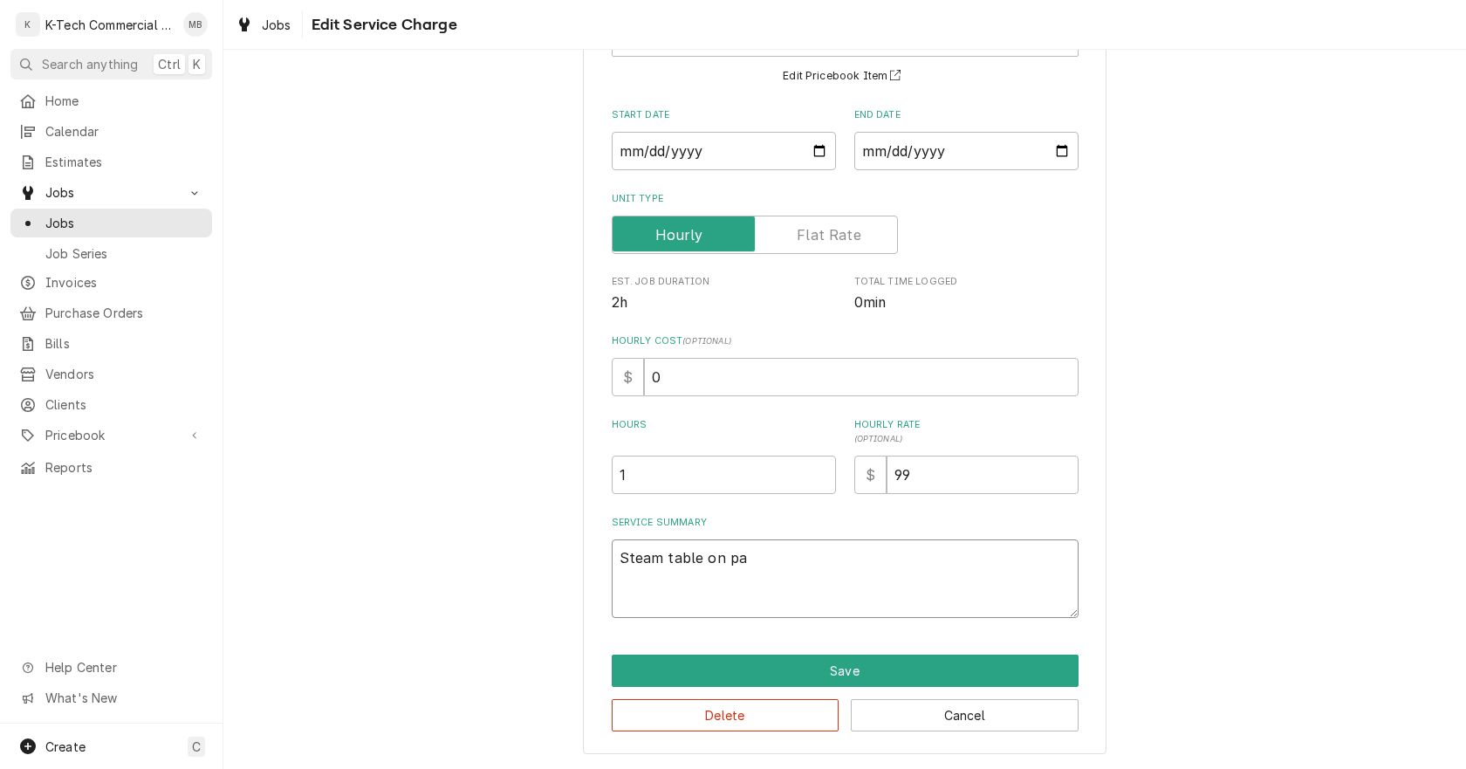
type textarea "Steam table on pan"
type textarea "x"
type textarea "Steam table on pant"
type textarea "x"
type textarea "Steam table on pantr"
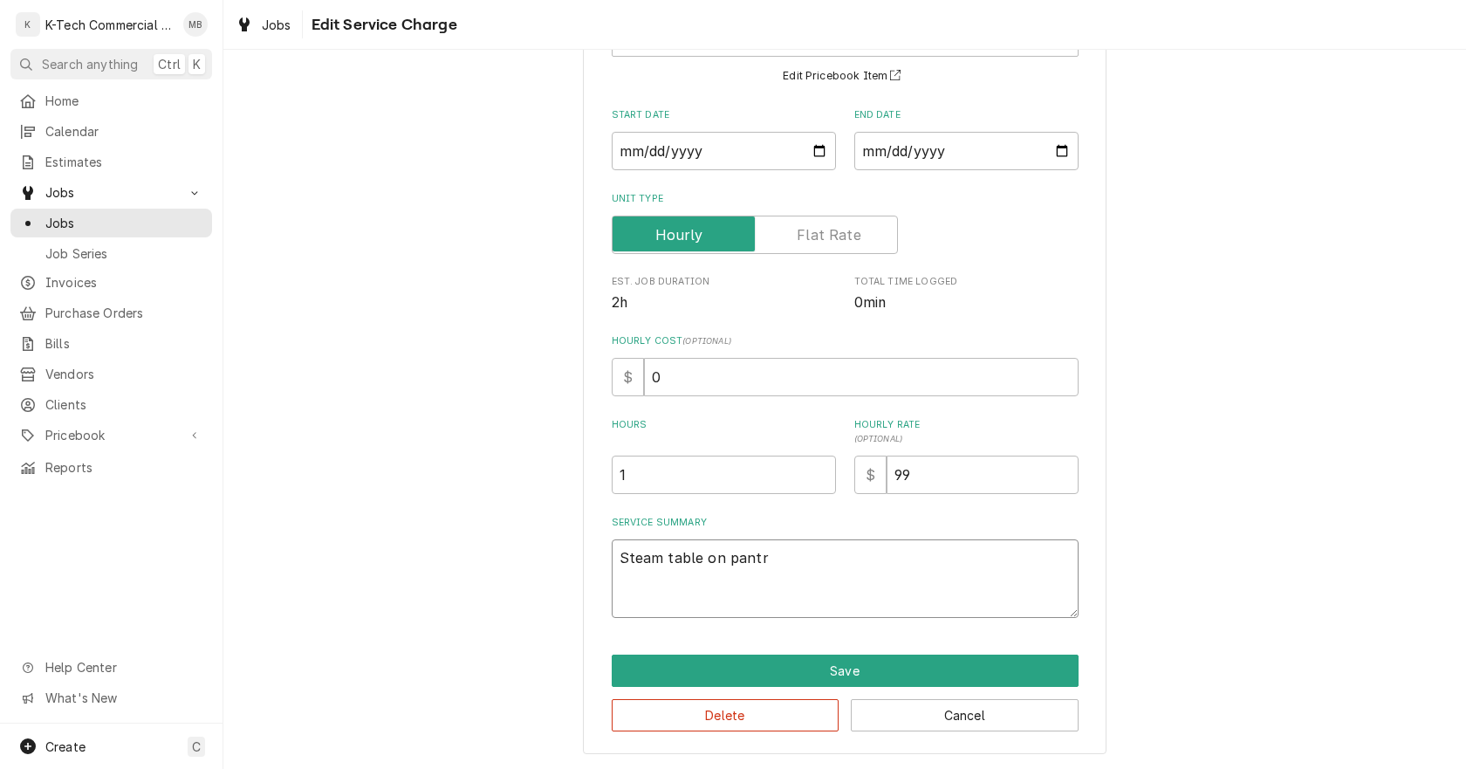
type textarea "x"
type textarea "Steam table on pantry"
type textarea "x"
type textarea "Steam table on pantry"
type textarea "x"
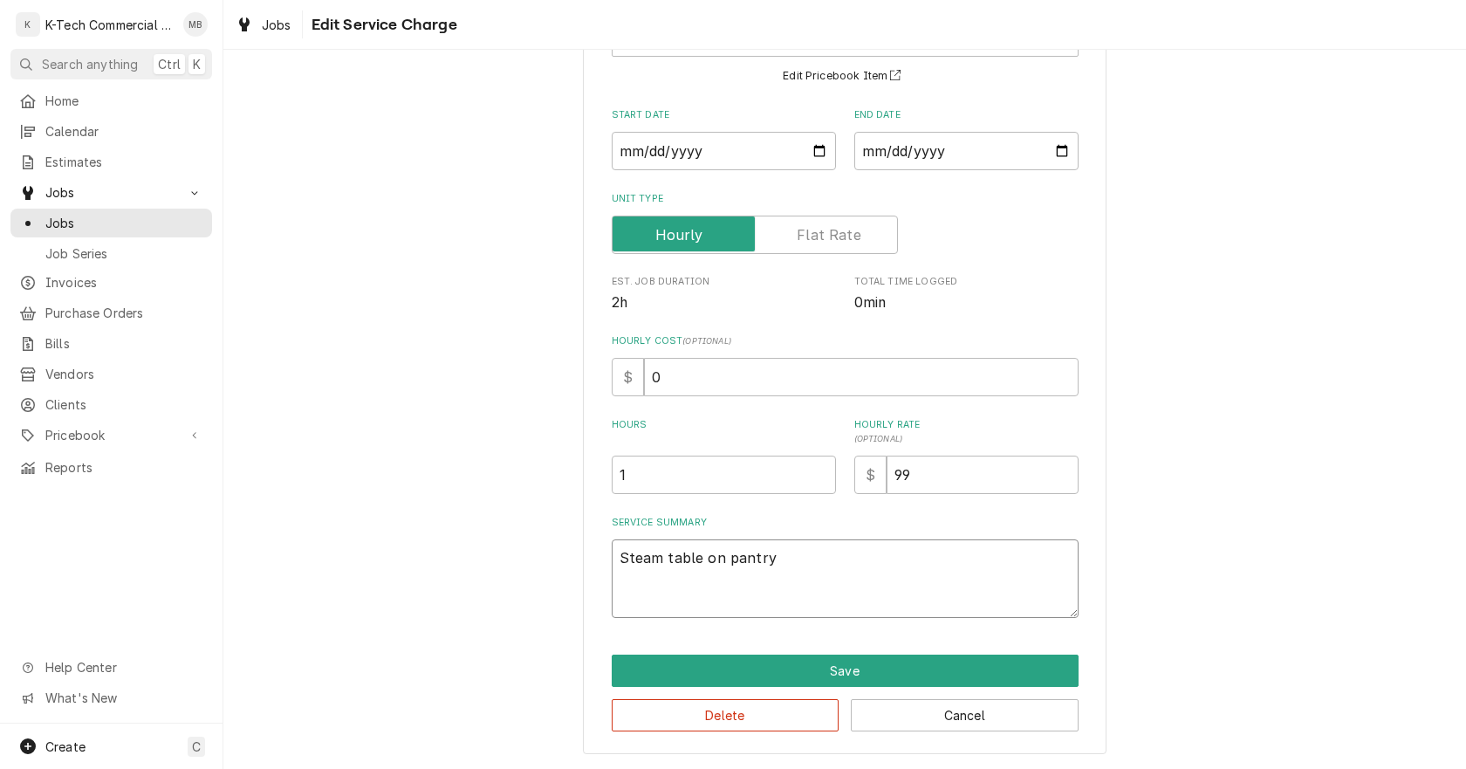
type textarea "Steam table on pantry s"
type textarea "x"
type textarea "Steam table on pantry st"
type textarea "x"
type textarea "Steam table on pantry sta"
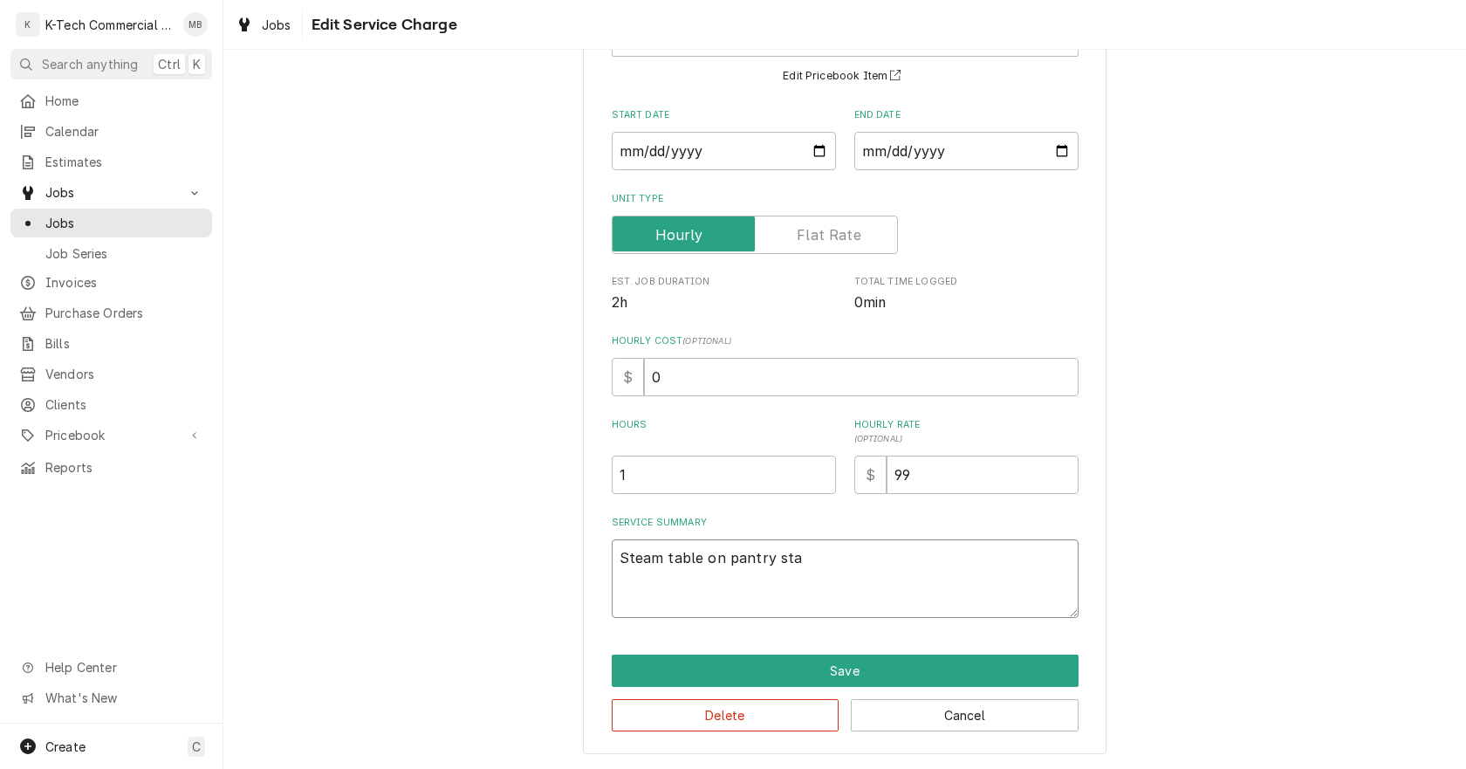
type textarea "x"
type textarea "Steam table on pantry stat"
type textarea "x"
type textarea "Steam table on pantry stati"
type textarea "x"
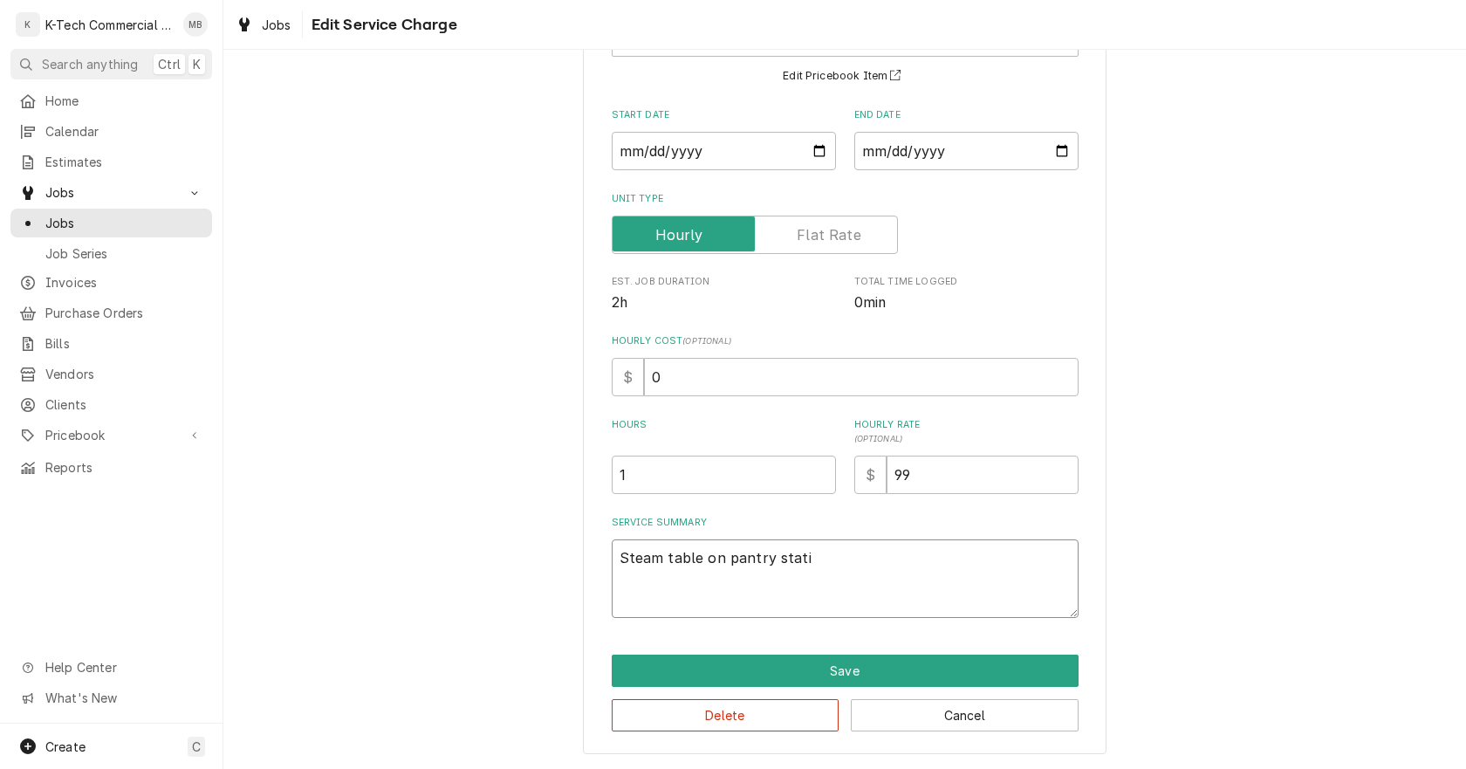
type textarea "Steam table on pantry statio"
type textarea "x"
type textarea "Steam table on pantry station"
type textarea "x"
type textarea "Steam table on pantry station"
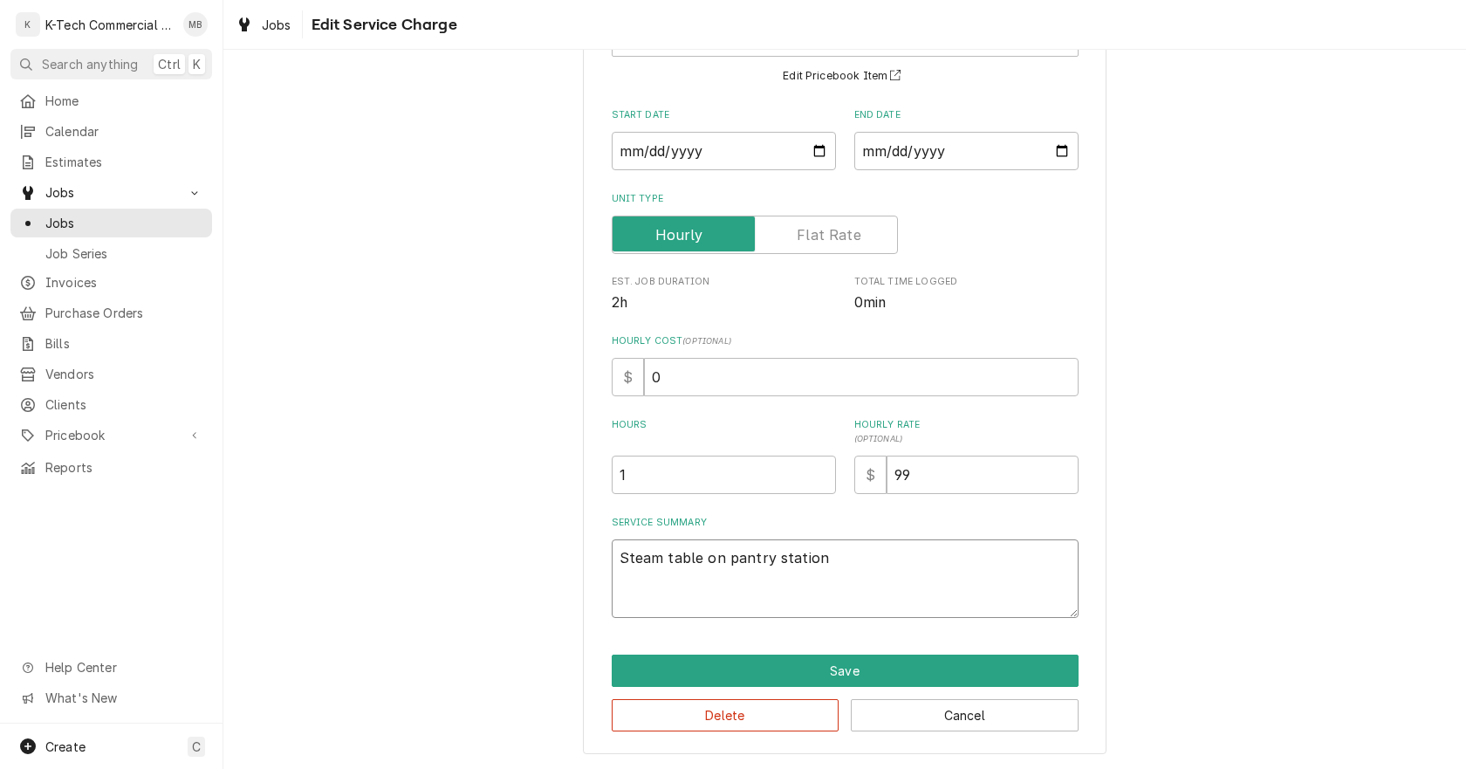
type textarea "x"
type textarea "Steam table on pantry station w"
type textarea "x"
type textarea "Steam table on pantry station wa"
type textarea "x"
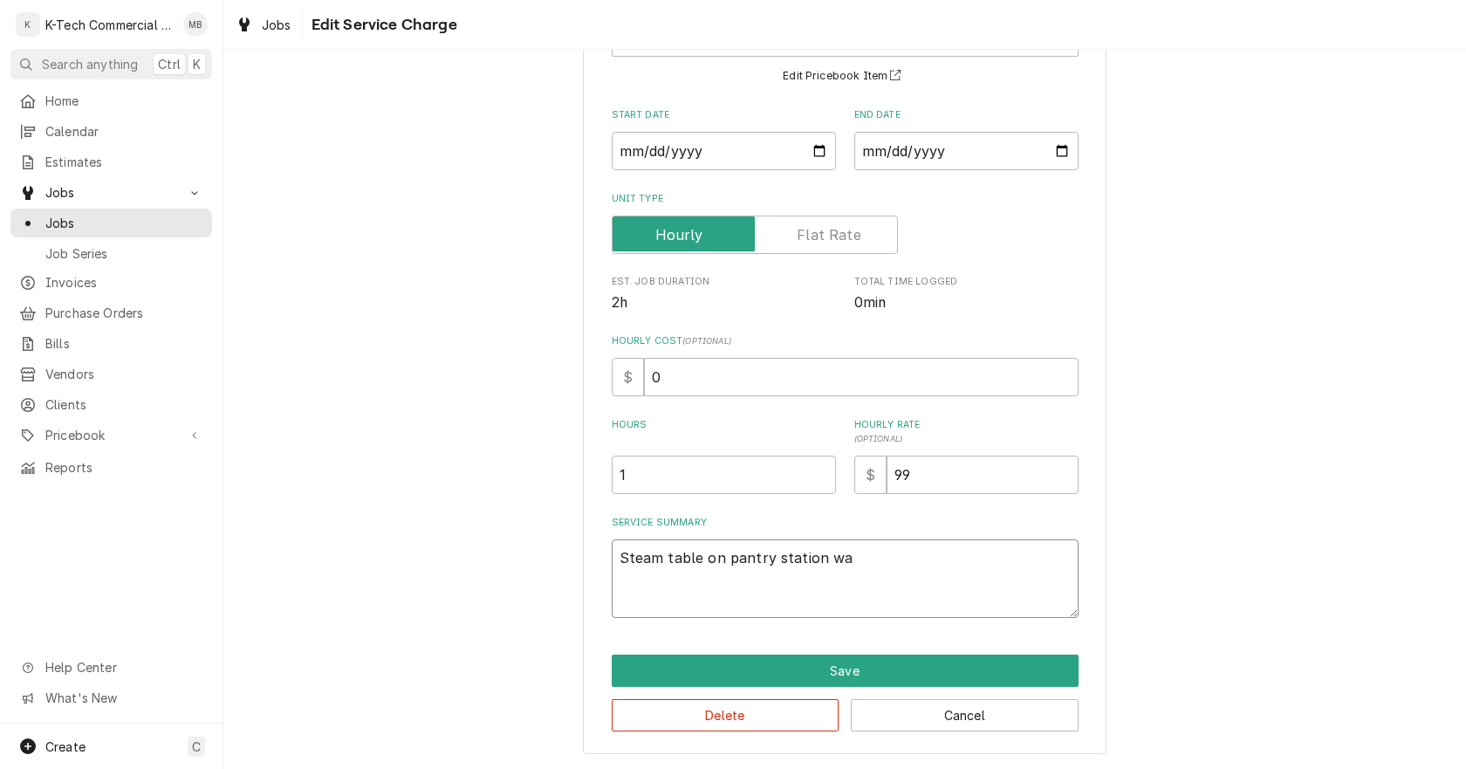
type textarea "Steam table on pantry station was"
type textarea "x"
type textarea "Steam table on pantry station was"
type textarea "x"
type textarea "Steam table on pantry station was n"
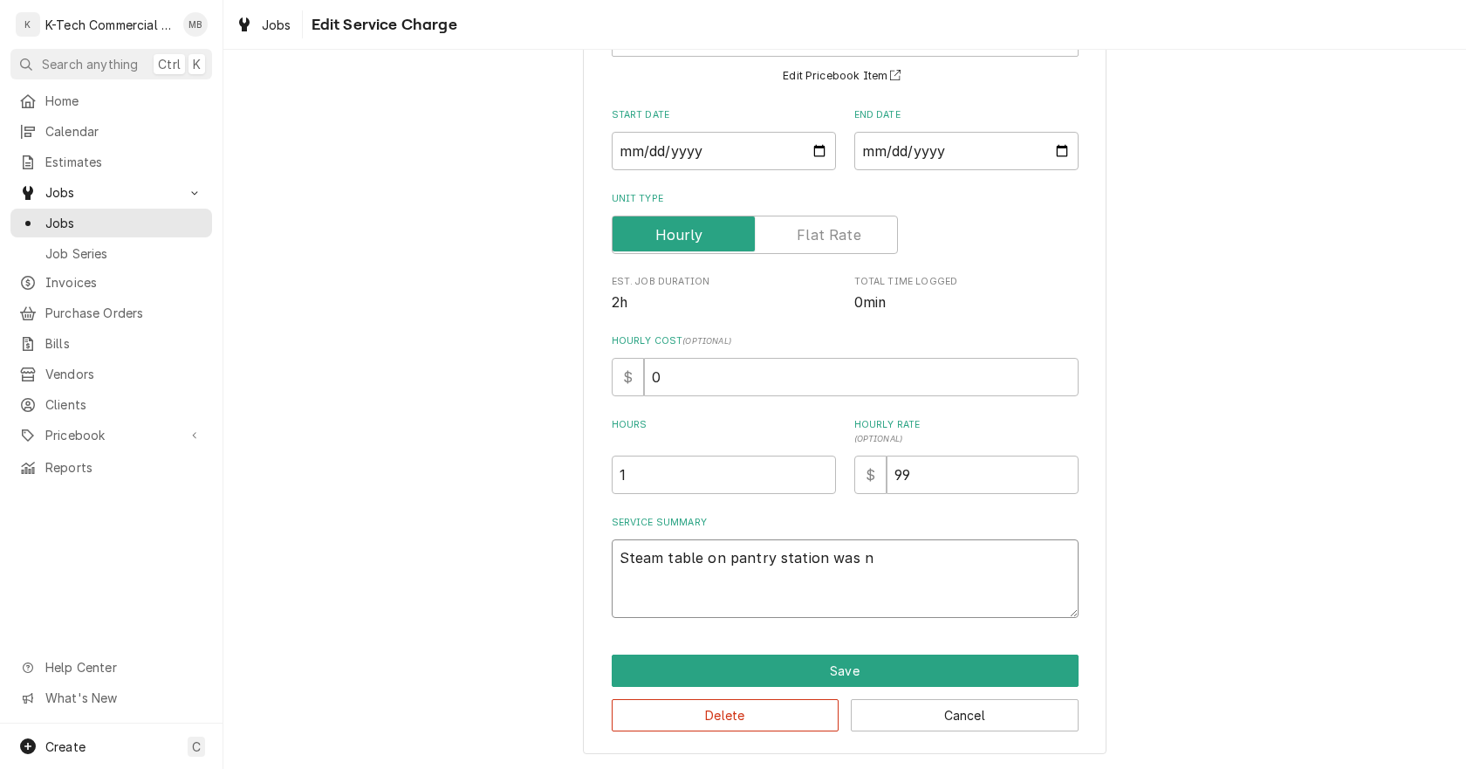
type textarea "x"
type textarea "Steam table on pantry station was no"
type textarea "x"
type textarea "Steam table on pantry station was not"
type textarea "x"
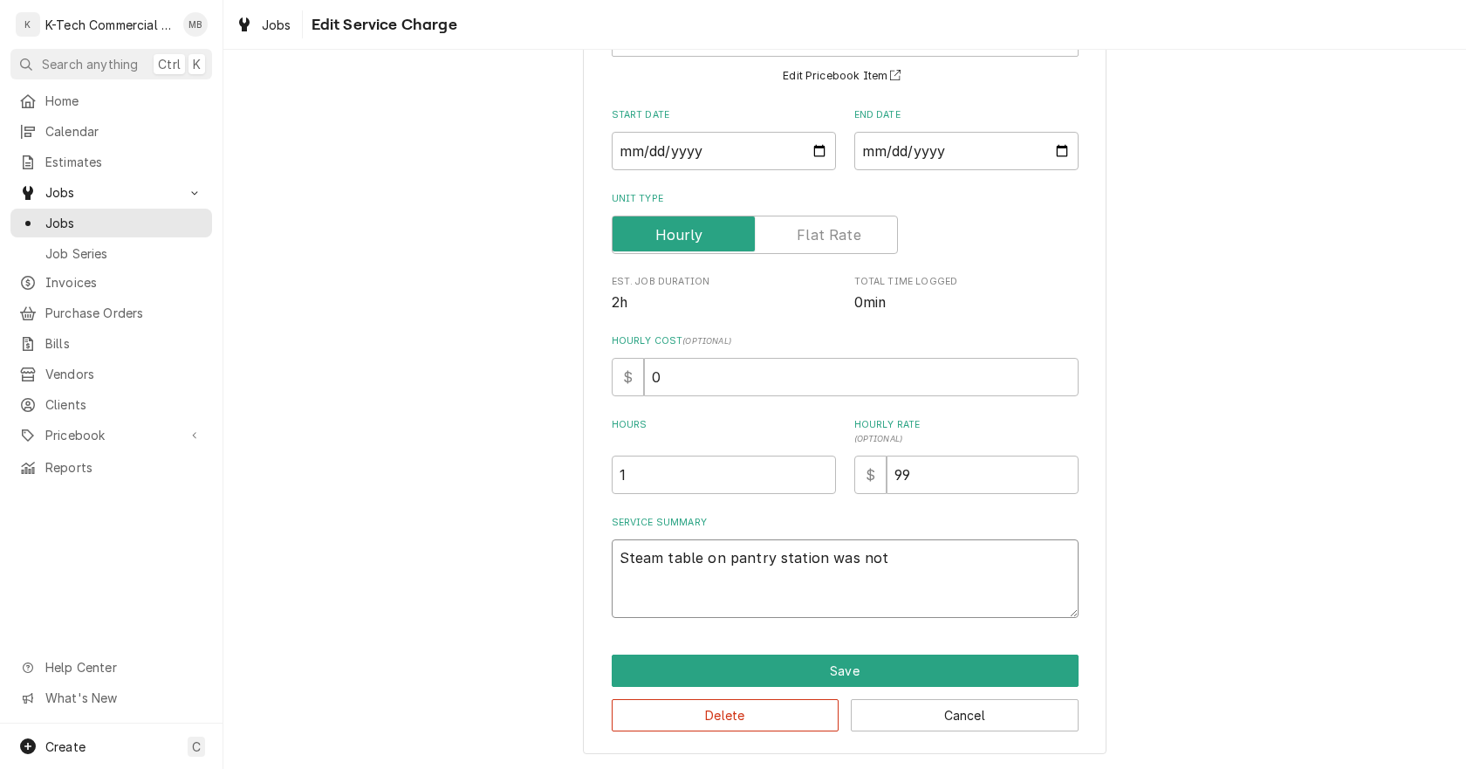
type textarea "Steam table on pantry station was not"
type textarea "x"
type textarea "Steam table on pantry station was not h"
type textarea "x"
type textarea "Steam table on pantry station was not he"
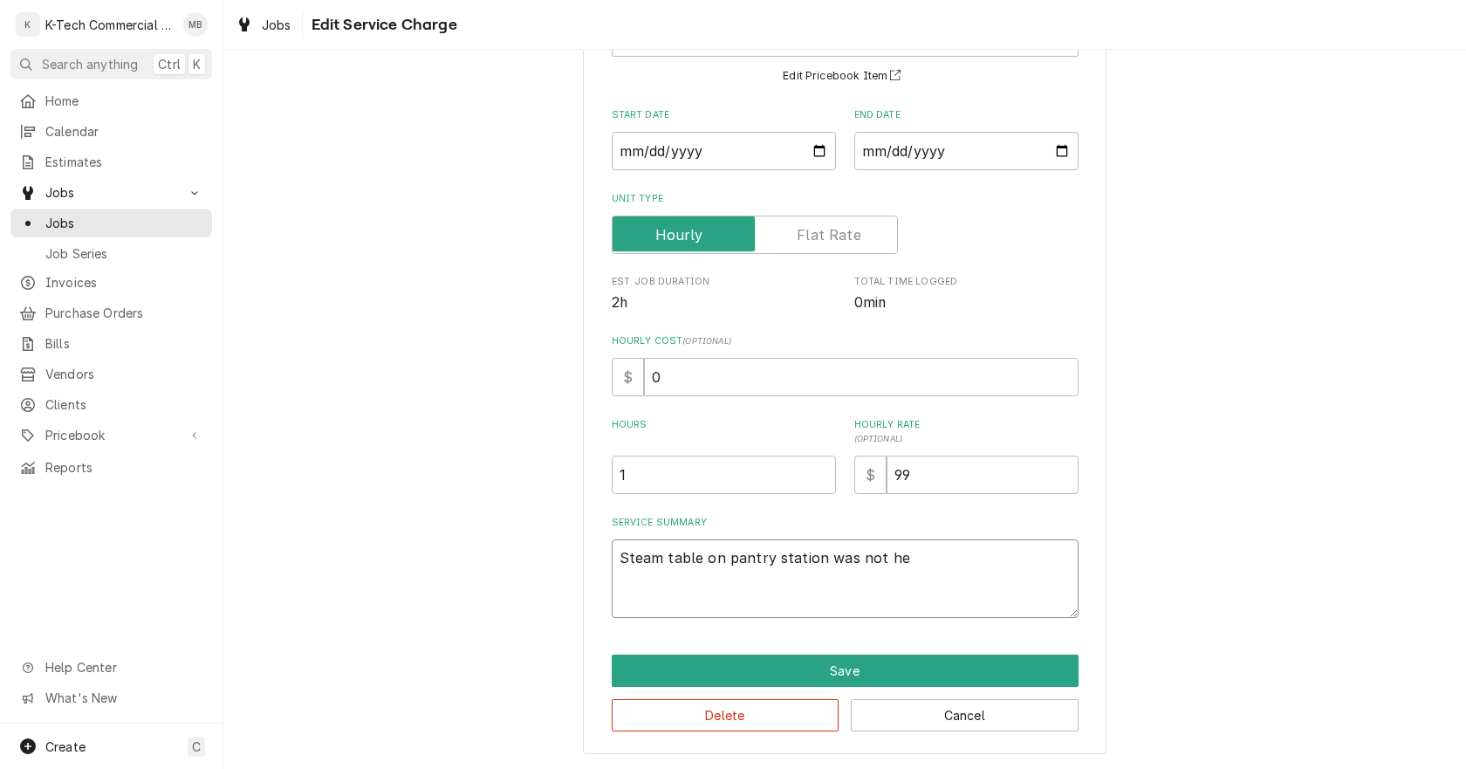
type textarea "x"
type textarea "Steam table on pantry station was not hea"
type textarea "x"
type textarea "Steam table on pantry station was not heat"
type textarea "x"
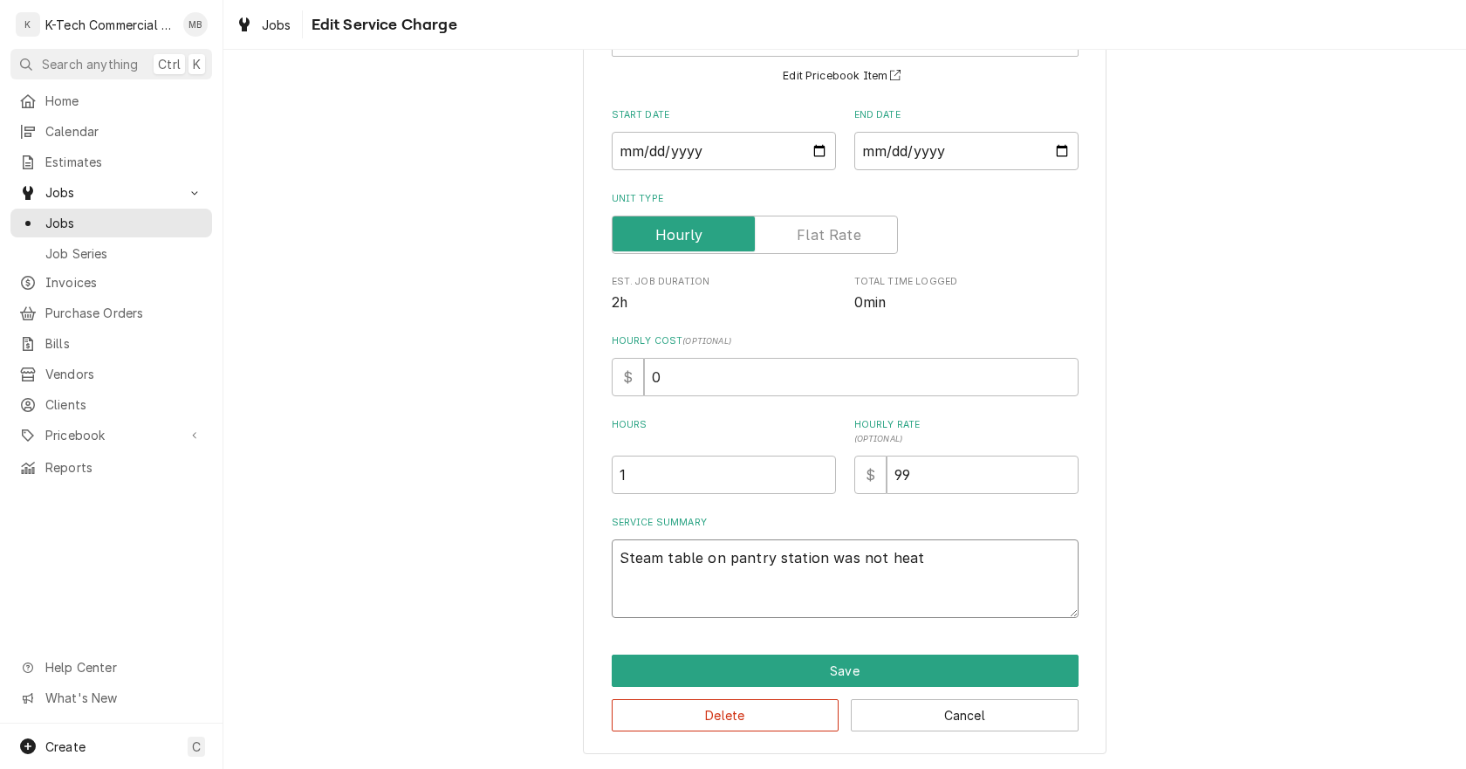
type textarea "Steam table on pantry station was not heati"
type textarea "x"
type textarea "Steam table on pantry station was not heatin"
type textarea "x"
type textarea "Steam table on pantry station was not heating"
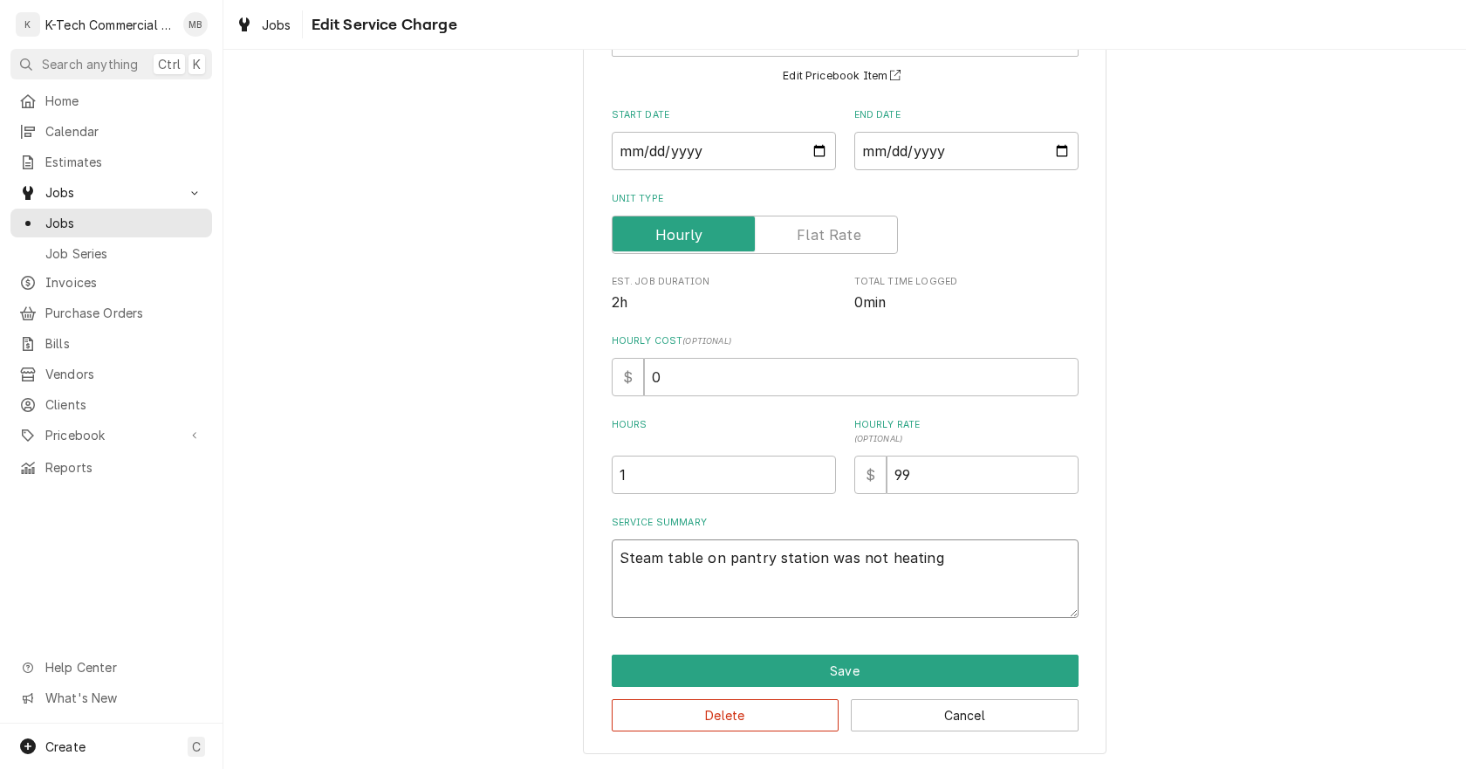
type textarea "x"
type textarea "Steam table on pantry station was not heating"
type textarea "x"
type textarea "Steam table on pantry station was not heating u"
type textarea "x"
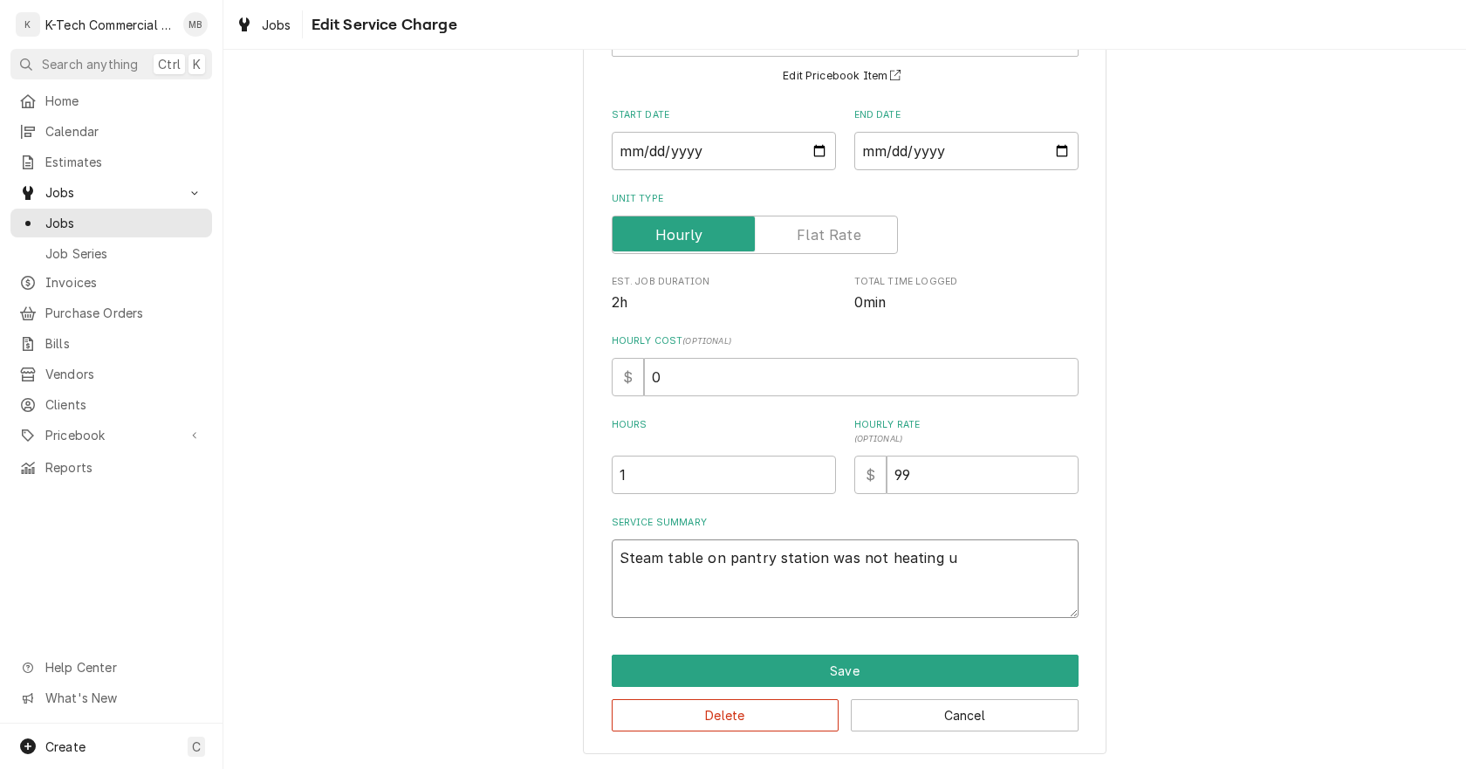
type textarea "Steam table on pantry station was not heating up"
type textarea "x"
type textarea "Steam table on pantry station was not heating up,"
type textarea "x"
type textarea "Steam table on pantry station was not heating up,"
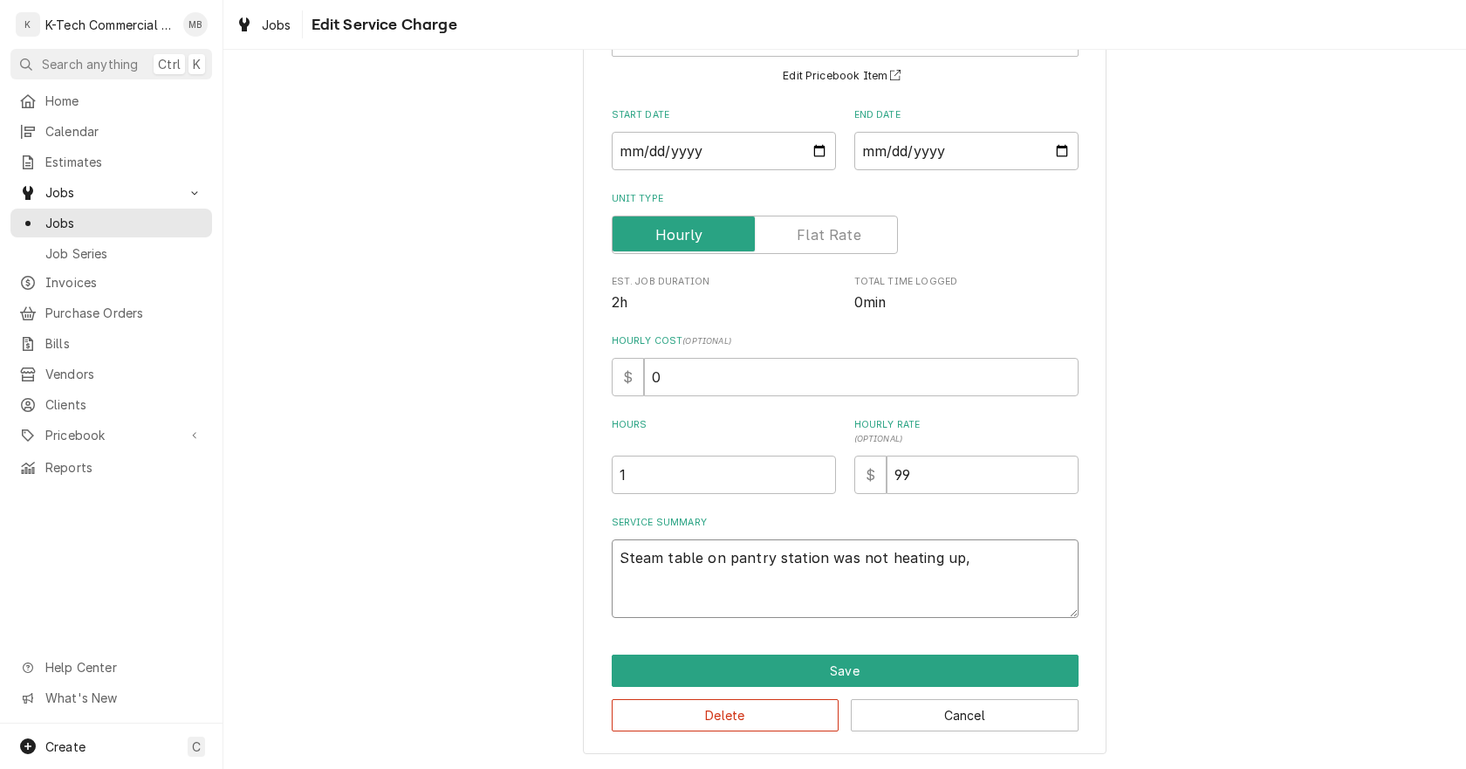
type textarea "x"
type textarea "Steam table on pantry station was not heating up, i"
type textarea "x"
type textarea "Steam table on pantry station was not heating up, in"
type textarea "x"
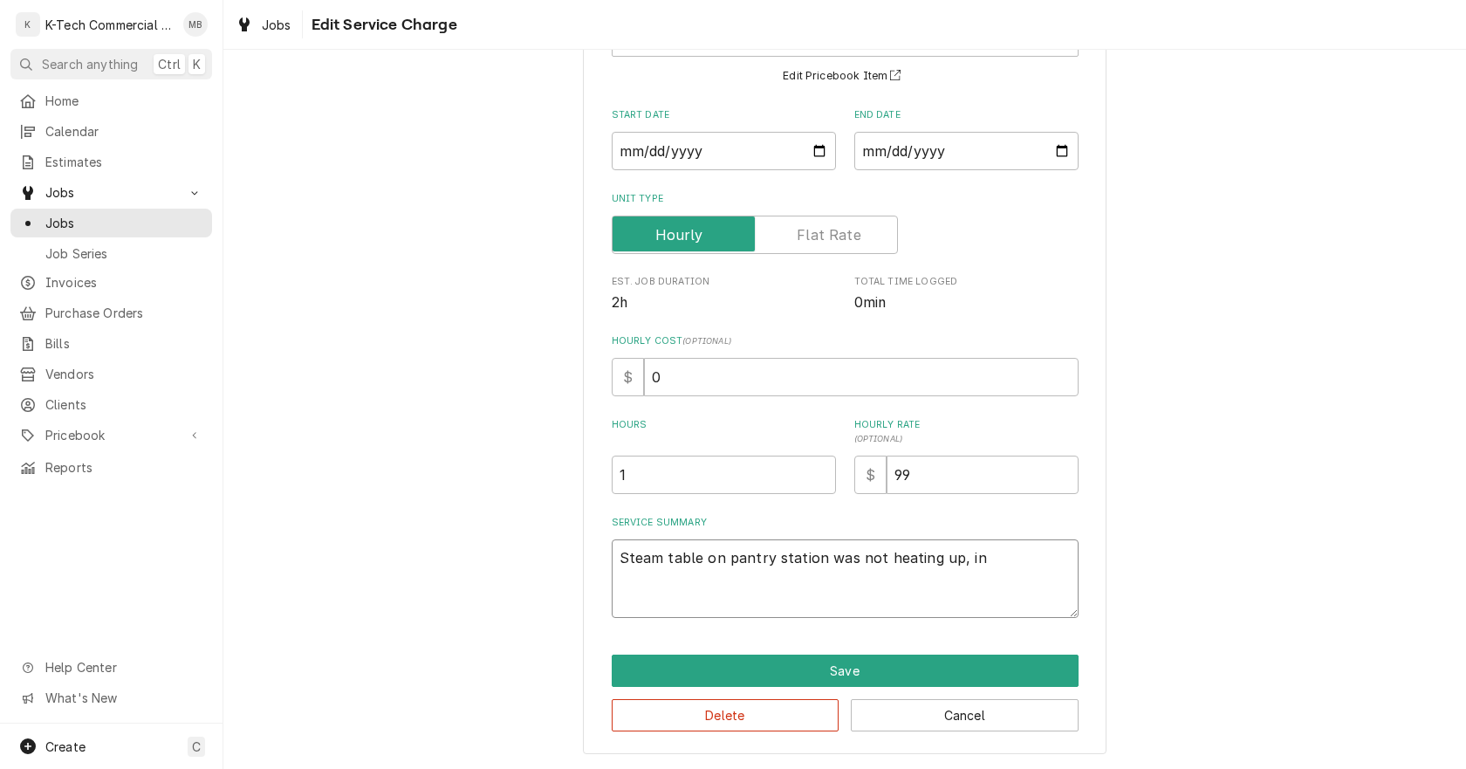
type textarea "Steam table on pantry station was not heating up, ins"
type textarea "x"
type textarea "Steam table on pantry station was not heating up, insp"
type textarea "x"
type textarea "Steam table on pantry station was not heating up, inspe"
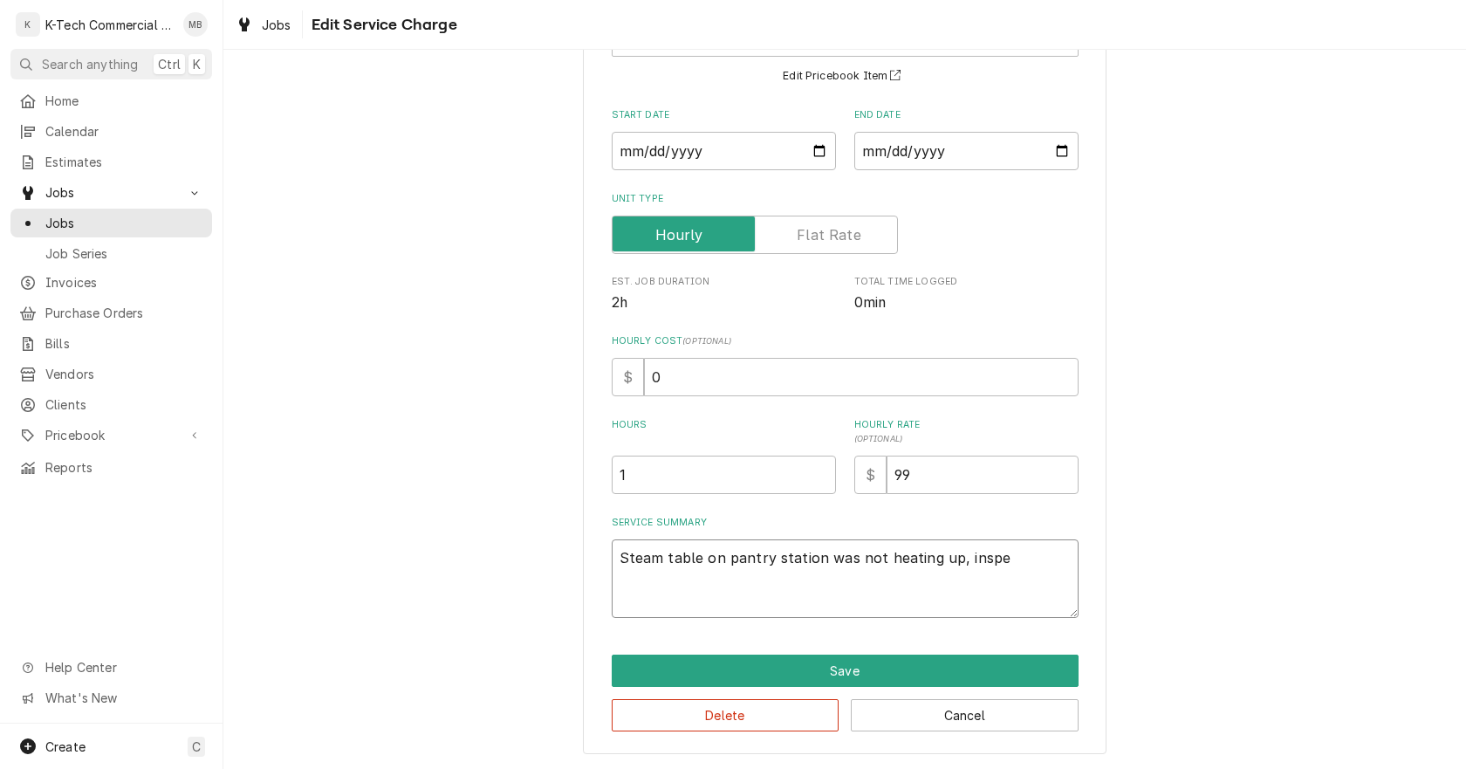
type textarea "x"
type textarea "Steam table on pantry station was not heating up, inspec"
type textarea "x"
type textarea "Steam table on pantry station was not heating up, inspect"
type textarea "x"
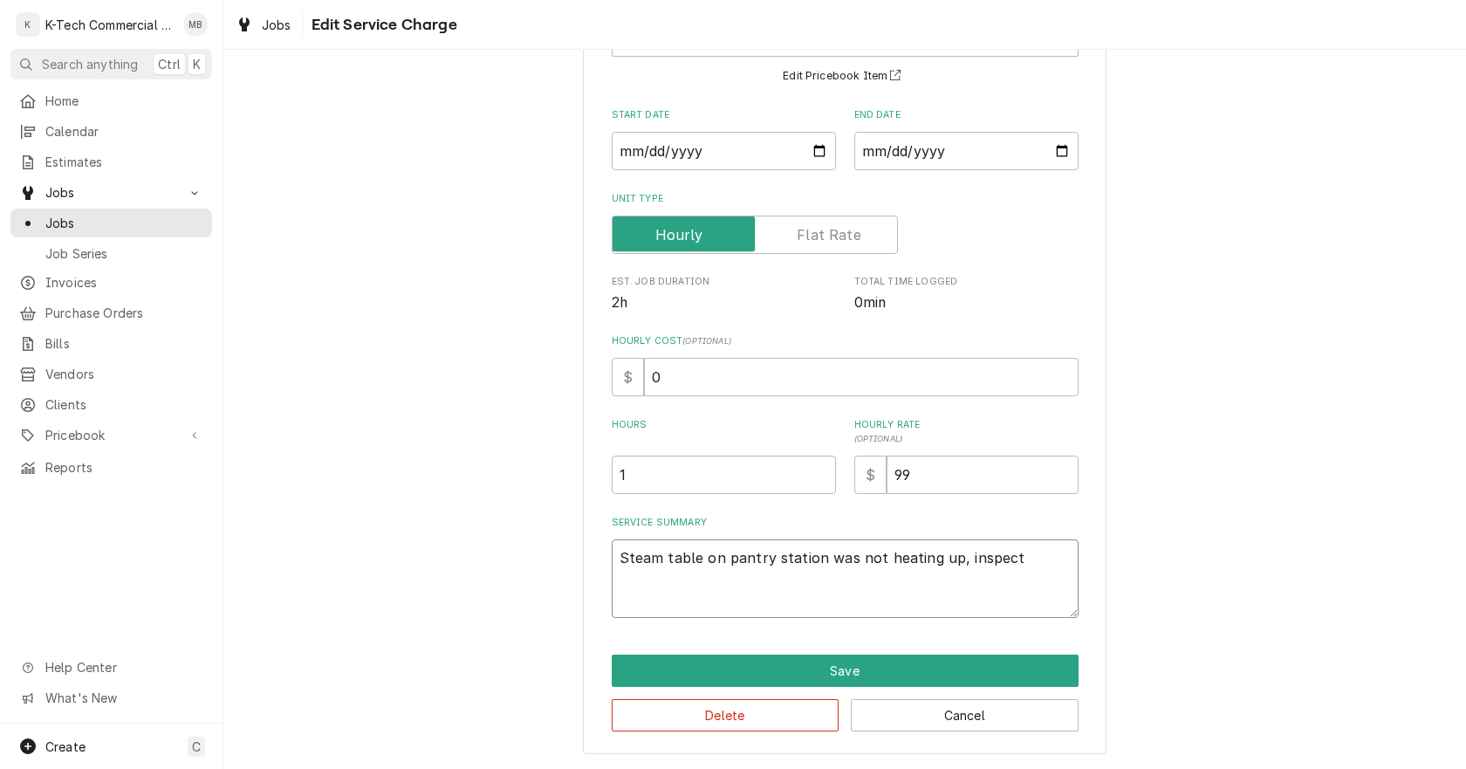
type textarea "Steam table on pantry station was not heating up, inspect"
type textarea "x"
type textarea "Steam table on pantry station was not heating up, inspect t"
type textarea "x"
type textarea "Steam table on pantry station was not heating up, inspect th"
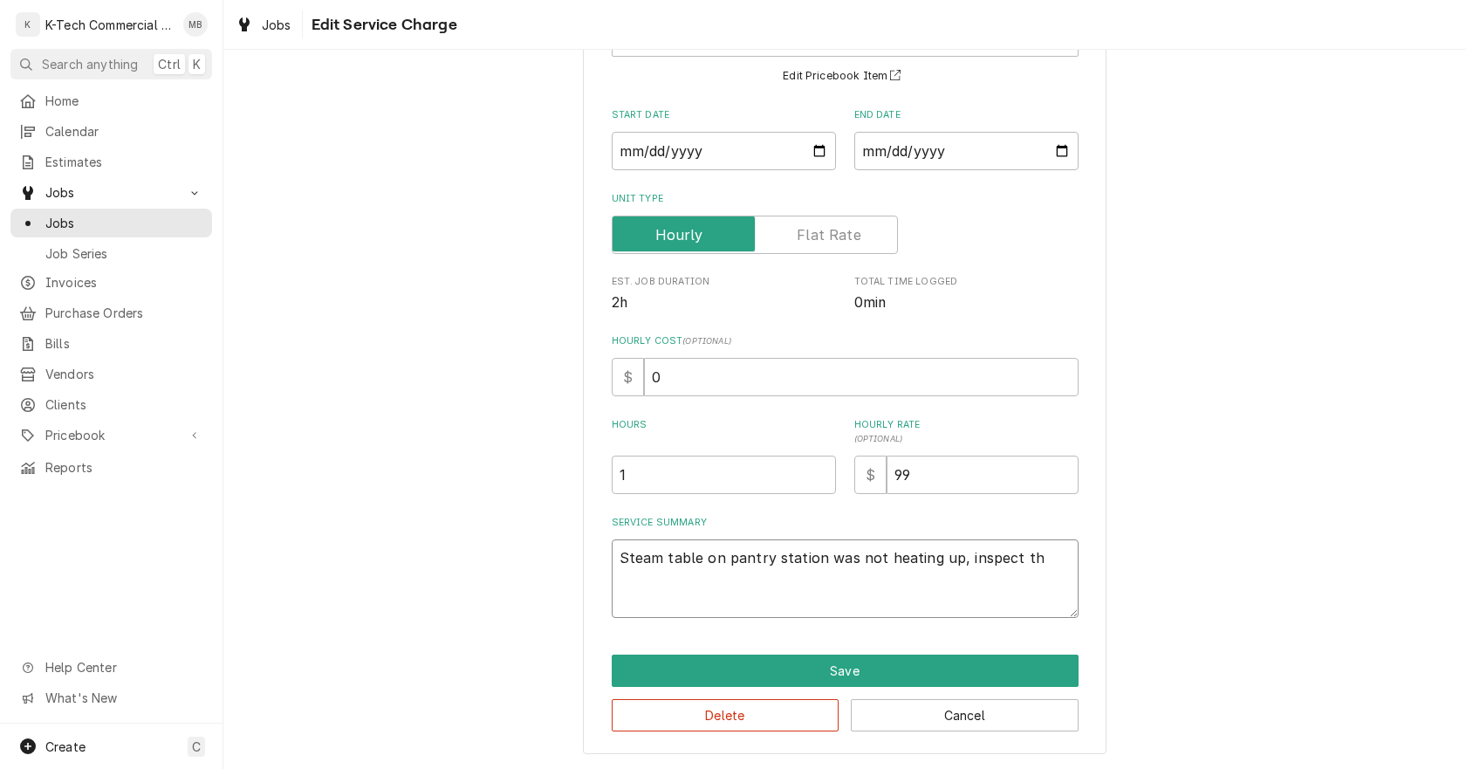
type textarea "x"
type textarea "Steam table on pantry station was not heating up, inspect the"
type textarea "x"
type textarea "Steam table on pantry station was not heating up, inspect the"
type textarea "x"
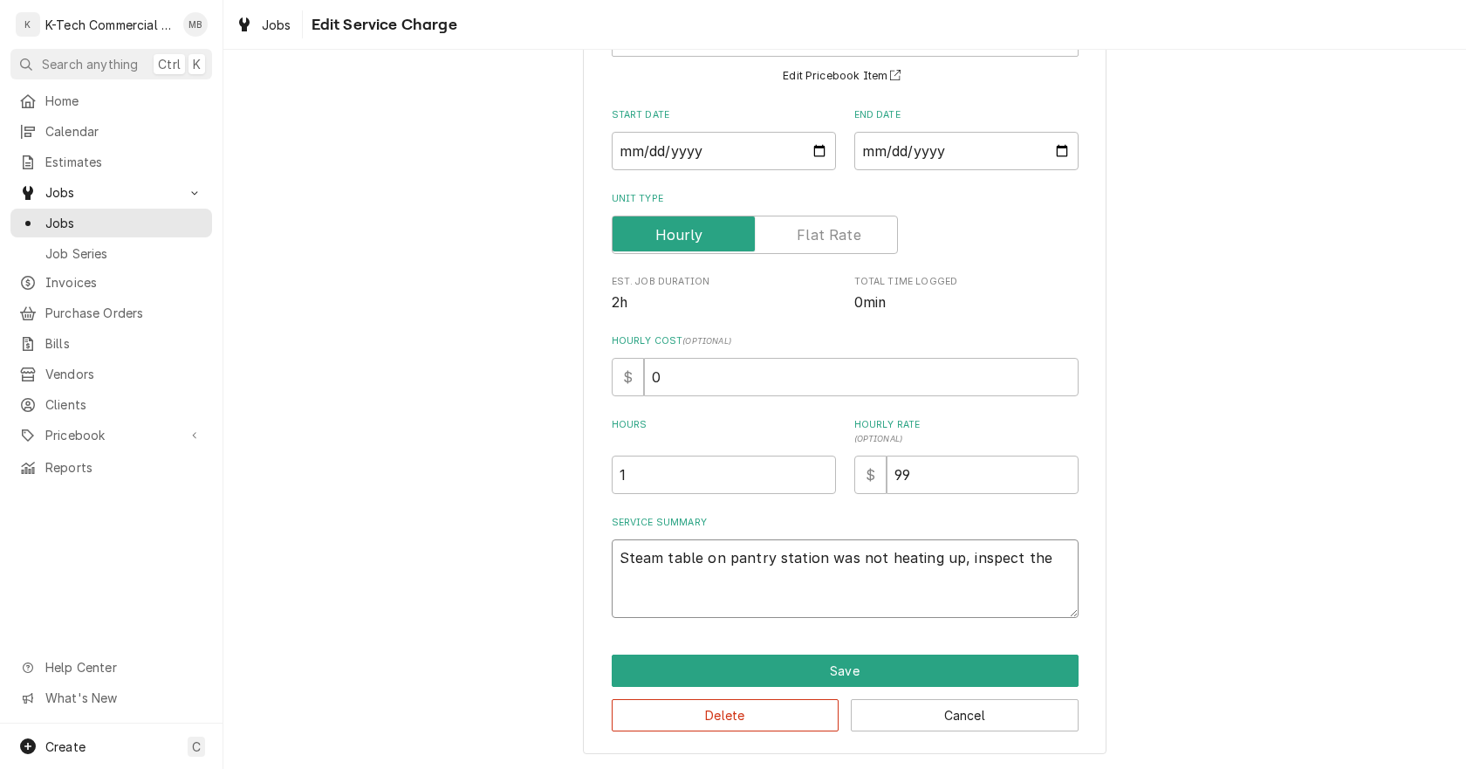
type textarea "Steam table on pantry station was not heating up, inspect the u"
type textarea "x"
type textarea "Steam table on pantry station was not heating up, inspect the un"
type textarea "x"
type textarea "Steam table on pantry station was not heating up, inspect the uni"
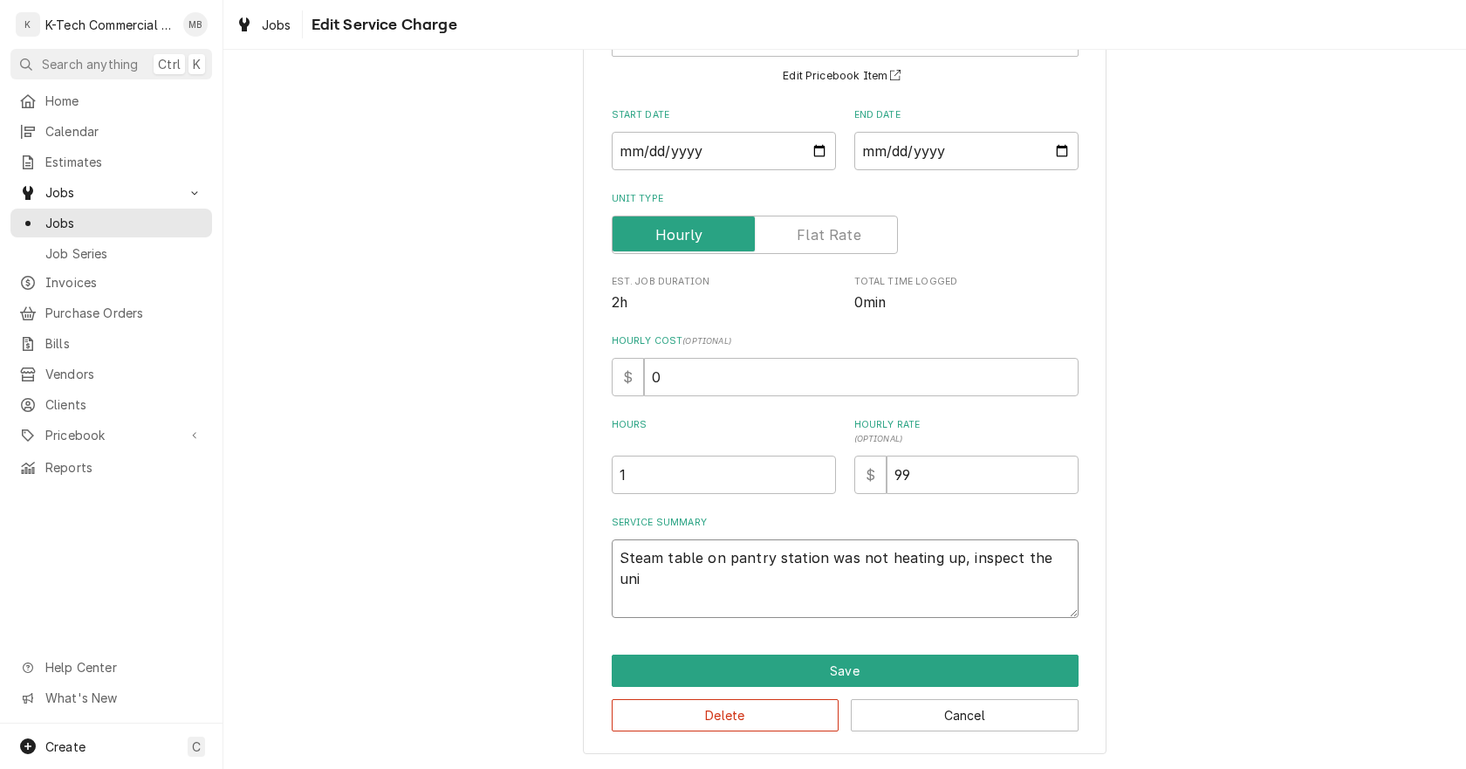
type textarea "x"
type textarea "Steam table on pantry station was not heating up, inspect the unit"
type textarea "x"
type textarea "Steam table on pantry station was not heating up, inspect the unit"
type textarea "x"
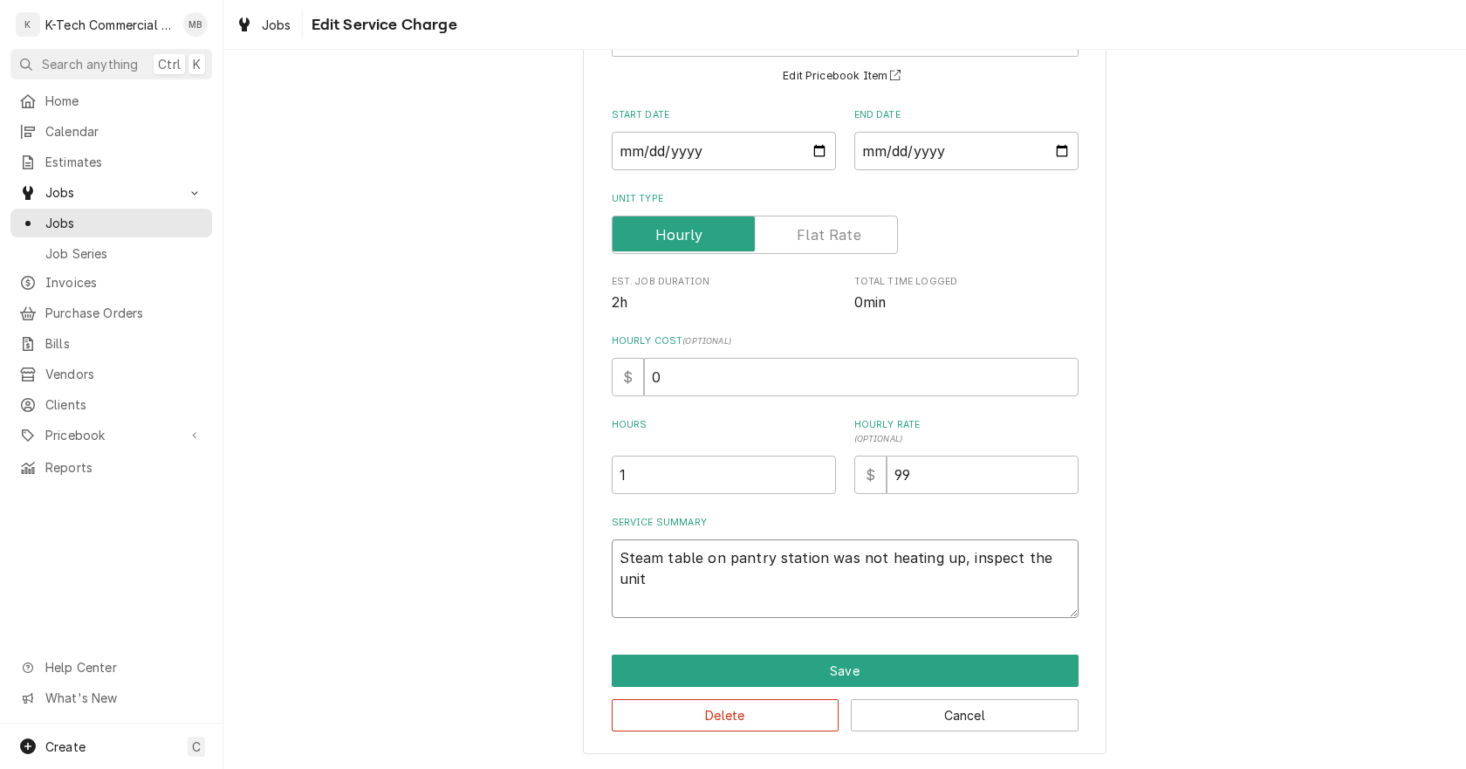
type textarea "Steam table on pantry station was not heating up, inspect the unit a"
type textarea "x"
type textarea "Steam table on pantry station was not heating up, inspect the unit an"
type textarea "x"
type textarea "Steam table on pantry station was not heating up, inspect the unit and"
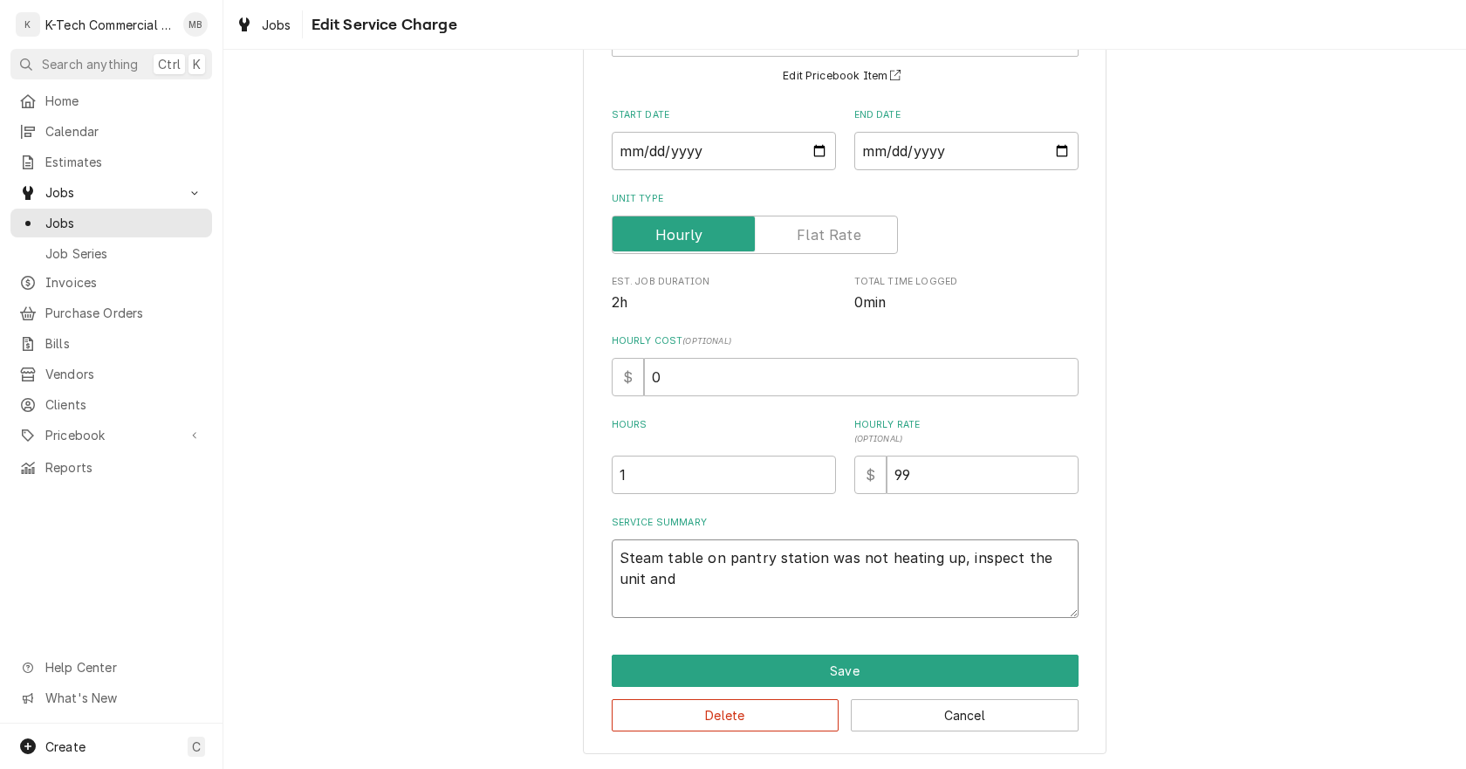
type textarea "x"
type textarea "Steam table on pantry station was not heating up, inspect the unit and"
type textarea "x"
type textarea "Steam table on pantry station was not heating up, inspect the unit and f"
type textarea "x"
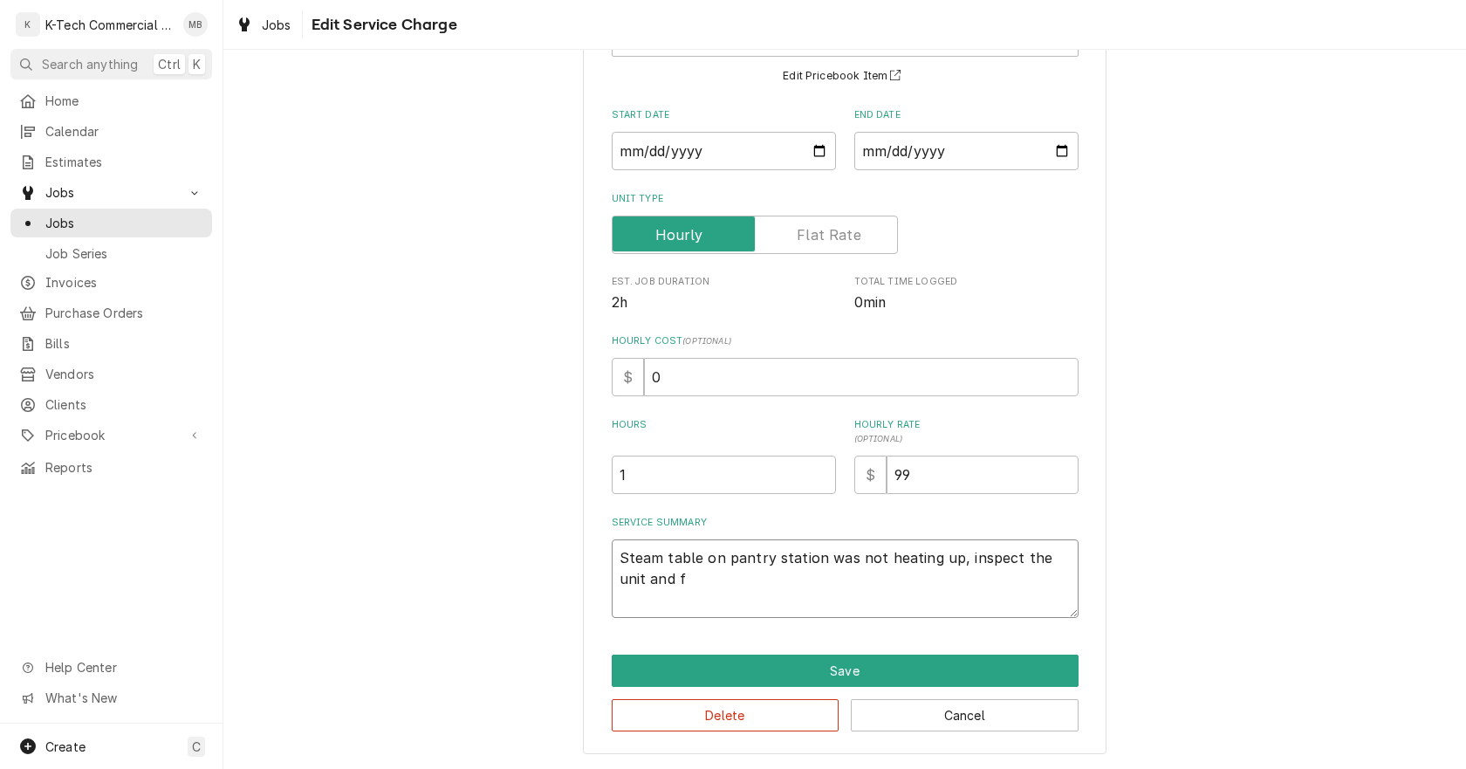
type textarea "Steam table on pantry station was not heating up, inspect the unit and fo"
type textarea "x"
type textarea "Steam table on pantry station was not heating up, inspect the unit and fou"
type textarea "x"
type textarea "Steam table on pantry station was not heating up, inspect the unit and foun"
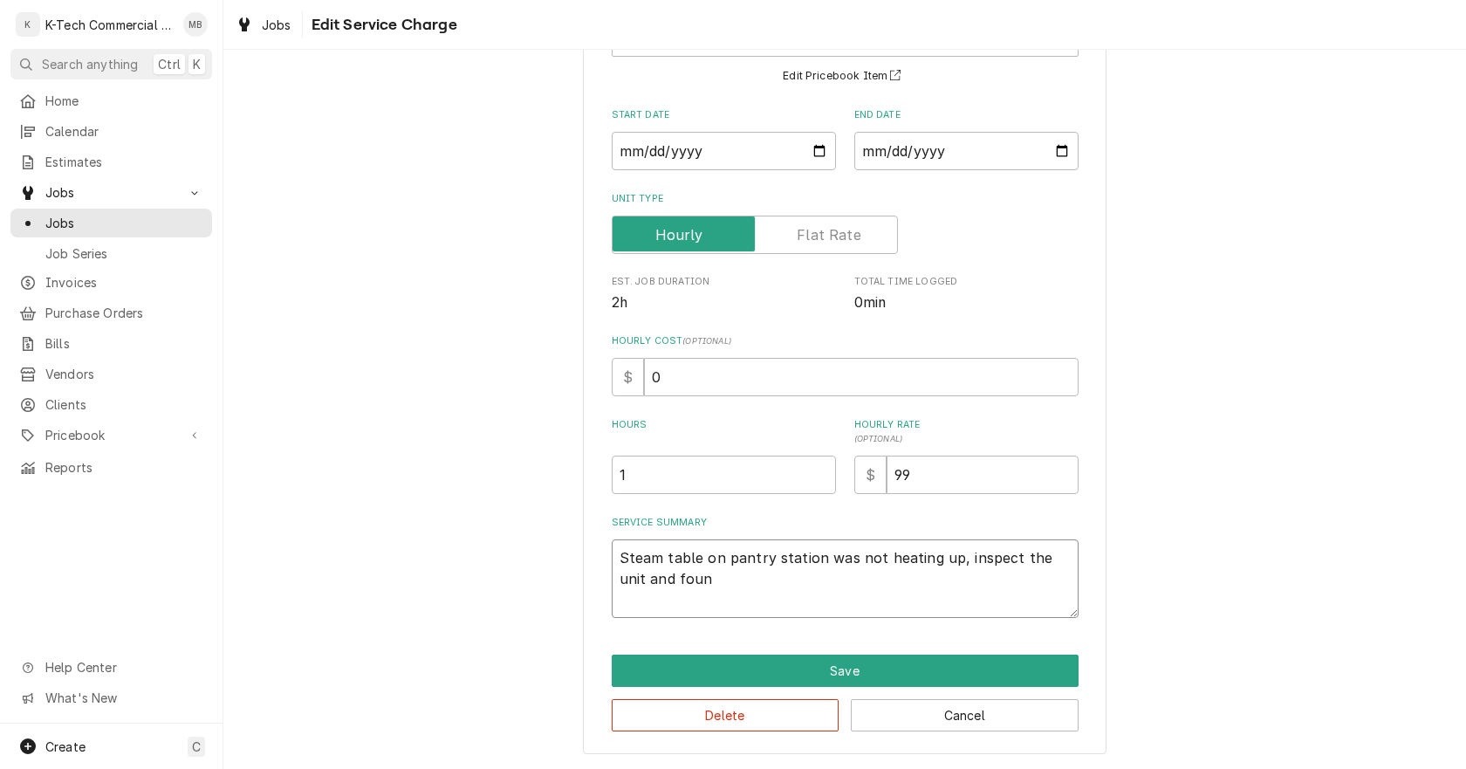
type textarea "x"
type textarea "Steam table on pantry station was not heating up, inspect the unit and found"
type textarea "x"
type textarea "Steam table on pantry station was not heating up, inspect the unit and found"
type textarea "x"
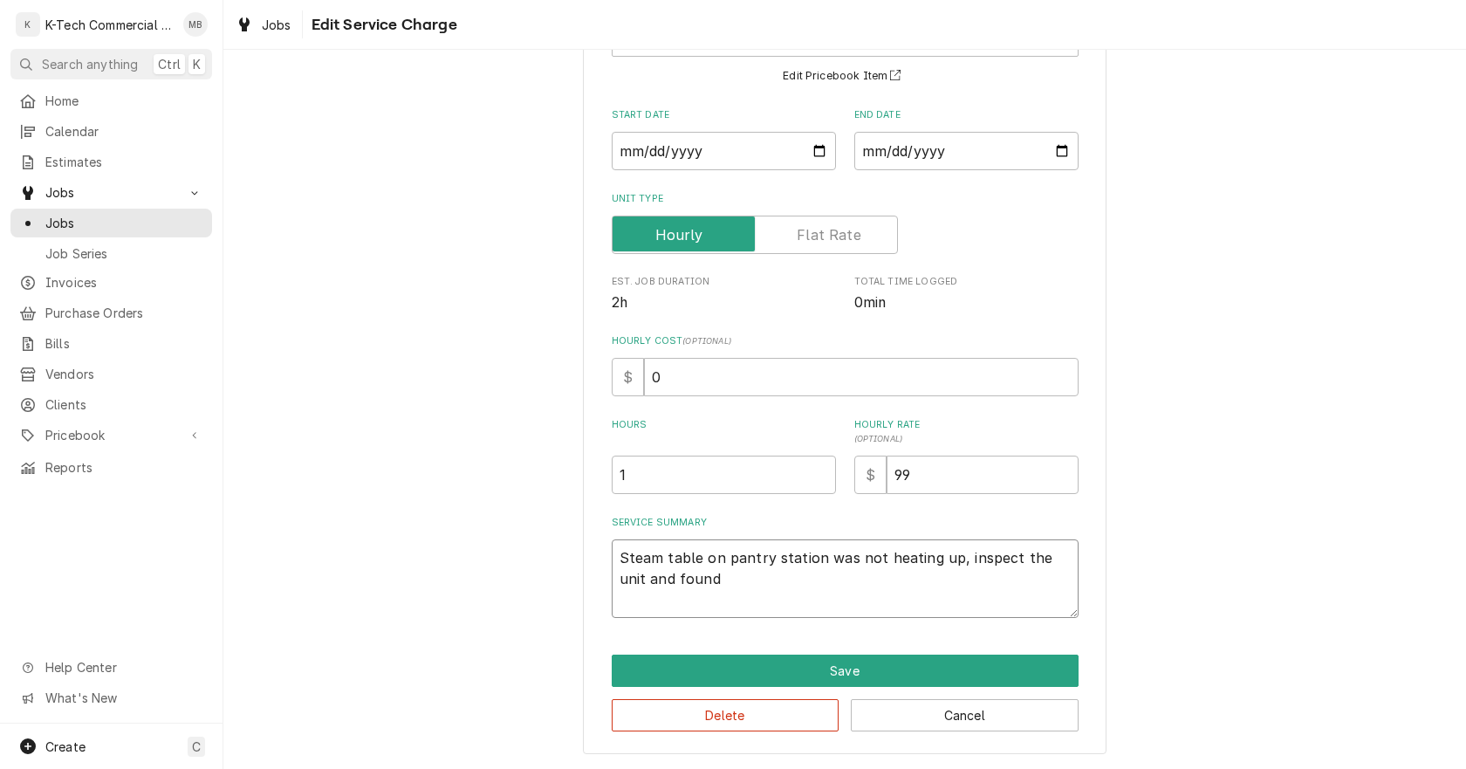
type textarea "Steam table on pantry station was not heating up, inspect the unit and found b"
type textarea "x"
type textarea "Steam table on pantry station was not heating up, inspect the unit and found bu"
type textarea "x"
type textarea "Steam table on pantry station was not heating up, inspect the unit and found bur"
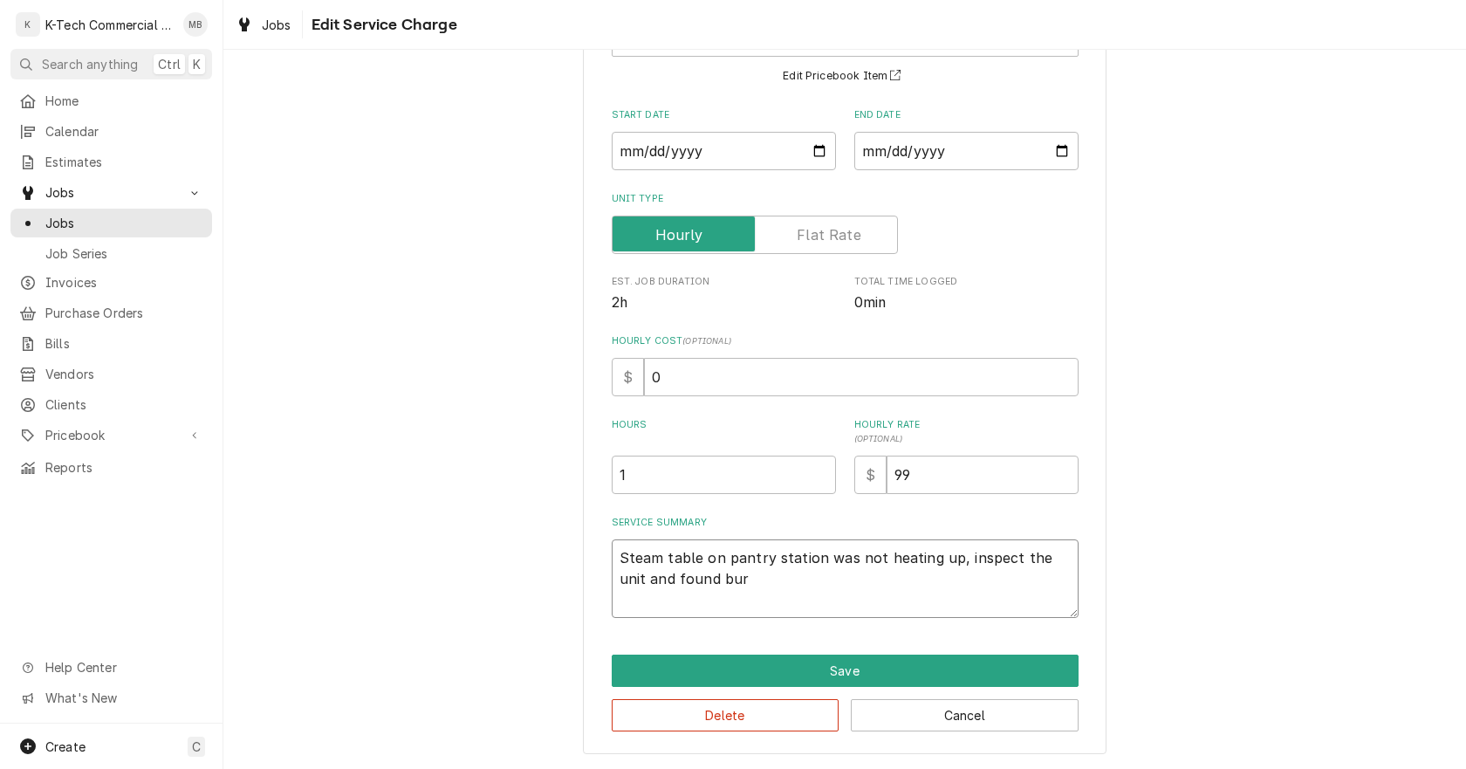
type textarea "x"
type textarea "Steam table on pantry station was not heating up, inspect the unit and found bu…"
type textarea "x"
type textarea "Steam table on pantry station was not heating up, inspect the unit and found bu…"
type textarea "x"
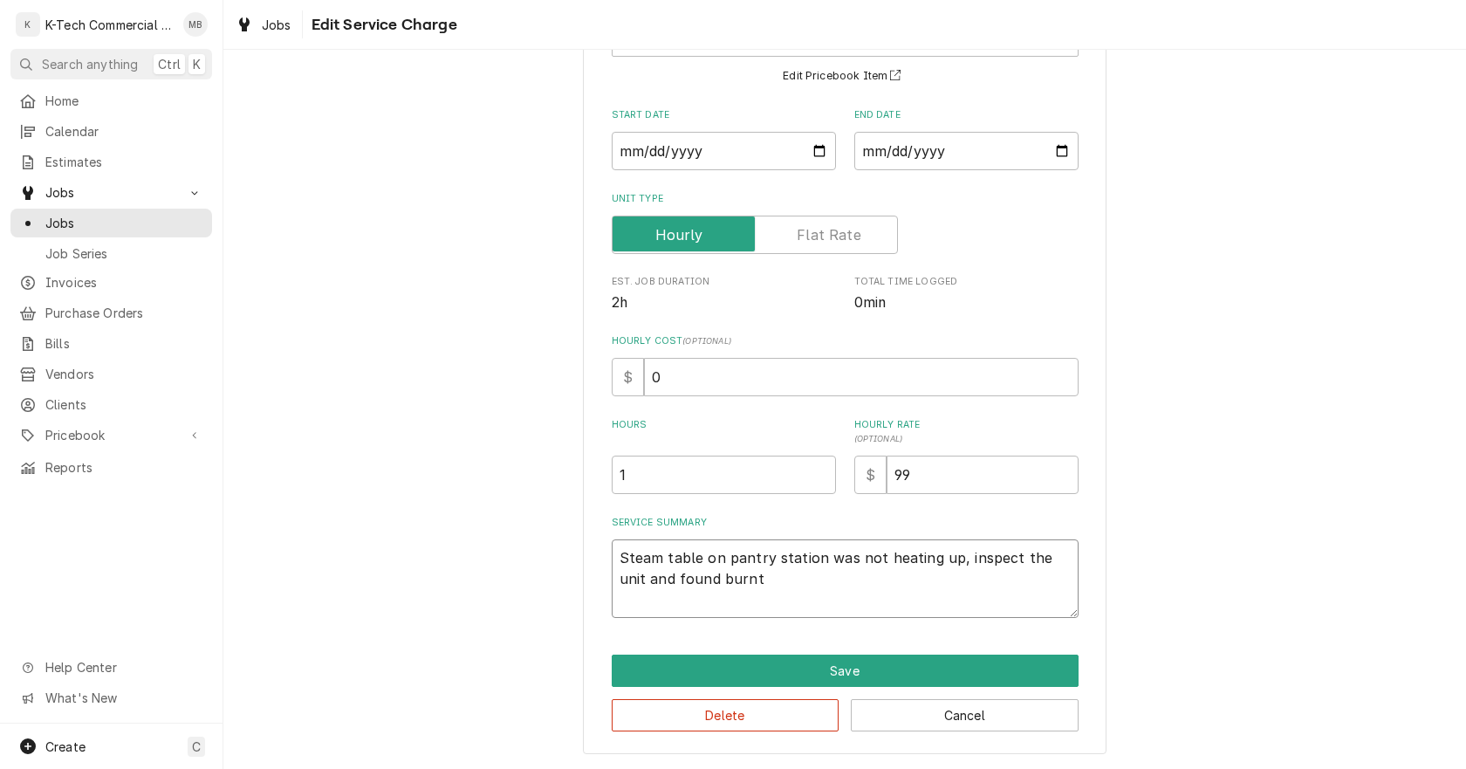
type textarea "Steam table on pantry station was not heating up, inspect the unit and found bu…"
type textarea "x"
type textarea "Steam table on pantry station was not heating up, inspect the unit and found bu…"
type textarea "x"
type textarea "Steam table on pantry station was not heating up, inspect the unit and found bu…"
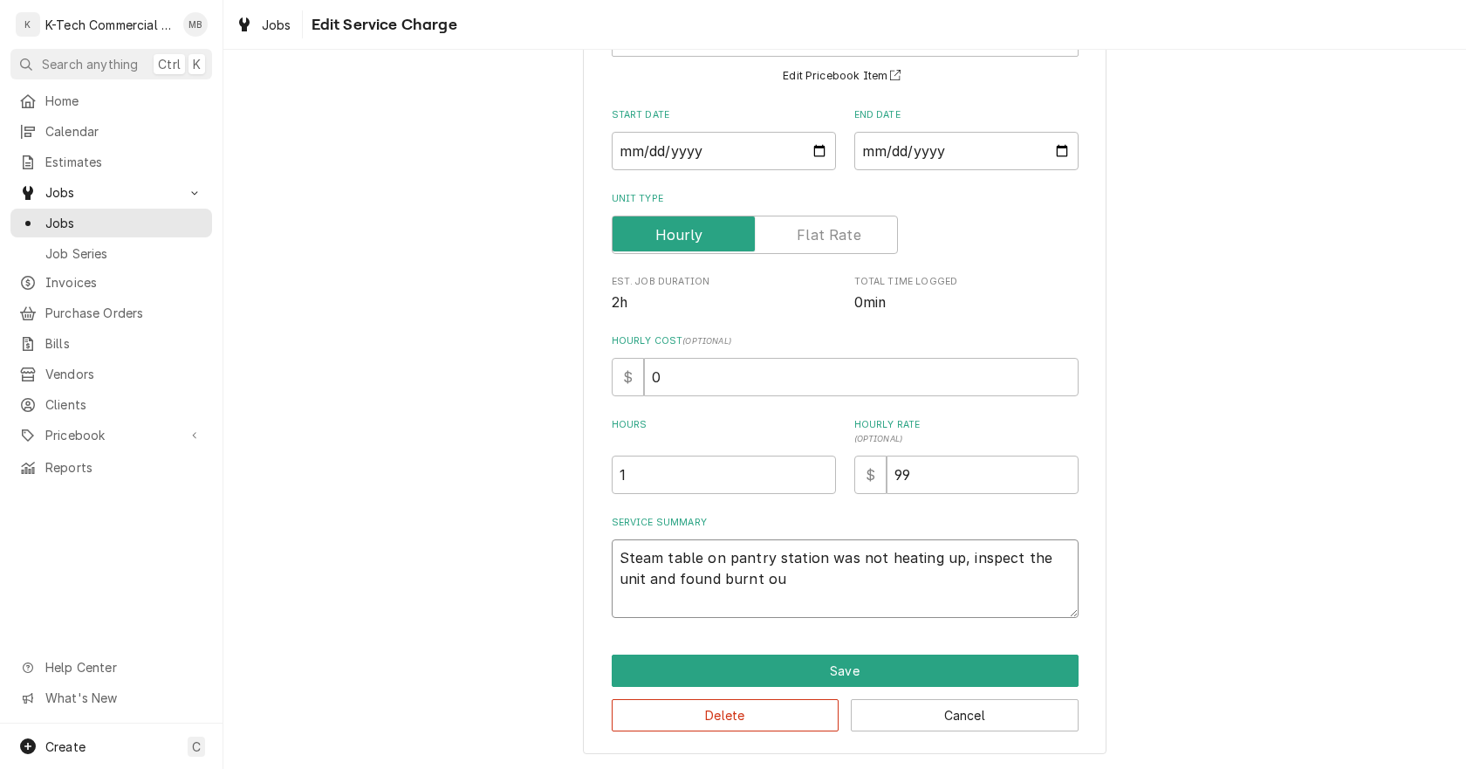
type textarea "x"
type textarea "Steam table on pantry station was not heating up, inspect the unit and found bu…"
type textarea "x"
type textarea "Steam table on pantry station was not heating up, inspect the unit and found bu…"
type textarea "x"
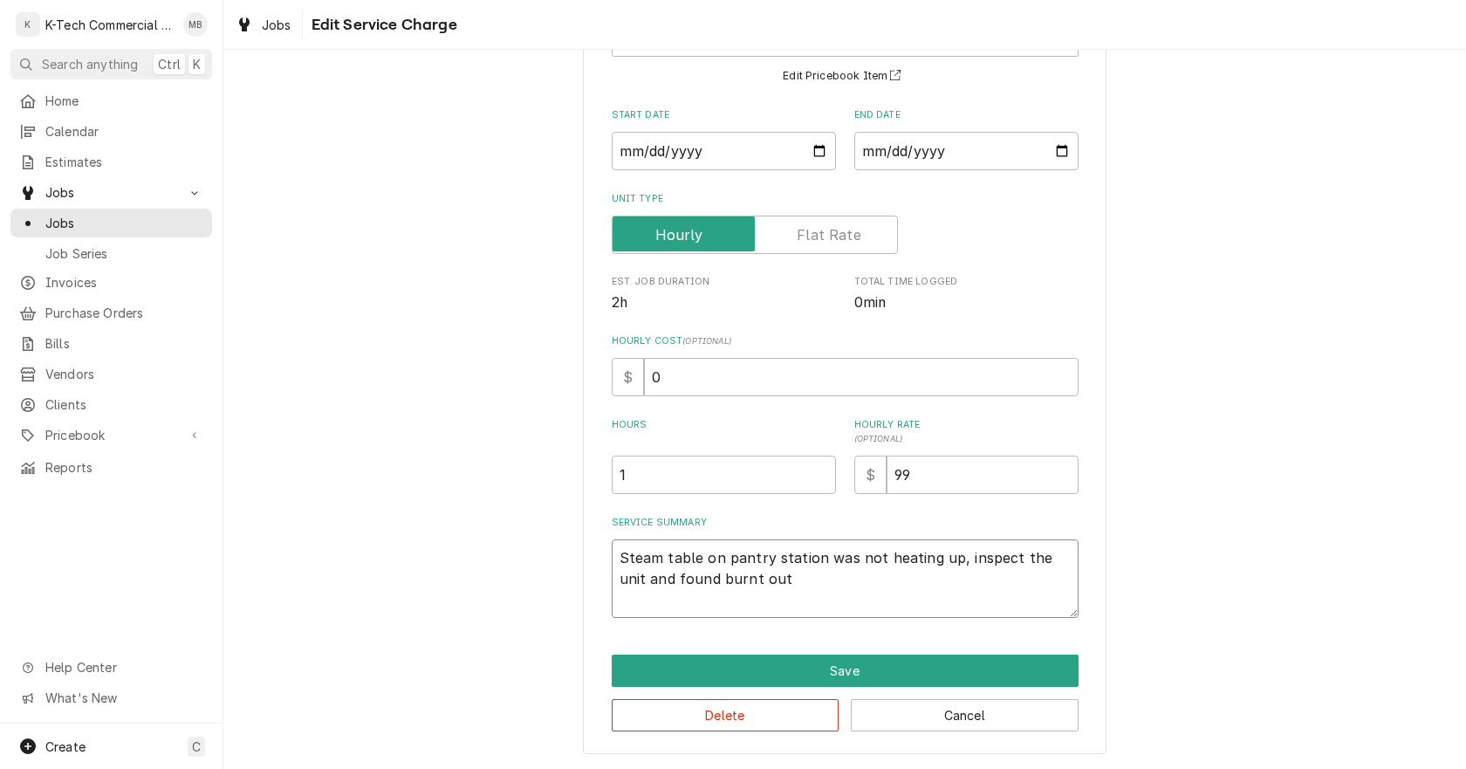
type textarea "Steam table on pantry station was not heating up, inspect the unit and found bu…"
type textarea "x"
type textarea "Steam table on pantry station was not heating up, inspect the unit and found bu…"
type textarea "x"
type textarea "Steam table on pantry station was not heating up, inspect the unit and found bu…"
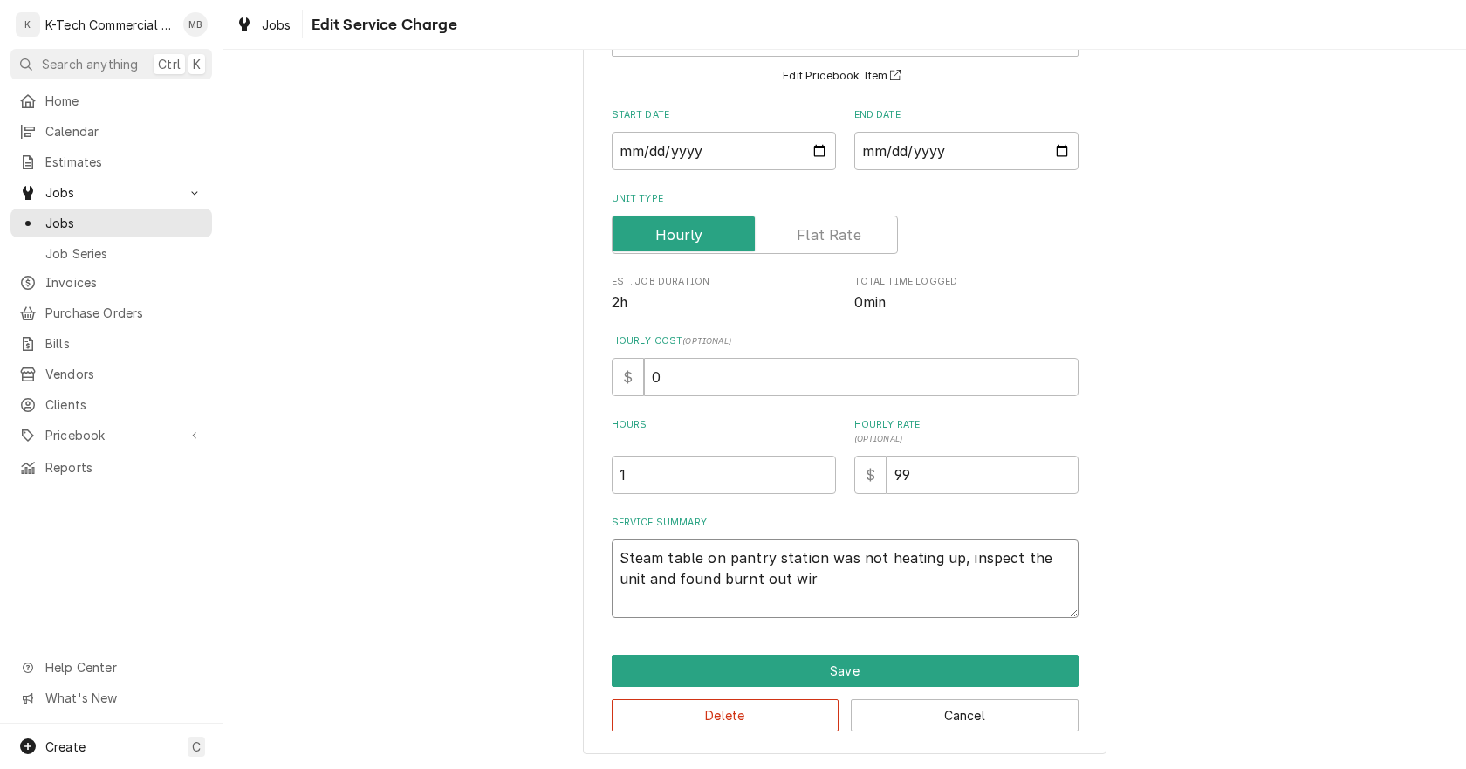
type textarea "x"
type textarea "Steam table on pantry station was not heating up, inspect the unit and found bu…"
type textarea "x"
type textarea "Steam table on pantry station was not heating up, inspect the unit and found bu…"
click at [681, 587] on textarea "Steam table on pantry station was not heating up, inspect the unit and found bu…" at bounding box center [845, 578] width 467 height 79
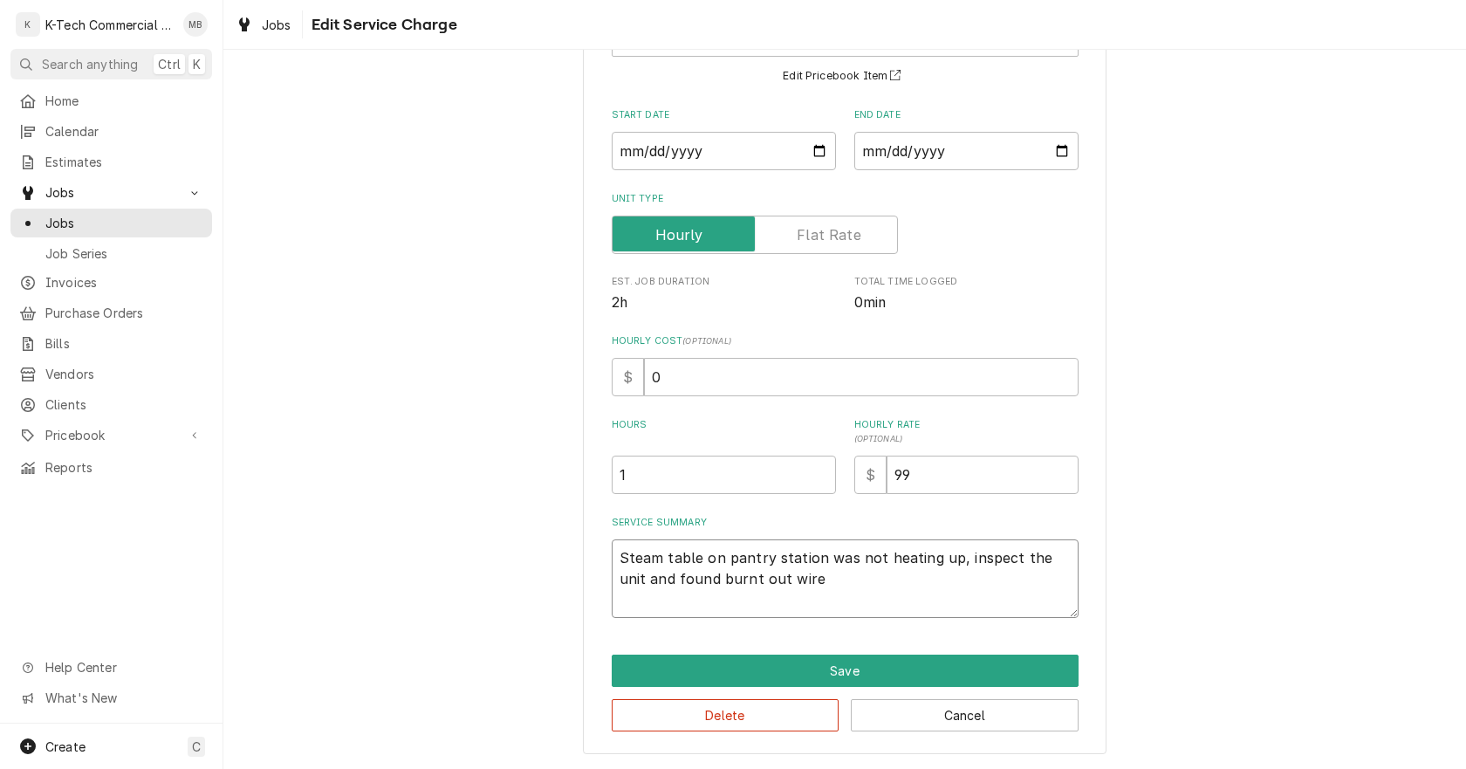
type textarea "x"
type textarea "Steam table on pantry station was not heating up, inspect the unit and found bu…"
type textarea "x"
type textarea "Steam table on pantry station was not heating up, inspect the unit and found t …"
type textarea "x"
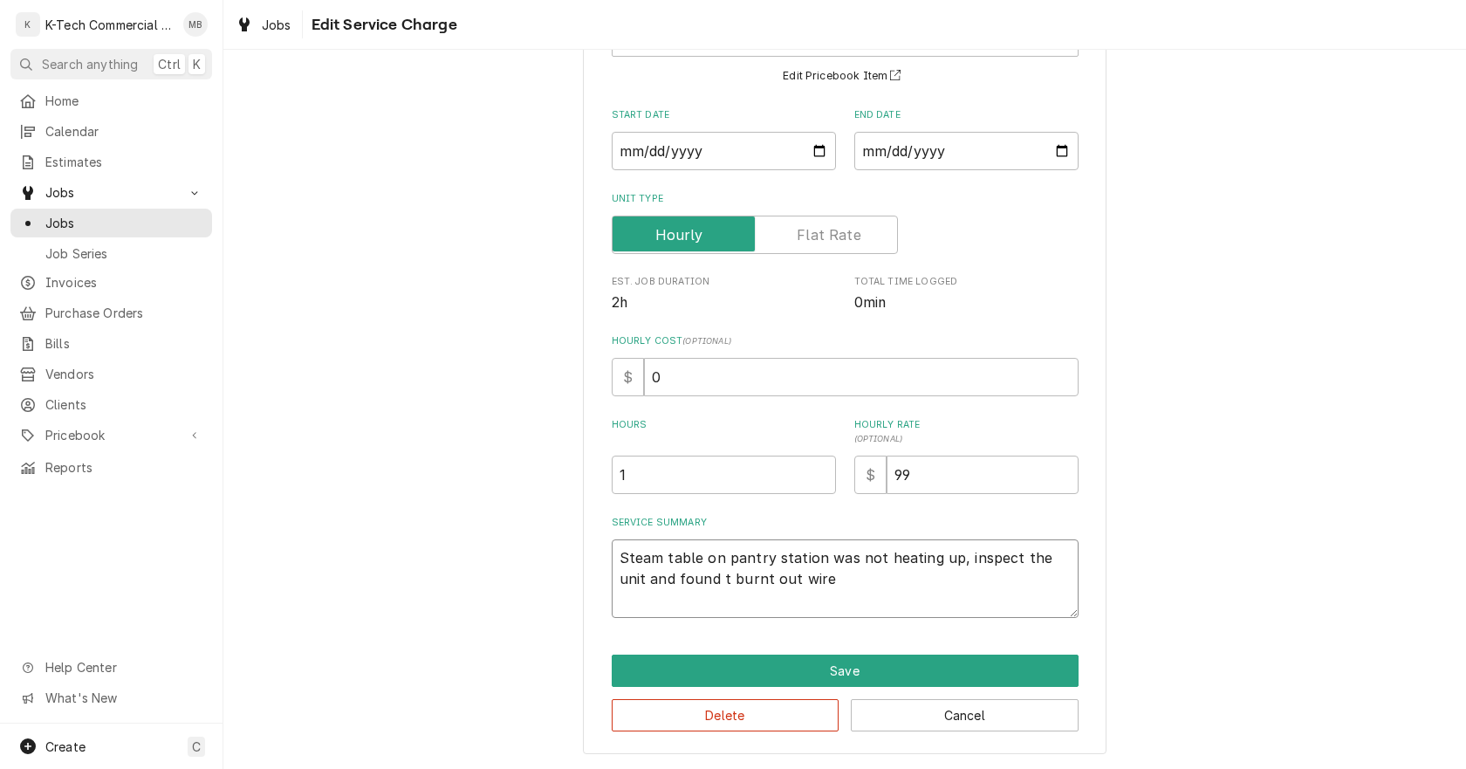
type textarea "Steam table on pantry station was not heating up, inspect the unit and found th…"
type textarea "x"
type textarea "Steam table on pantry station was not heating up, inspect the unit and found th…"
type textarea "x"
type textarea "Steam table on pantry station was not heating up, inspect the unit and found th…"
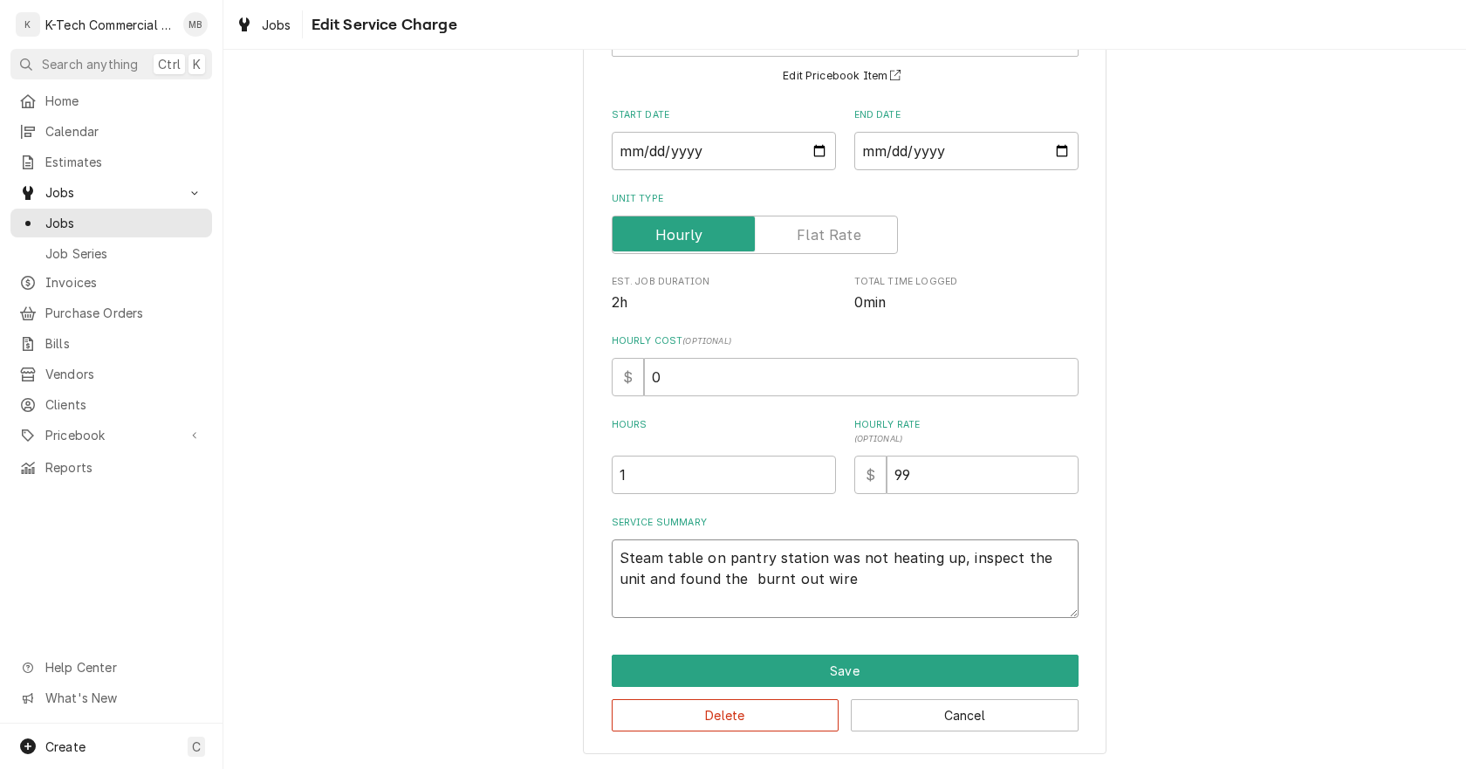
type textarea "x"
type textarea "Steam table on pantry station was not heating up, inspect the unit and found th…"
click at [978, 590] on textarea "Steam table on pantry station was not heating up, inspect the unit and found th…" at bounding box center [845, 578] width 467 height 79
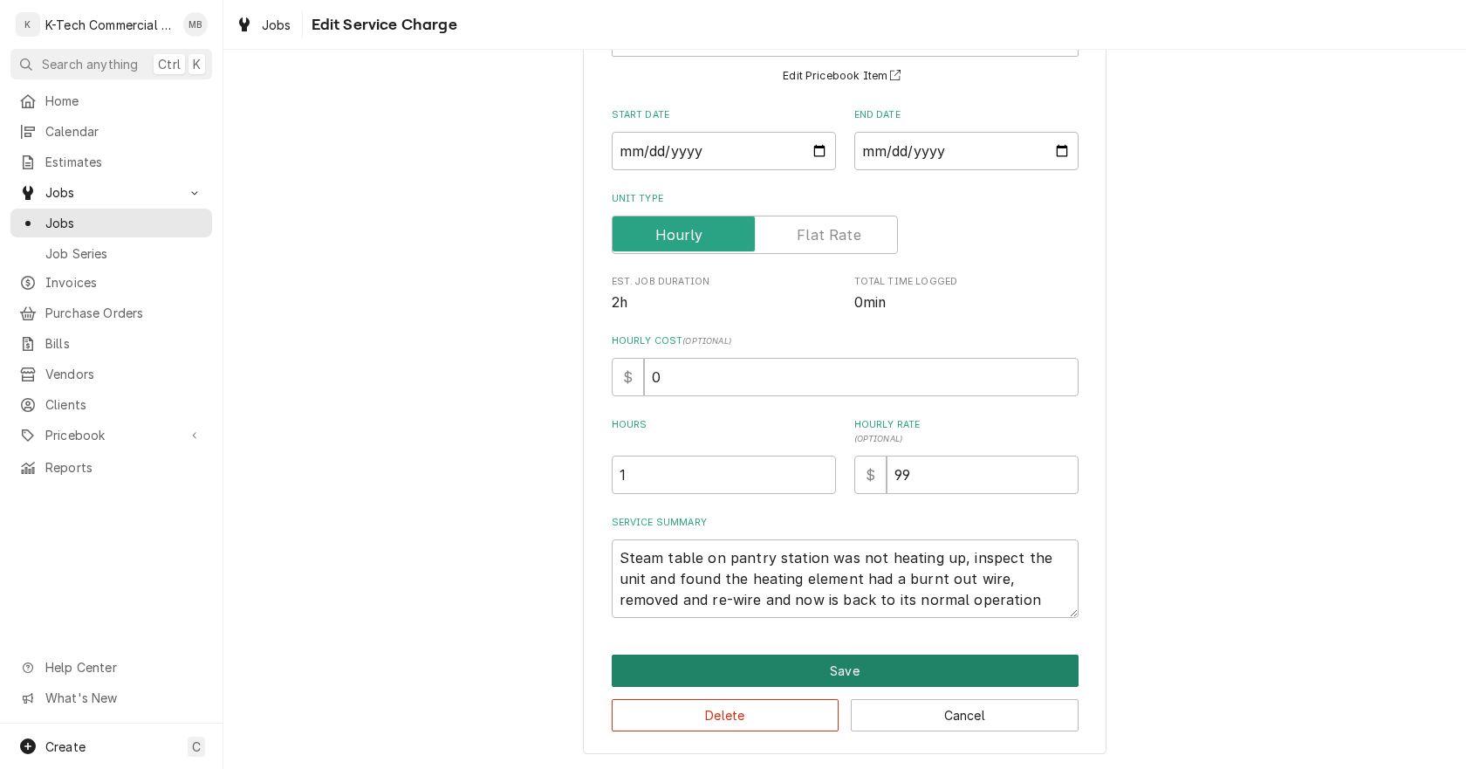
click at [973, 676] on button "Save" at bounding box center [845, 670] width 467 height 32
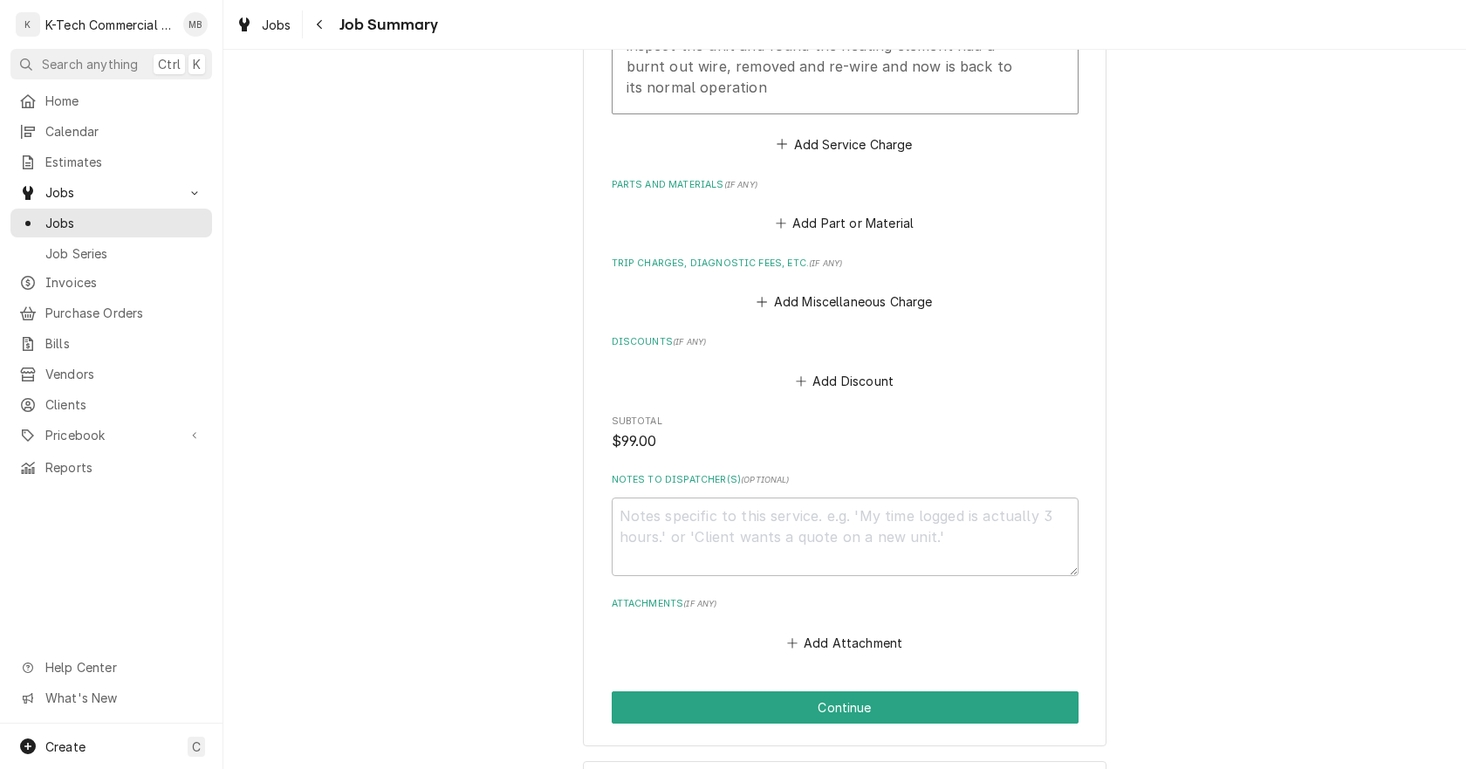
scroll to position [759, 0]
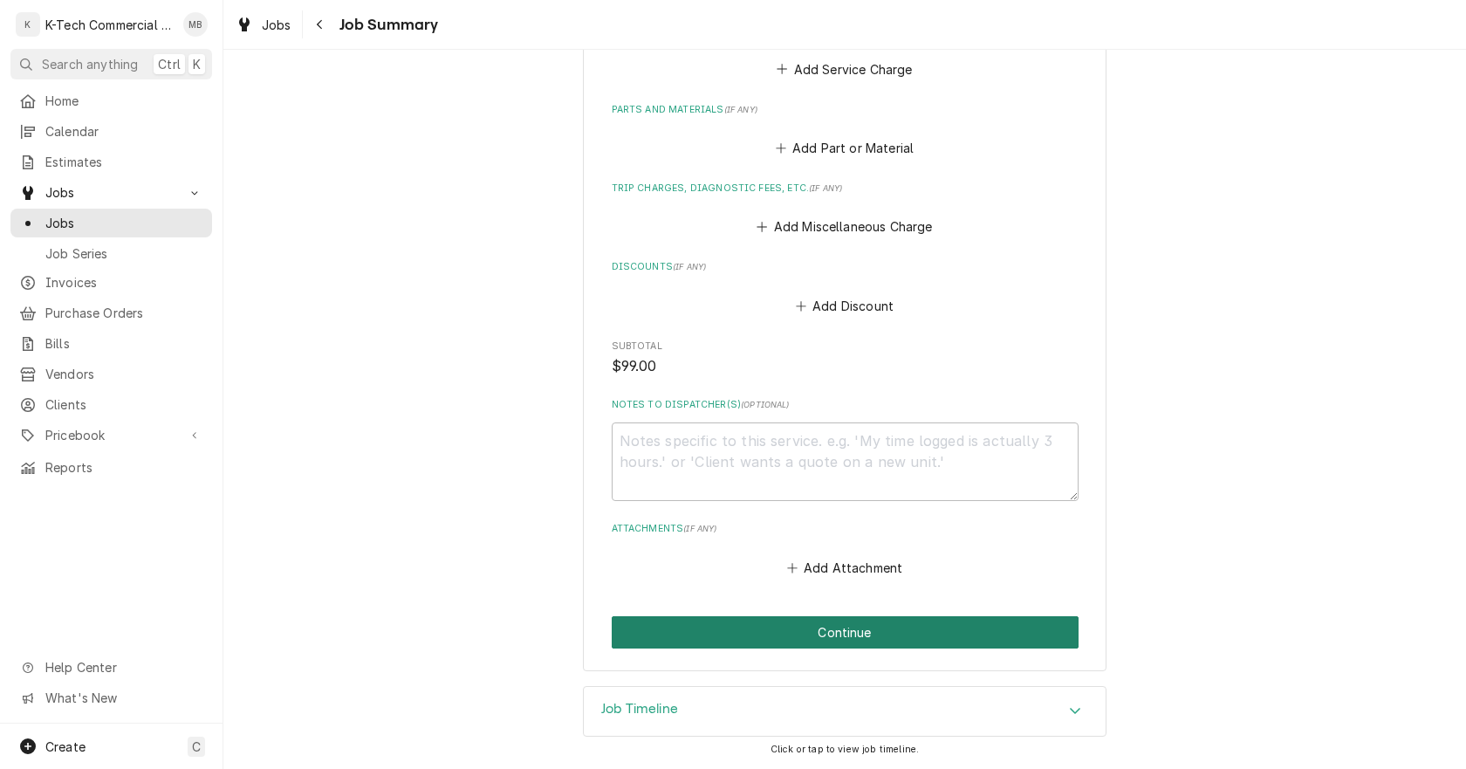
click at [954, 624] on button "Continue" at bounding box center [845, 632] width 467 height 32
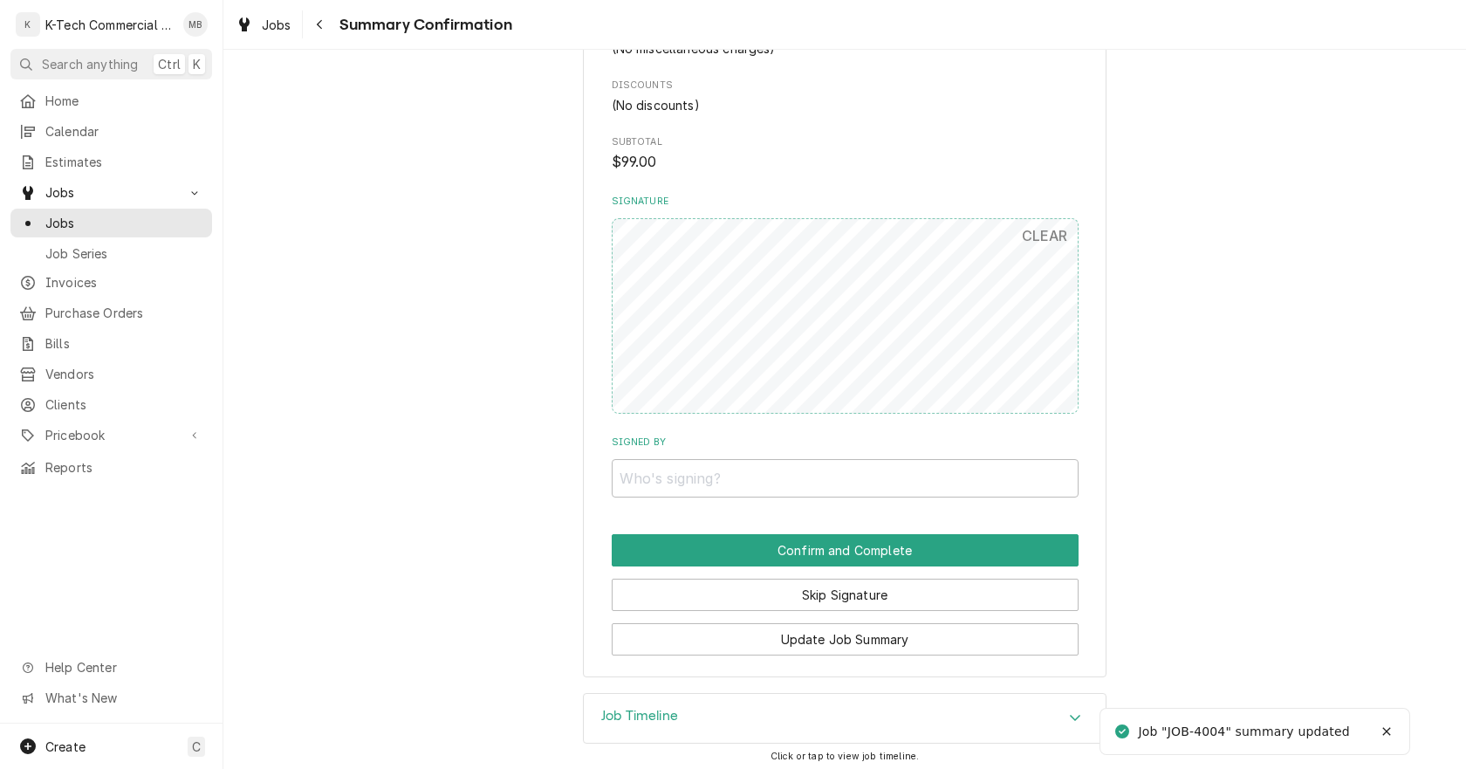
scroll to position [804, 0]
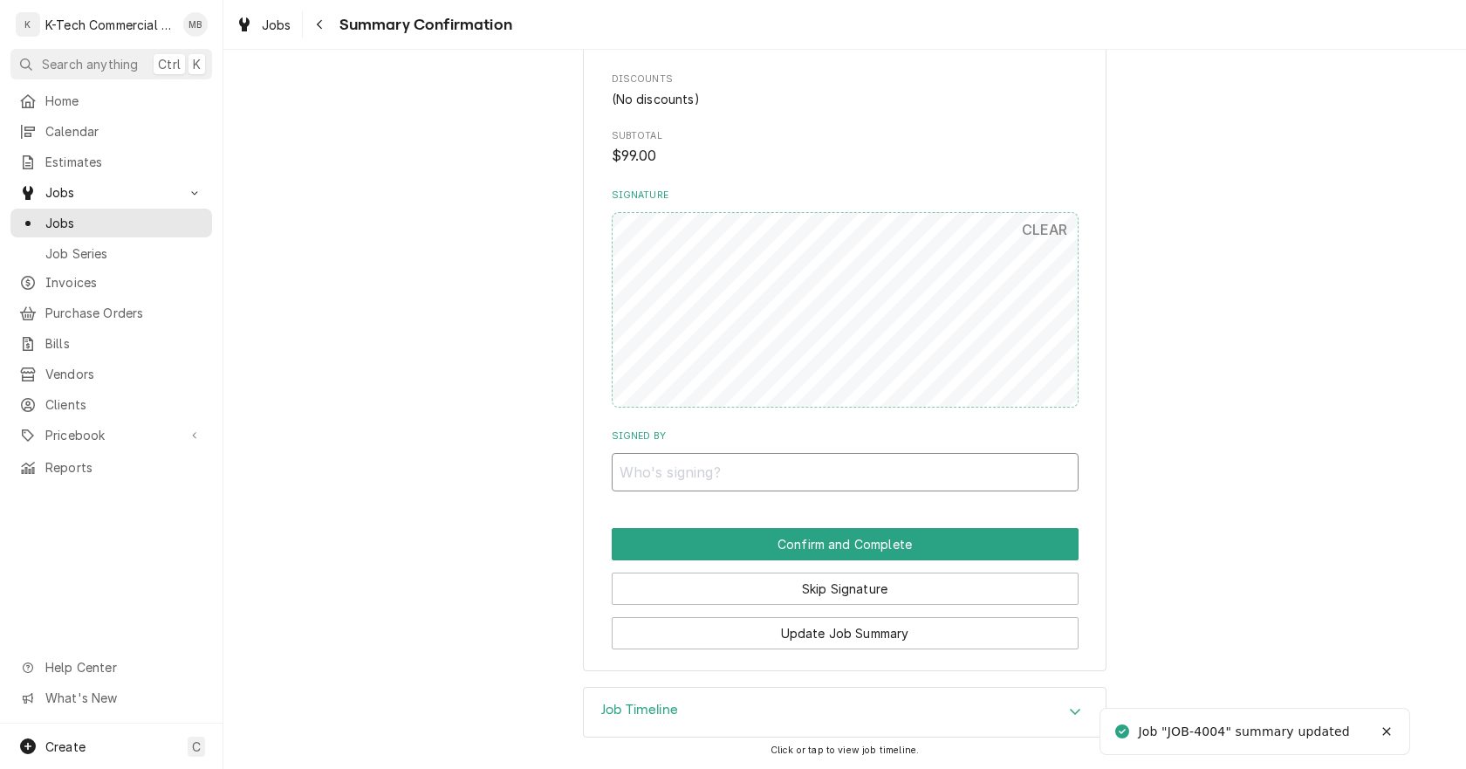
click at [863, 469] on input "Signed By" at bounding box center [845, 472] width 467 height 38
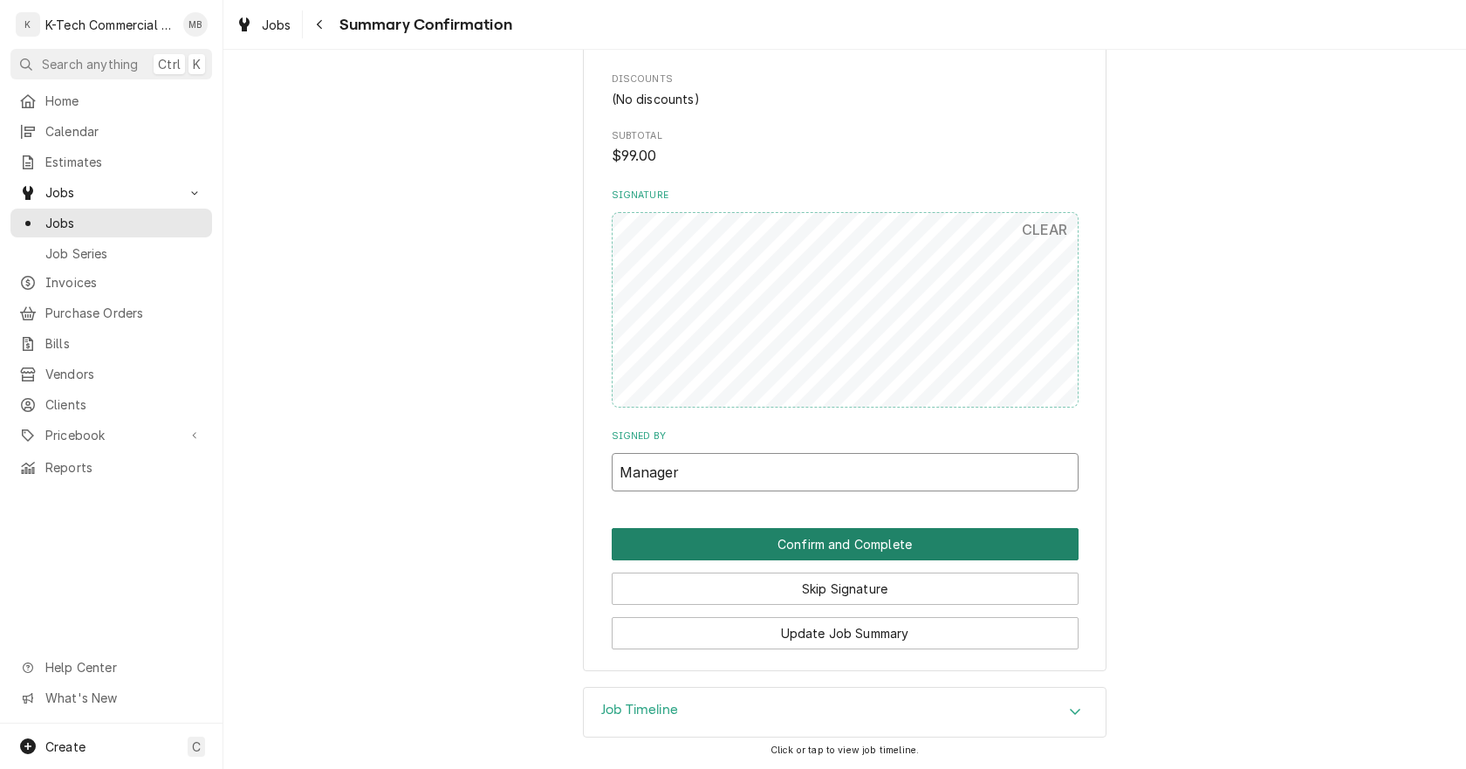
type input "Manager"
click at [944, 541] on button "Confirm and Complete" at bounding box center [845, 544] width 467 height 32
